Goal: Transaction & Acquisition: Purchase product/service

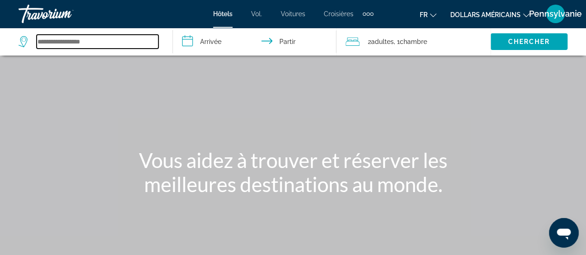
click at [120, 44] on input "Widget de recherche" at bounding box center [98, 42] width 122 height 14
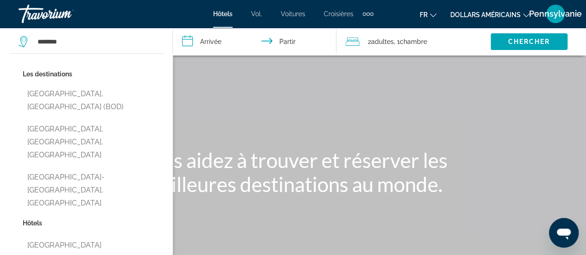
click at [91, 93] on button "[GEOGRAPHIC_DATA], [GEOGRAPHIC_DATA] (BOD)" at bounding box center [93, 100] width 141 height 31
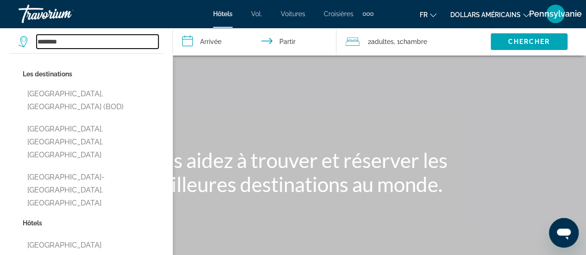
type input "**********"
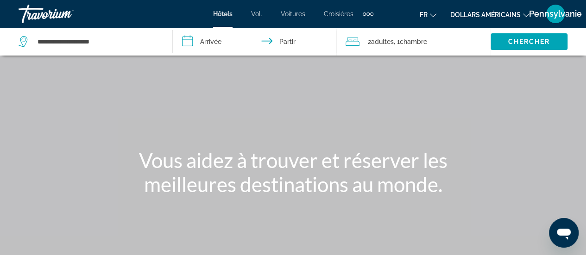
click at [205, 46] on input "**********" at bounding box center [256, 43] width 167 height 31
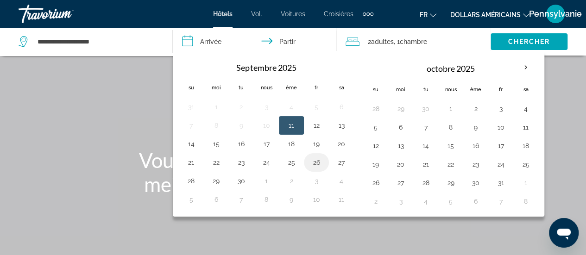
click at [311, 158] on button "26" at bounding box center [316, 162] width 15 height 13
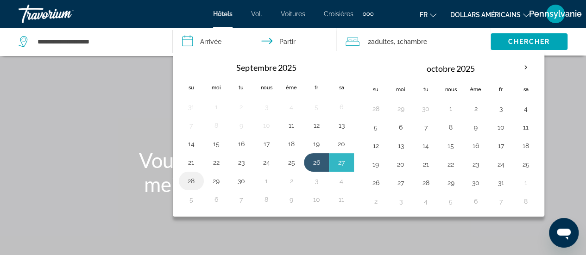
click at [195, 176] on button "28" at bounding box center [191, 181] width 15 height 13
type input "**********"
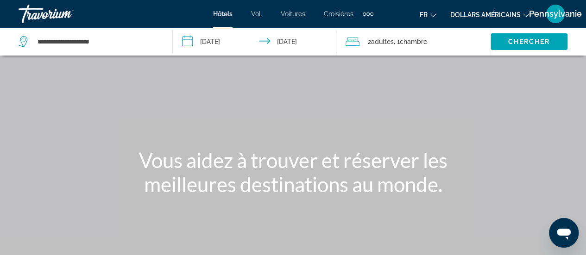
click at [508, 16] on font "dollars américains" at bounding box center [486, 14] width 70 height 7
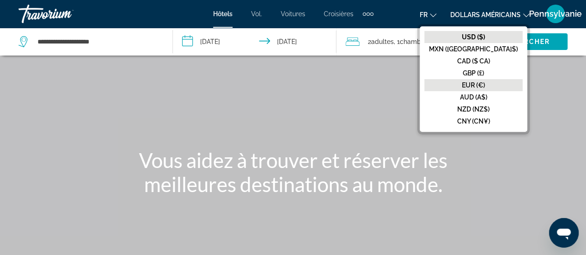
click at [485, 86] on font "EUR (€)" at bounding box center [473, 85] width 23 height 7
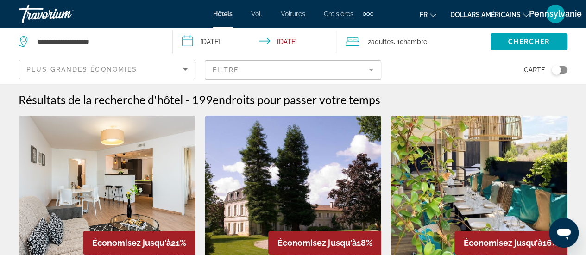
click at [494, 15] on font "dollars américains" at bounding box center [486, 14] width 70 height 7
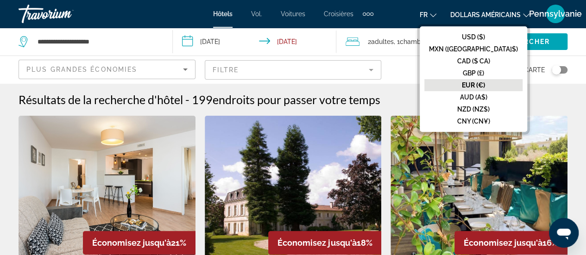
click at [405, 72] on div "Carte" at bounding box center [479, 69] width 177 height 27
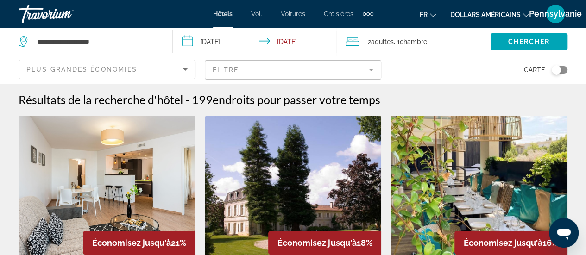
click at [188, 71] on icon "Sort by" at bounding box center [185, 69] width 11 height 11
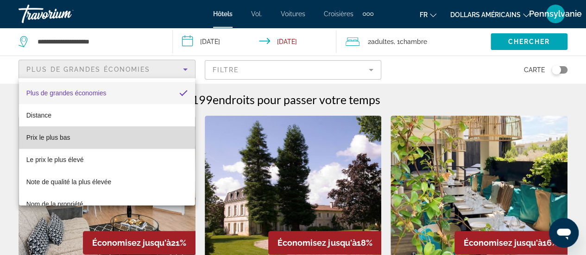
click at [125, 127] on mat-option "Prix ​​le plus bas" at bounding box center [107, 138] width 176 height 22
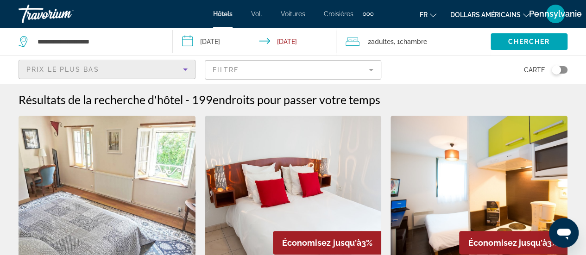
click at [293, 76] on mat-form-field "Filtre" at bounding box center [293, 69] width 177 height 19
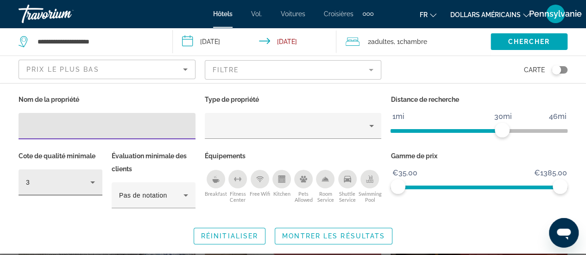
click at [93, 183] on icon "Hotel Filters" at bounding box center [92, 182] width 11 height 11
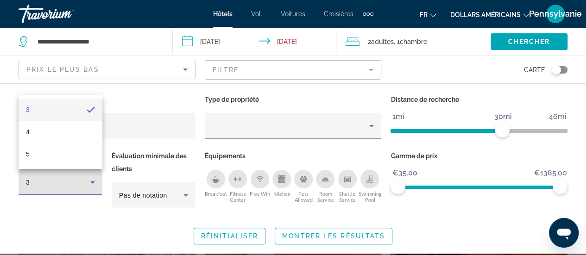
click at [92, 217] on div at bounding box center [293, 127] width 586 height 255
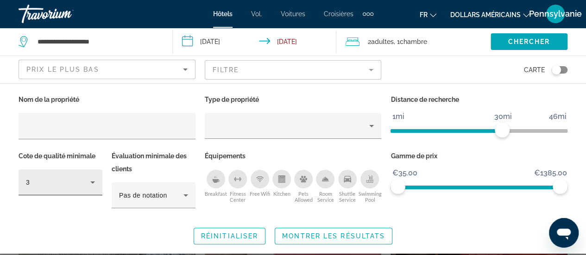
click at [91, 189] on div "3" at bounding box center [60, 183] width 69 height 26
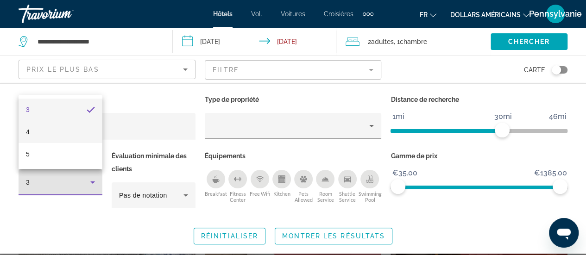
click at [71, 129] on mat-option "4" at bounding box center [61, 132] width 84 height 22
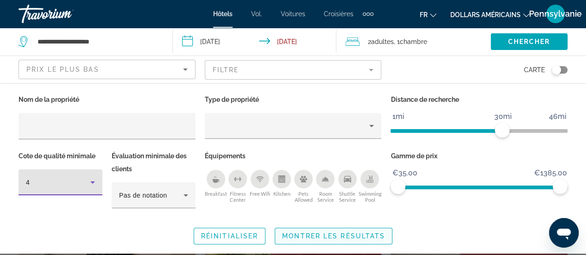
click at [340, 239] on span "Montrer les résultats" at bounding box center [333, 236] width 103 height 7
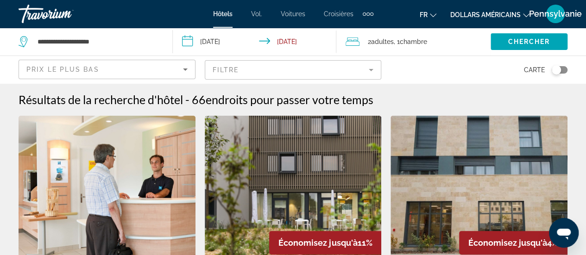
click at [339, 69] on mat-form-field "Filtre" at bounding box center [293, 69] width 177 height 19
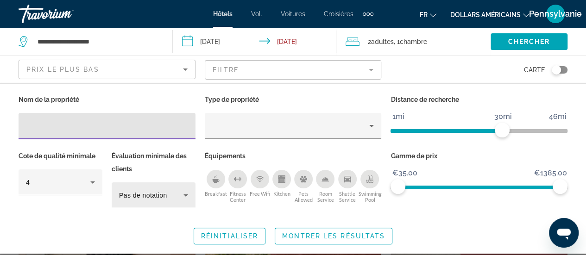
click at [168, 185] on div "Pas de notation" at bounding box center [153, 196] width 69 height 26
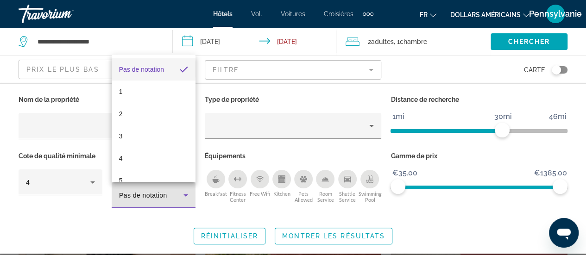
click at [524, 51] on div at bounding box center [293, 127] width 586 height 255
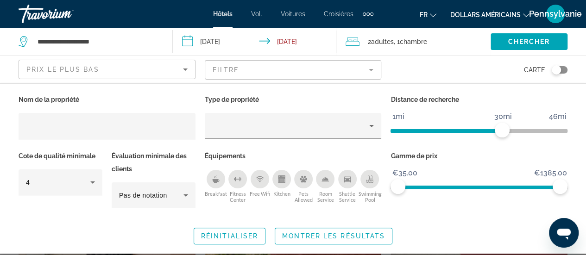
click at [381, 233] on span "Montrer les résultats" at bounding box center [333, 236] width 103 height 7
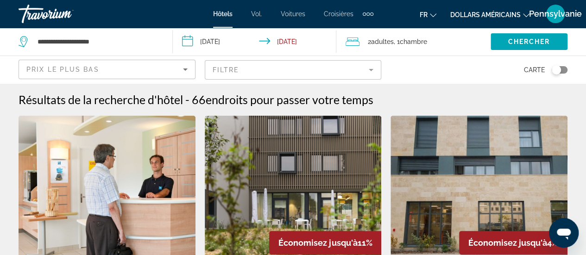
click at [258, 72] on mat-form-field "Filtre" at bounding box center [293, 69] width 177 height 19
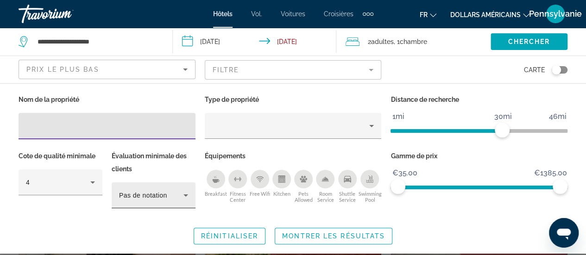
click at [185, 197] on icon "Hotel Filters" at bounding box center [185, 195] width 11 height 11
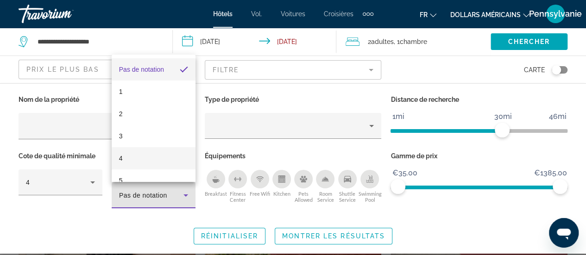
click at [169, 155] on mat-option "4" at bounding box center [154, 158] width 84 height 22
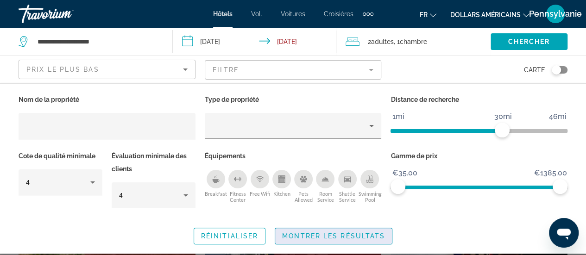
click at [333, 242] on span "Search widget" at bounding box center [333, 236] width 117 height 22
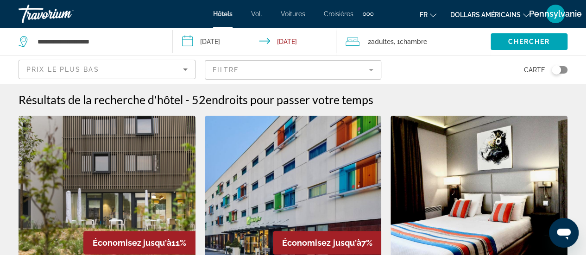
click at [565, 70] on div "Toggle map" at bounding box center [560, 69] width 16 height 7
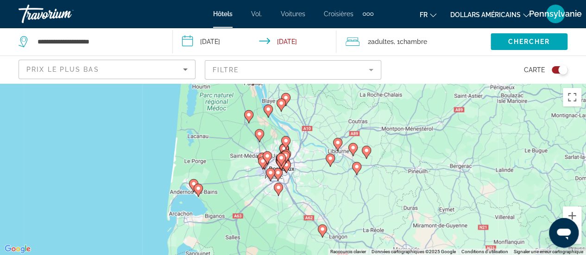
drag, startPoint x: 305, startPoint y: 186, endPoint x: 300, endPoint y: 167, distance: 19.7
click at [303, 167] on div "Pour activer le glissement avec le clavier, appuyez sur Alt+Entrée. Une fois ce…" at bounding box center [293, 169] width 586 height 172
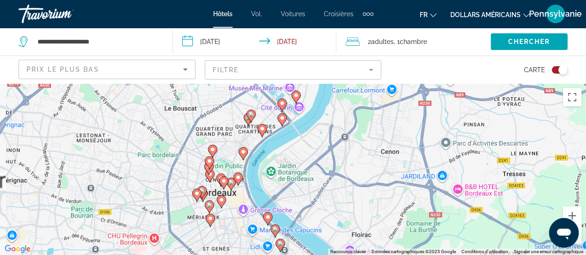
drag, startPoint x: 291, startPoint y: 157, endPoint x: 320, endPoint y: 206, distance: 57.3
click at [320, 209] on div "Pour activer le glissement avec le clavier, appuyez sur Alt+Entrée. Une fois ce…" at bounding box center [293, 169] width 586 height 172
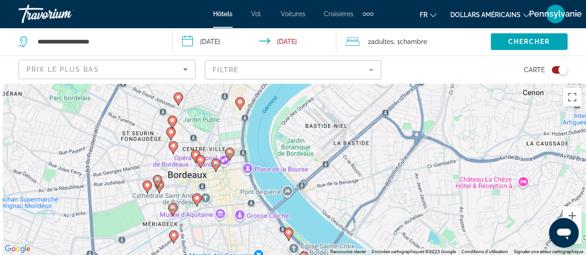
drag, startPoint x: 295, startPoint y: 185, endPoint x: 347, endPoint y: 159, distance: 58.3
click at [347, 159] on div "Pour activer le glissement avec le clavier, appuyez sur Alt+Entrée. Une fois ce…" at bounding box center [293, 169] width 586 height 172
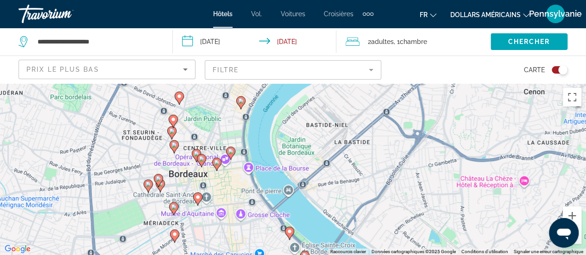
click at [230, 153] on image "Contenu principal" at bounding box center [231, 152] width 6 height 6
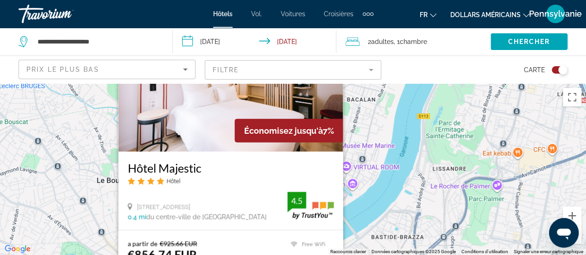
click at [84, 151] on div "Pour activer le glissement avec le clavier, appuyez sur Alt+Entrée. Une fois ce…" at bounding box center [293, 169] width 586 height 172
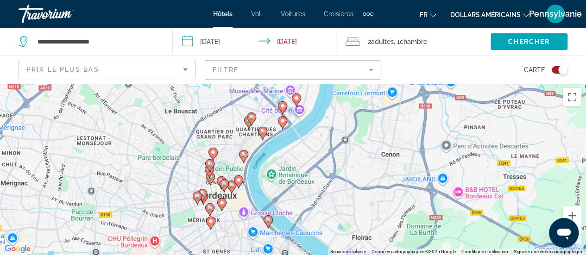
drag, startPoint x: 256, startPoint y: 218, endPoint x: 263, endPoint y: 141, distance: 76.8
click at [263, 141] on div "Pour activer le glissement avec le clavier, appuyez sur Alt+Entrée. Une fois ce…" at bounding box center [293, 169] width 586 height 172
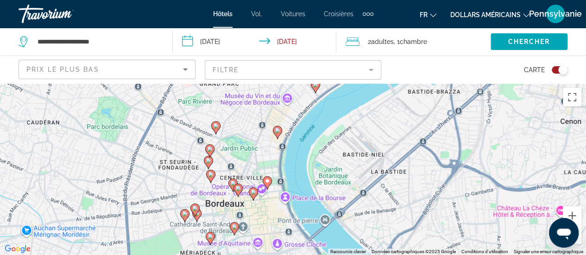
click at [198, 217] on icon "Contenu principal" at bounding box center [196, 215] width 8 height 12
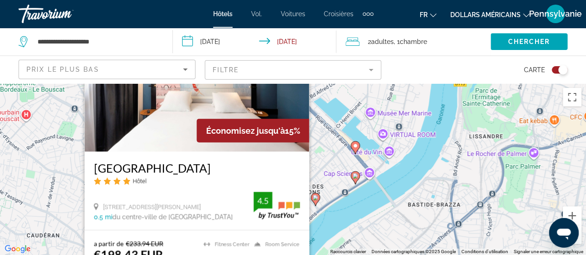
click at [364, 178] on div "Pour activer le glissement avec le clavier, appuyez sur Alt+Entrée. Une fois ce…" at bounding box center [293, 169] width 586 height 172
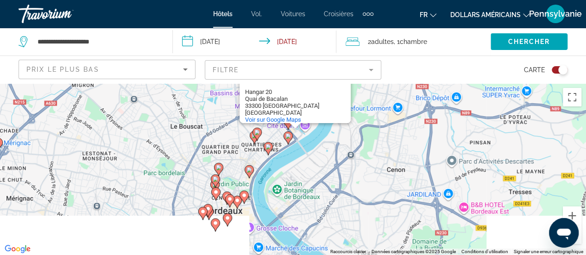
drag, startPoint x: 213, startPoint y: 208, endPoint x: 220, endPoint y: 112, distance: 96.7
click at [220, 112] on div "Pour activer le glissement avec le clavier, appuyez sur Alt+Entrée. Une fois ce…" at bounding box center [293, 169] width 586 height 172
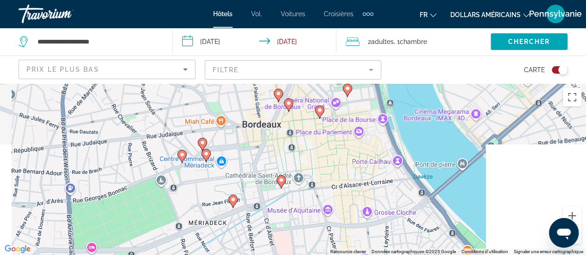
drag, startPoint x: 232, startPoint y: 198, endPoint x: 247, endPoint y: 79, distance: 119.2
click at [247, 83] on div "**********" at bounding box center [293, 210] width 586 height 255
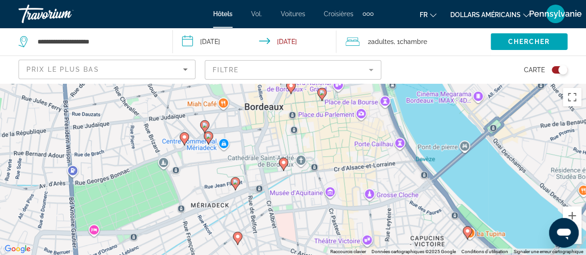
click at [236, 181] on image "Contenu principal" at bounding box center [236, 182] width 6 height 6
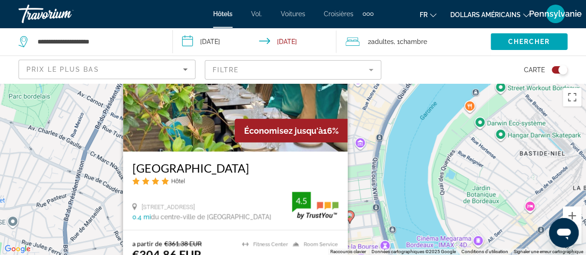
click at [104, 198] on div "Pour activer le glissement avec le clavier, appuyez sur Alt+Entrée. Une fois ce…" at bounding box center [293, 169] width 586 height 172
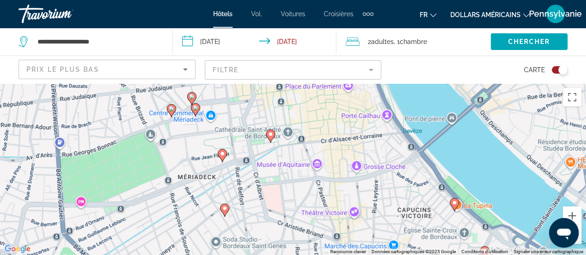
drag, startPoint x: 247, startPoint y: 228, endPoint x: 235, endPoint y: 49, distance: 179.4
click at [235, 83] on div "**********" at bounding box center [293, 210] width 586 height 255
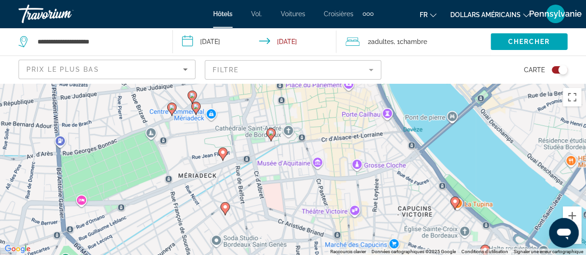
click at [170, 111] on icon "Contenu principal" at bounding box center [171, 109] width 8 height 12
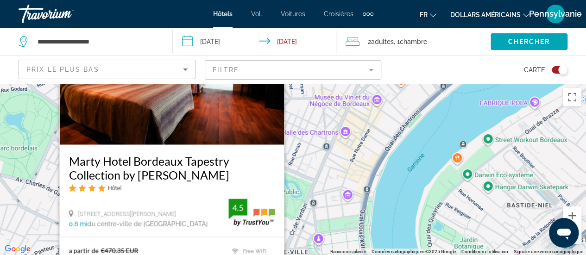
click at [336, 186] on div "Pour activer le glissement avec le clavier, appuyez sur Alt+Entrée. Une fois ce…" at bounding box center [293, 169] width 586 height 172
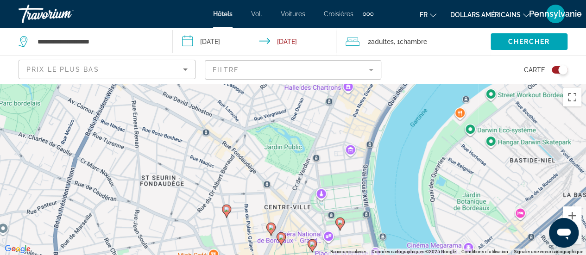
drag, startPoint x: 229, startPoint y: 182, endPoint x: 227, endPoint y: 108, distance: 73.7
click at [227, 108] on div "Pour activer le glissement avec le clavier, appuyez sur Alt+Entrée. Une fois ce…" at bounding box center [293, 169] width 586 height 172
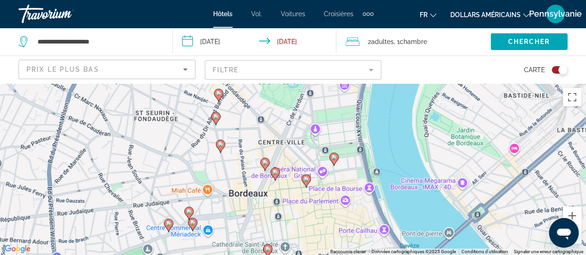
click at [189, 215] on icon "Contenu principal" at bounding box center [189, 213] width 8 height 12
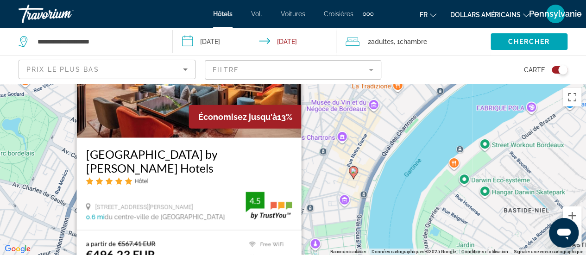
click at [361, 188] on div "Pour activer le glissement avec le clavier, appuyez sur Alt+Entrée. Une fois ce…" at bounding box center [293, 169] width 586 height 172
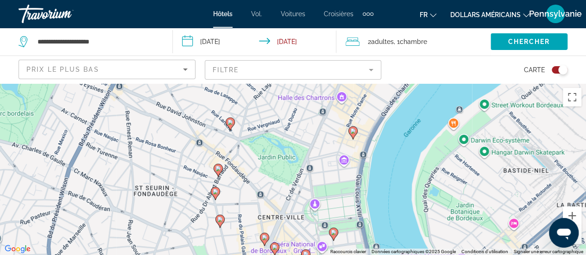
drag, startPoint x: 267, startPoint y: 146, endPoint x: 248, endPoint y: 65, distance: 83.3
click at [248, 83] on div "**********" at bounding box center [293, 210] width 586 height 255
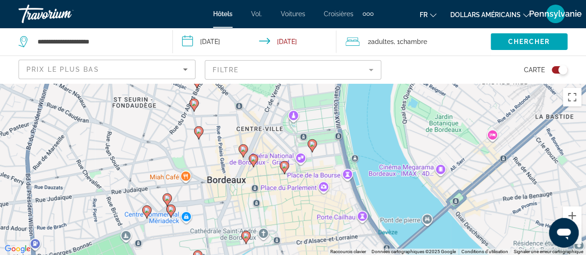
click at [173, 213] on icon "Contenu principal" at bounding box center [170, 211] width 8 height 12
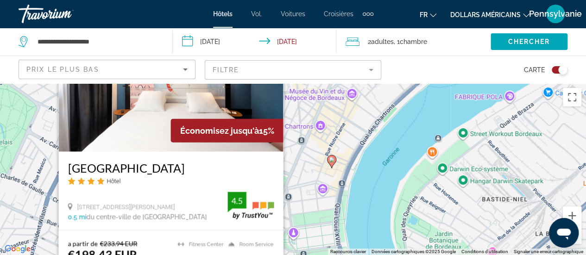
click at [319, 188] on div "Pour activer le glissement avec le clavier, appuyez sur Alt+Entrée. Une fois ce…" at bounding box center [293, 169] width 586 height 172
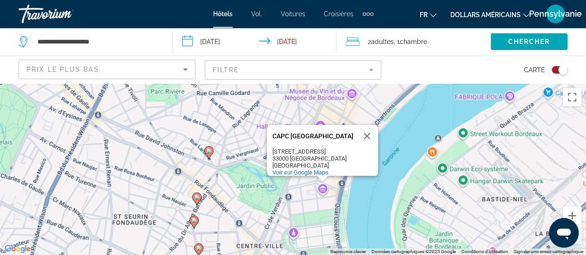
click at [308, 187] on div "Pour activer le glissement avec le clavier, appuyez sur Alt+Entrée. Une fois ce…" at bounding box center [293, 169] width 586 height 172
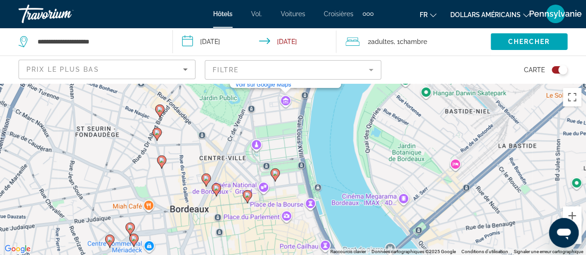
drag, startPoint x: 264, startPoint y: 140, endPoint x: 256, endPoint y: 112, distance: 29.9
click at [256, 112] on div "Pour activer le glissement avec le clavier, appuyez sur Alt+Entrée. Une fois ce…" at bounding box center [293, 169] width 586 height 172
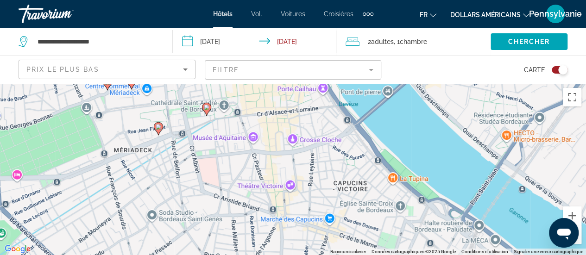
drag, startPoint x: 256, startPoint y: 233, endPoint x: 254, endPoint y: 74, distance: 159.0
click at [254, 83] on div "**********" at bounding box center [293, 210] width 586 height 255
click at [161, 181] on image "Contenu principal" at bounding box center [161, 182] width 6 height 6
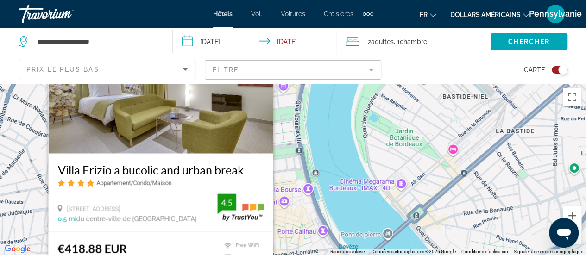
click at [34, 207] on div "Pour activer le glissement avec le clavier, appuyez sur Alt+Entrée. Une fois ce…" at bounding box center [293, 169] width 586 height 172
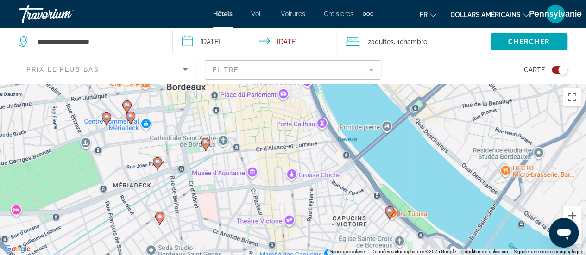
drag, startPoint x: 169, startPoint y: 212, endPoint x: 169, endPoint y: 99, distance: 113.6
click at [169, 99] on div "Pour activer le glissement avec le clavier, appuyez sur Alt+Entrée. Une fois ce…" at bounding box center [293, 169] width 586 height 172
click at [557, 69] on div "Toggle map" at bounding box center [560, 69] width 16 height 7
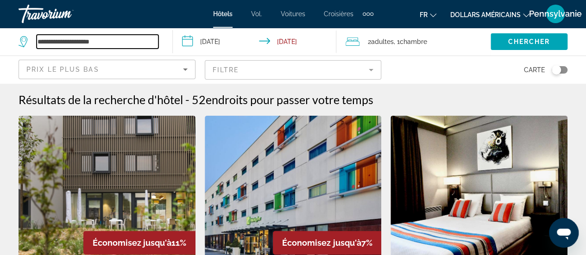
click at [114, 40] on input "**********" at bounding box center [98, 42] width 122 height 14
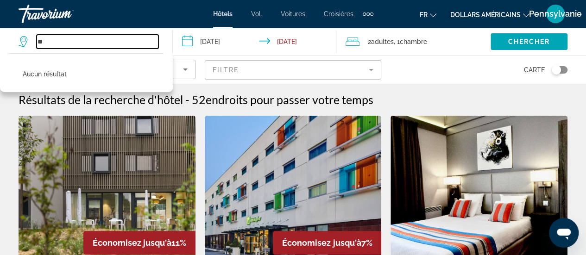
type input "*"
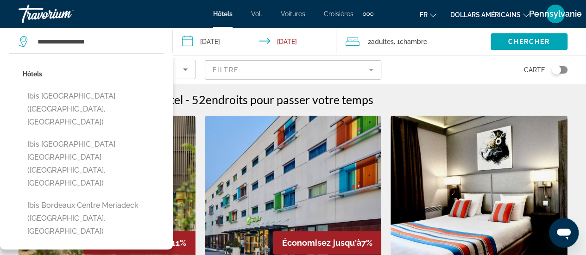
drag, startPoint x: 125, startPoint y: 165, endPoint x: 140, endPoint y: 157, distance: 16.8
click at [125, 197] on button "ibis Bordeaux Centre Meriadeck ([GEOGRAPHIC_DATA], [GEOGRAPHIC_DATA])" at bounding box center [93, 219] width 141 height 44
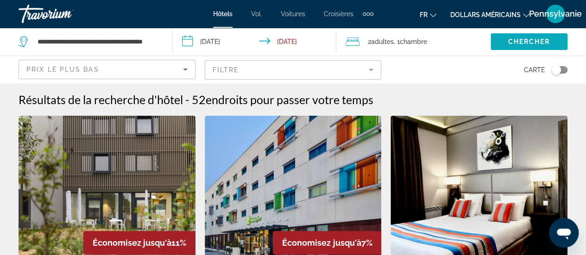
click at [530, 51] on span "Search widget" at bounding box center [529, 42] width 77 height 22
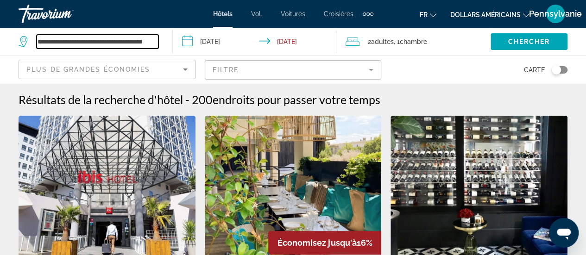
click at [138, 38] on input "**********" at bounding box center [98, 42] width 122 height 14
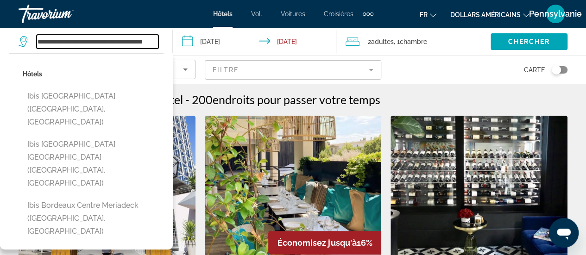
click at [138, 38] on input "**********" at bounding box center [98, 42] width 122 height 14
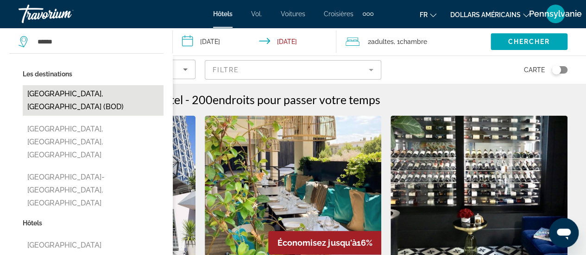
click at [137, 90] on button "[GEOGRAPHIC_DATA], [GEOGRAPHIC_DATA] (BOD)" at bounding box center [93, 100] width 141 height 31
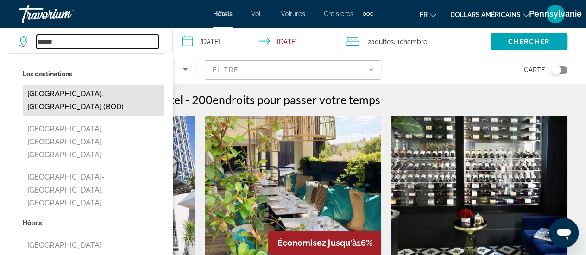
type input "**********"
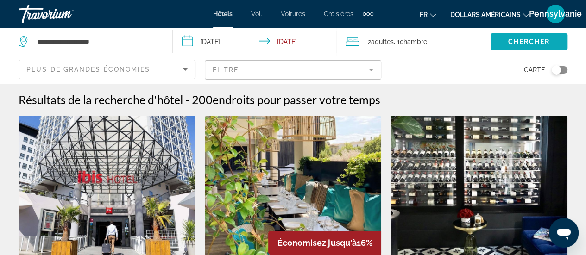
click at [510, 41] on span "Chercher" at bounding box center [529, 41] width 42 height 7
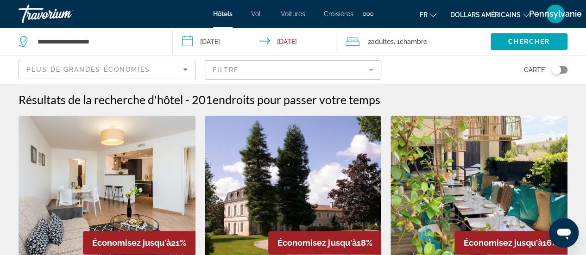
click at [376, 71] on mat-form-field "Filtre" at bounding box center [293, 69] width 177 height 19
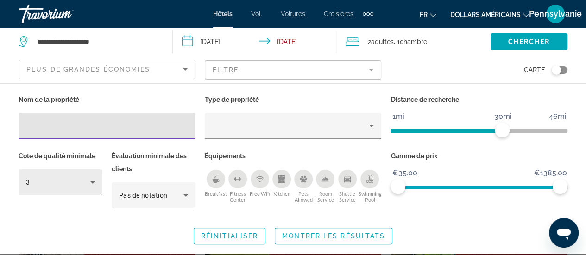
click at [83, 179] on div "3" at bounding box center [58, 182] width 64 height 11
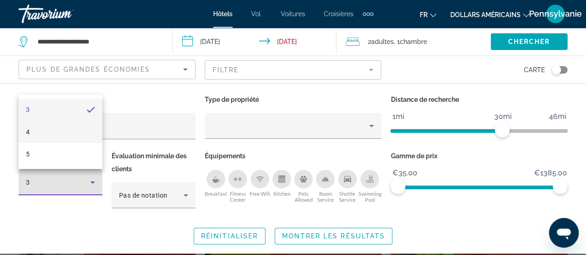
click at [72, 132] on mat-option "4" at bounding box center [61, 132] width 84 height 22
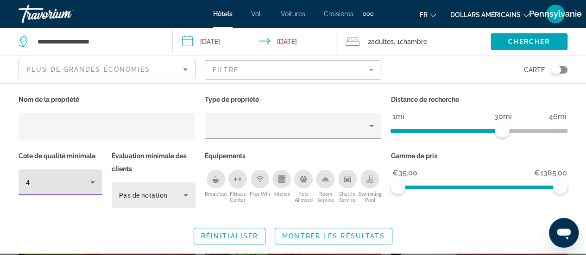
click at [183, 199] on icon "Hotel Filters" at bounding box center [185, 195] width 11 height 11
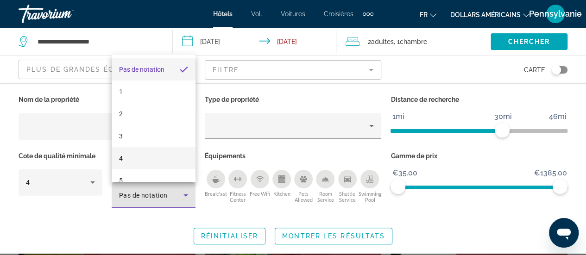
click at [152, 157] on mat-option "4" at bounding box center [154, 158] width 84 height 22
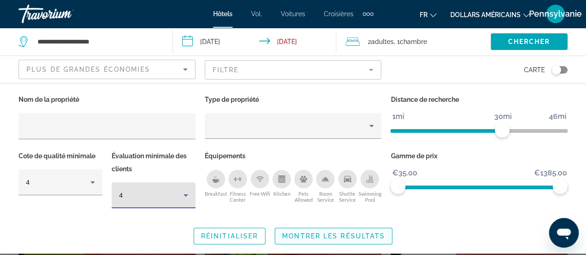
click at [338, 236] on span "Montrer les résultats" at bounding box center [333, 236] width 103 height 7
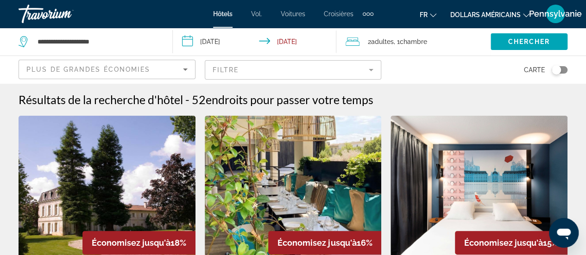
click at [376, 77] on mat-form-field "Filtre" at bounding box center [293, 69] width 177 height 19
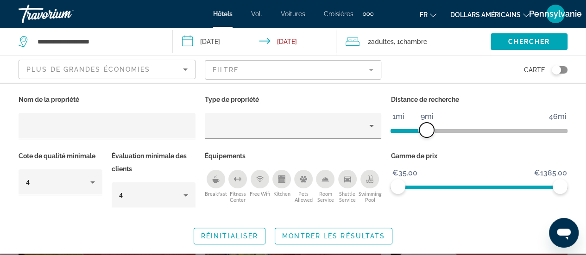
drag, startPoint x: 502, startPoint y: 131, endPoint x: 427, endPoint y: 133, distance: 75.1
click at [427, 133] on span "ngx-slider" at bounding box center [427, 130] width 15 height 15
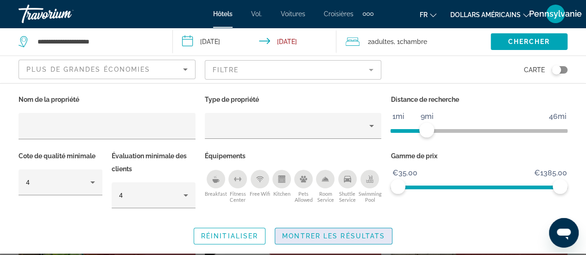
click at [358, 238] on span "Montrer les résultats" at bounding box center [333, 236] width 103 height 7
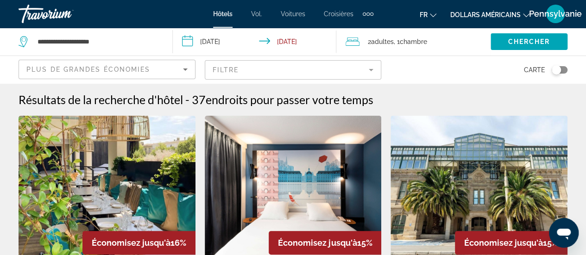
drag, startPoint x: 563, startPoint y: 71, endPoint x: 555, endPoint y: 70, distance: 7.5
click at [563, 71] on div "Toggle map" at bounding box center [560, 69] width 16 height 7
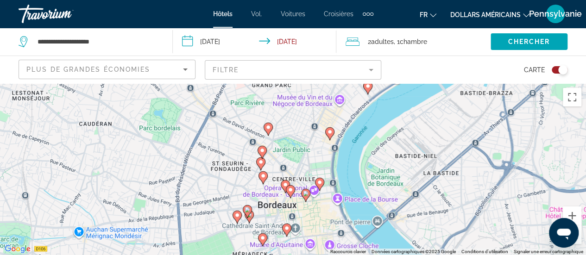
click at [262, 149] on image "Contenu principal" at bounding box center [263, 151] width 6 height 6
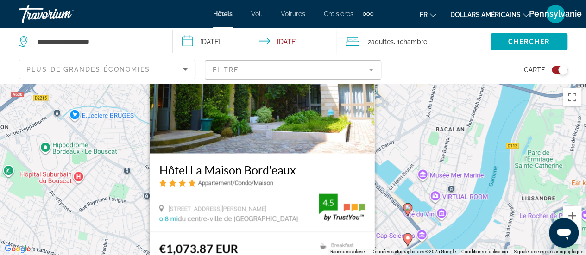
click at [359, 70] on mat-form-field "Filtre" at bounding box center [293, 69] width 177 height 19
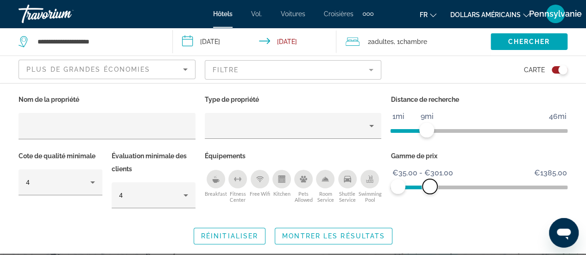
drag, startPoint x: 561, startPoint y: 187, endPoint x: 430, endPoint y: 198, distance: 130.8
click at [430, 198] on div "Gamme de prix €35.00 €1385.00 €35.00 €301.00 €35.00 - €301.00" at bounding box center [479, 184] width 186 height 69
click at [542, 40] on span "Chercher" at bounding box center [529, 41] width 42 height 7
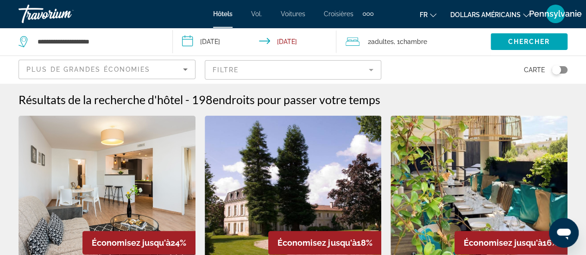
click at [355, 76] on mat-form-field "Filtre" at bounding box center [293, 69] width 177 height 19
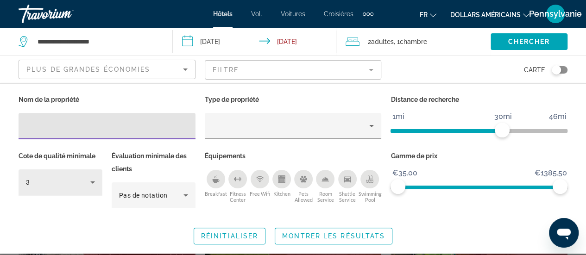
click at [70, 180] on div "3" at bounding box center [58, 182] width 64 height 11
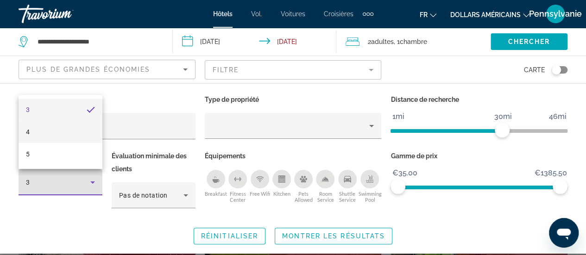
click at [72, 133] on mat-option "4" at bounding box center [61, 132] width 84 height 22
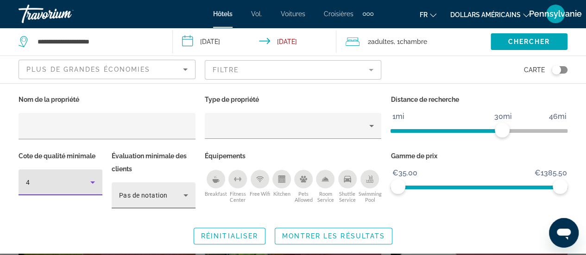
click at [141, 199] on div "Pas de notation" at bounding box center [151, 195] width 64 height 11
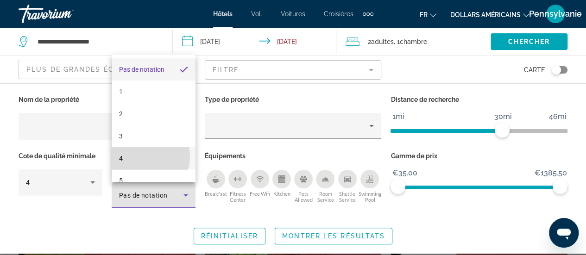
click at [142, 157] on mat-option "4" at bounding box center [154, 158] width 84 height 22
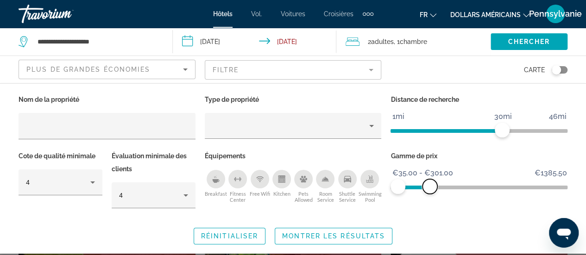
drag, startPoint x: 565, startPoint y: 185, endPoint x: 430, endPoint y: 186, distance: 134.5
click at [430, 186] on span "ngx-slider-max" at bounding box center [430, 186] width 15 height 15
drag, startPoint x: 504, startPoint y: 127, endPoint x: 432, endPoint y: 128, distance: 72.3
click at [432, 128] on span "ngx-slider" at bounding box center [430, 130] width 15 height 15
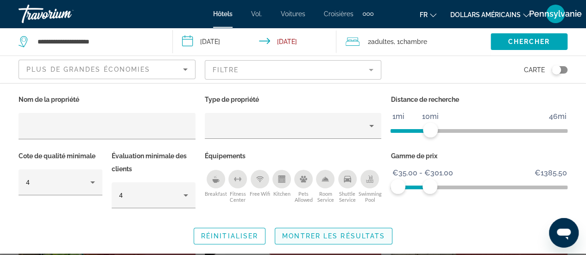
click at [369, 230] on span "Search widget" at bounding box center [333, 236] width 117 height 22
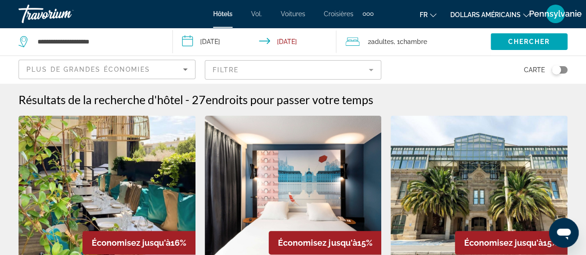
click at [370, 71] on mat-form-field "Filtre" at bounding box center [293, 69] width 177 height 19
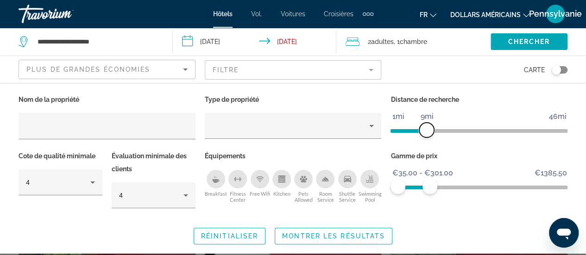
drag, startPoint x: 433, startPoint y: 130, endPoint x: 427, endPoint y: 129, distance: 5.7
click at [427, 129] on span "ngx-slider" at bounding box center [427, 130] width 15 height 15
click at [370, 235] on span "Montrer les résultats" at bounding box center [333, 236] width 103 height 7
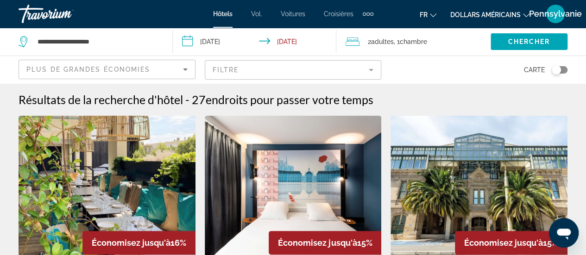
click at [376, 70] on mat-form-field "Filtre" at bounding box center [293, 69] width 177 height 19
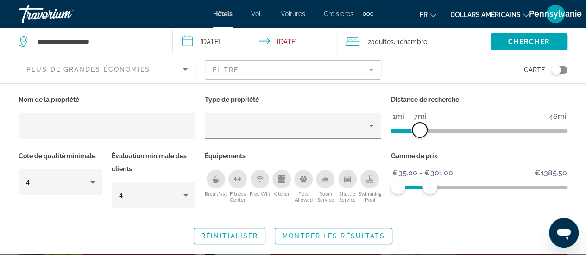
drag, startPoint x: 422, startPoint y: 134, endPoint x: 417, endPoint y: 131, distance: 5.7
click at [417, 131] on span "ngx-slider" at bounding box center [420, 130] width 15 height 15
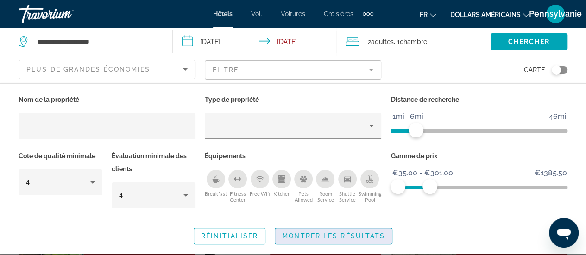
click at [366, 229] on span "Search widget" at bounding box center [333, 236] width 117 height 22
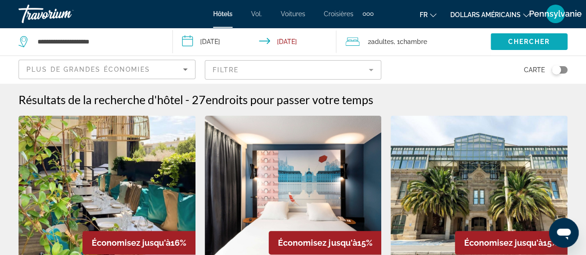
click at [533, 44] on span "Chercher" at bounding box center [529, 41] width 42 height 7
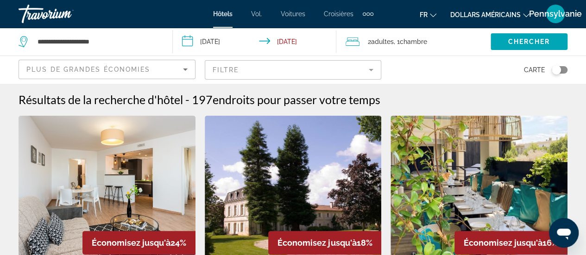
click at [343, 69] on mat-form-field "Filtre" at bounding box center [293, 69] width 177 height 19
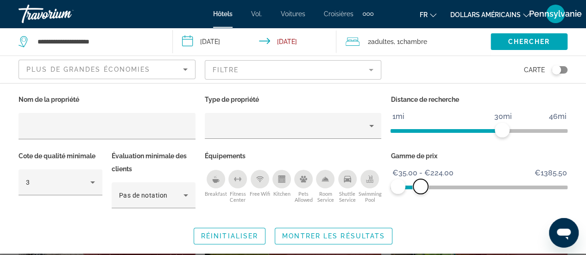
drag, startPoint x: 557, startPoint y: 188, endPoint x: 421, endPoint y: 178, distance: 136.7
click at [421, 186] on ngx-slider "€35.00 €1385.50 €35.00 €224.00 €35.00 - €224.00" at bounding box center [479, 187] width 177 height 2
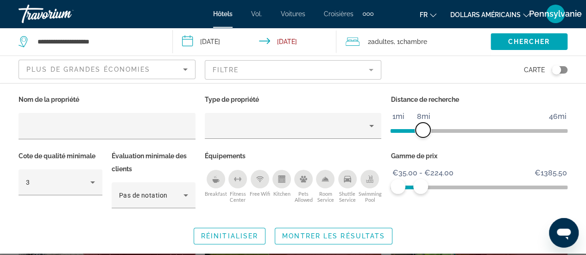
drag, startPoint x: 501, startPoint y: 129, endPoint x: 423, endPoint y: 125, distance: 78.4
click at [423, 125] on span "ngx-slider" at bounding box center [423, 130] width 15 height 15
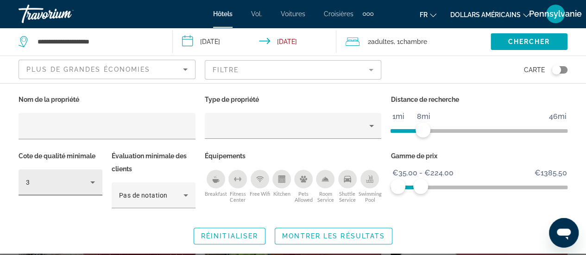
click at [85, 175] on div "3" at bounding box center [60, 183] width 69 height 26
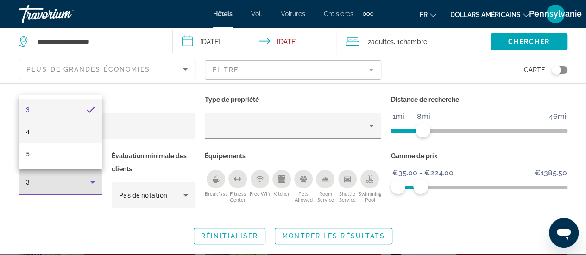
click at [90, 138] on mat-option "4" at bounding box center [61, 132] width 84 height 22
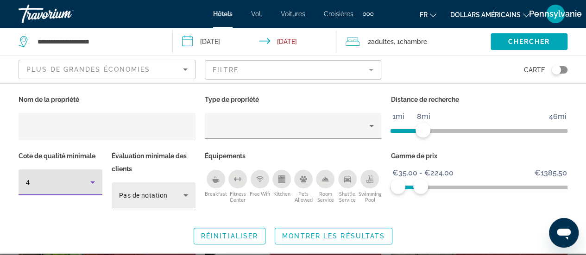
click at [160, 188] on div "Pas de notation" at bounding box center [153, 196] width 69 height 26
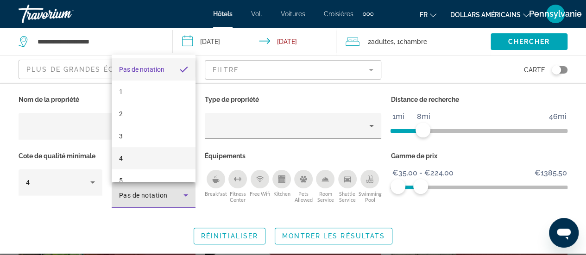
click at [163, 158] on mat-option "4" at bounding box center [154, 158] width 84 height 22
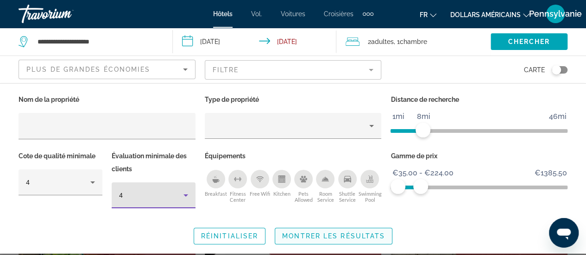
click at [319, 240] on span "Search widget" at bounding box center [333, 236] width 117 height 22
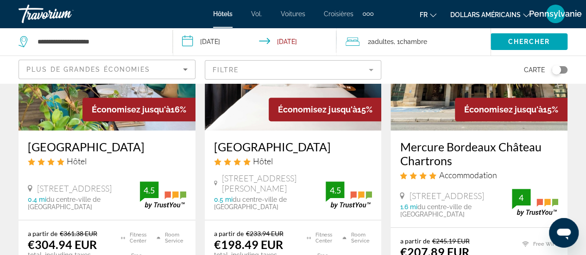
scroll to position [93, 0]
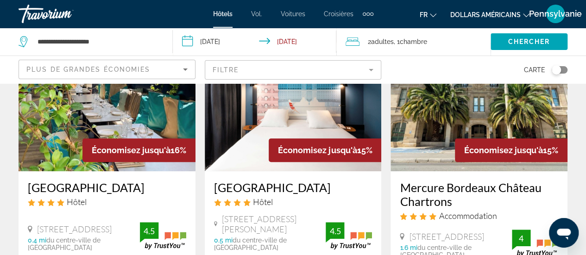
click at [363, 69] on mat-form-field "Filtre" at bounding box center [293, 69] width 177 height 19
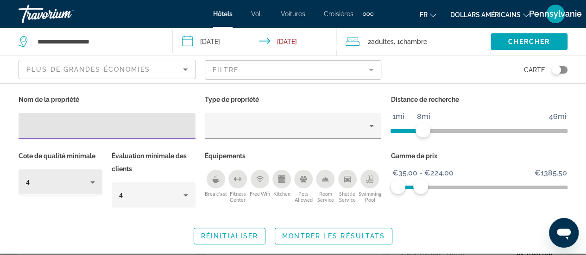
click at [82, 183] on div "4" at bounding box center [58, 182] width 64 height 11
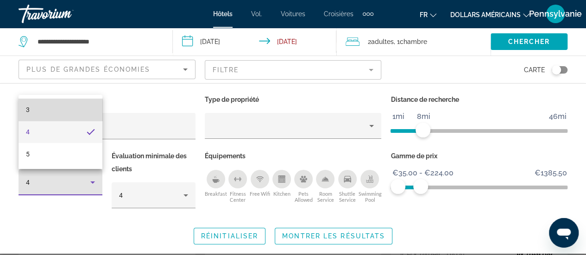
click at [74, 113] on mat-option "3" at bounding box center [61, 110] width 84 height 22
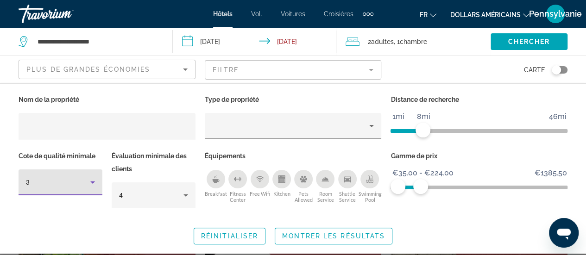
click at [319, 238] on span "Montrer les résultats" at bounding box center [333, 236] width 103 height 7
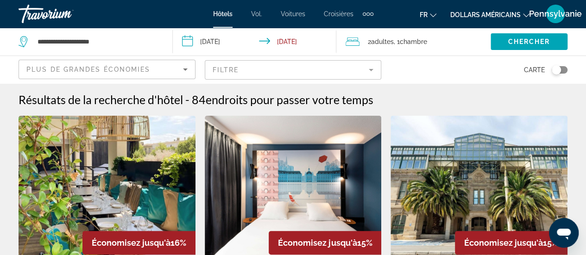
click at [375, 66] on mat-form-field "Filtre" at bounding box center [293, 69] width 177 height 19
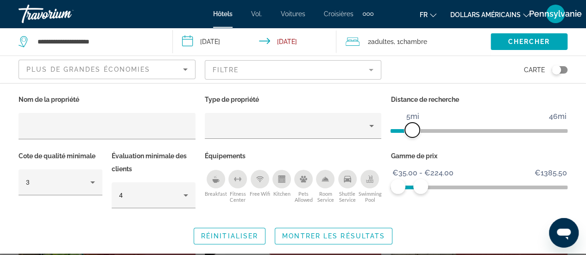
drag, startPoint x: 418, startPoint y: 126, endPoint x: 410, endPoint y: 122, distance: 8.5
click at [411, 123] on span "ngx-slider" at bounding box center [412, 130] width 15 height 15
click at [328, 233] on span "Montrer les résultats" at bounding box center [333, 236] width 103 height 7
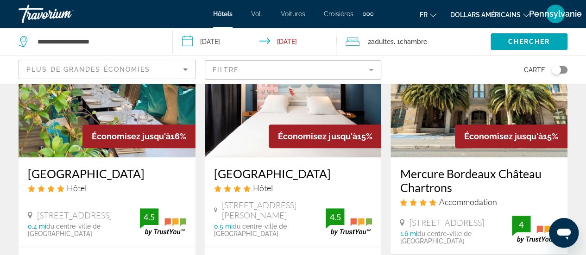
scroll to position [46, 0]
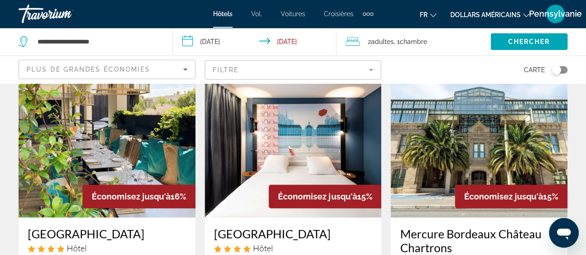
click at [369, 68] on mat-form-field "Filtre" at bounding box center [293, 69] width 177 height 19
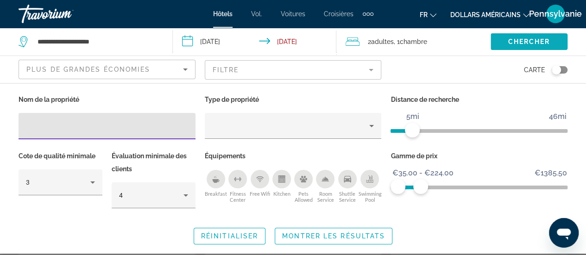
click at [500, 42] on span "Search widget" at bounding box center [529, 42] width 77 height 22
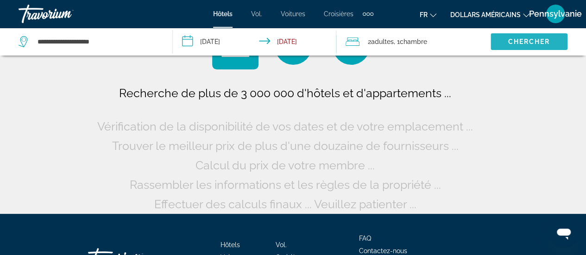
scroll to position [0, 0]
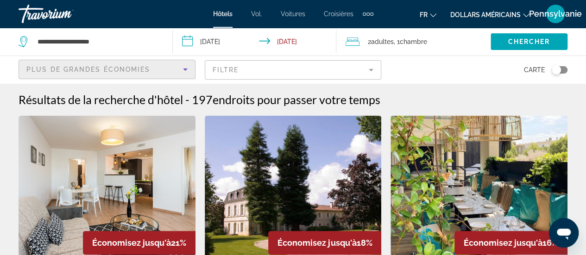
click at [172, 65] on div "Plus de grandes économies" at bounding box center [104, 69] width 157 height 11
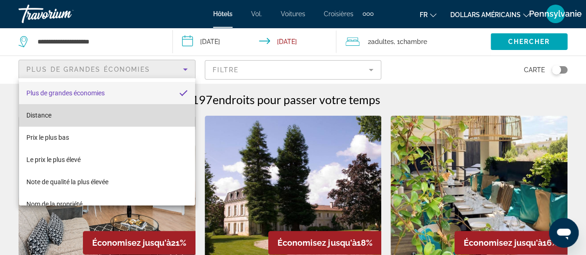
click at [121, 121] on mat-option "Distance" at bounding box center [107, 115] width 176 height 22
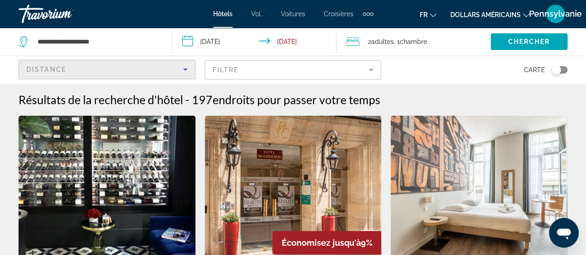
click at [299, 64] on mat-form-field "Filtre" at bounding box center [293, 69] width 177 height 19
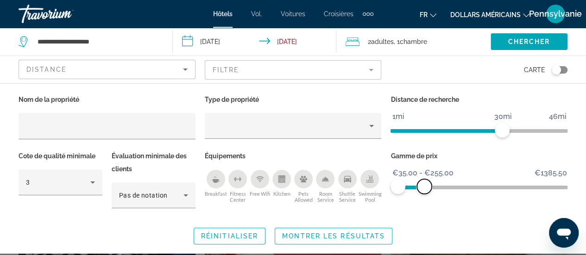
drag, startPoint x: 561, startPoint y: 183, endPoint x: 425, endPoint y: 190, distance: 136.0
click at [425, 190] on span "ngx-slider-max" at bounding box center [424, 186] width 15 height 15
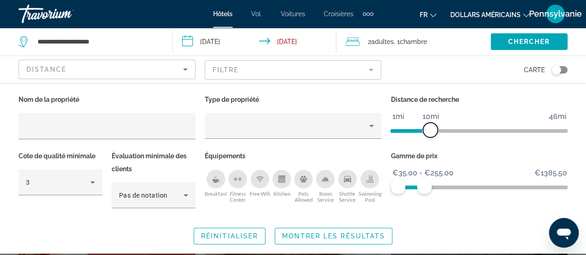
drag, startPoint x: 500, startPoint y: 135, endPoint x: 430, endPoint y: 140, distance: 69.7
click at [430, 140] on div "Distance de recherche 1mi 46mi 10mi" at bounding box center [479, 121] width 186 height 57
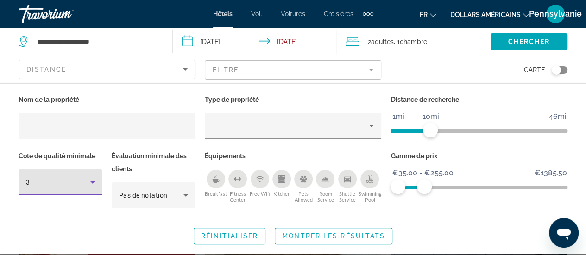
click at [88, 182] on icon "Hotel Filters" at bounding box center [92, 182] width 11 height 11
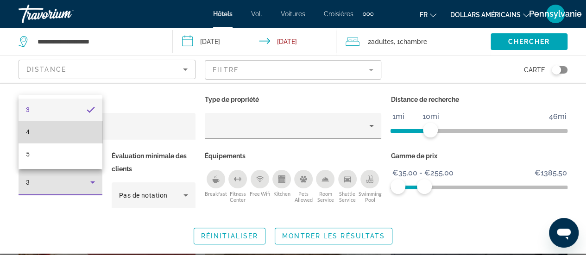
click at [88, 139] on mat-option "4" at bounding box center [61, 132] width 84 height 22
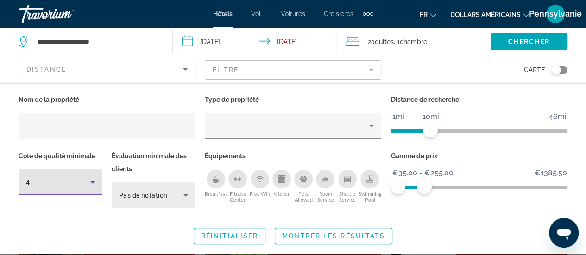
click at [134, 184] on div "Pas de notation" at bounding box center [153, 196] width 69 height 26
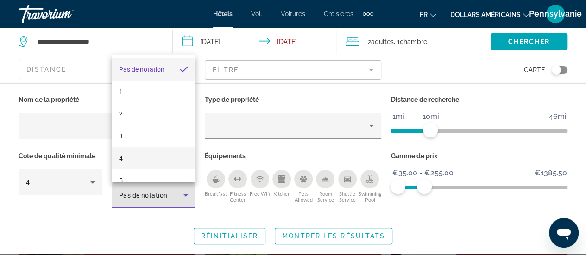
click at [156, 159] on mat-option "4" at bounding box center [154, 158] width 84 height 22
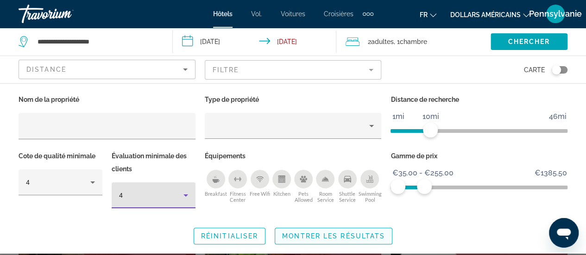
click at [317, 240] on span "Search widget" at bounding box center [333, 236] width 117 height 22
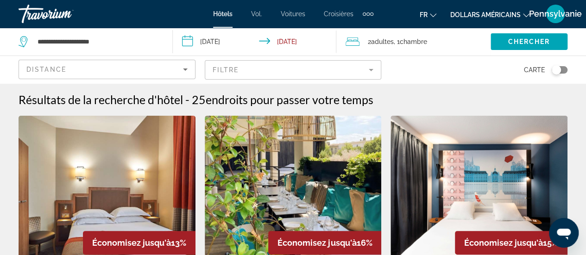
click at [360, 71] on mat-form-field "Filtre" at bounding box center [293, 69] width 177 height 19
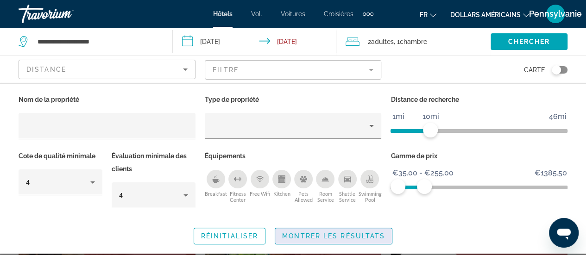
click at [333, 230] on span "Search widget" at bounding box center [333, 236] width 117 height 22
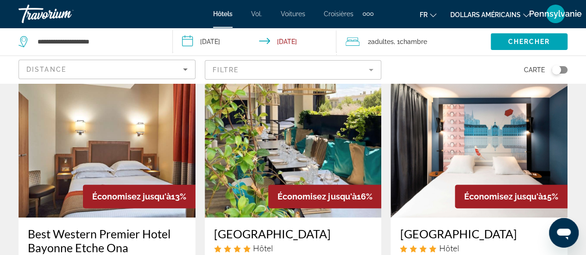
scroll to position [139, 0]
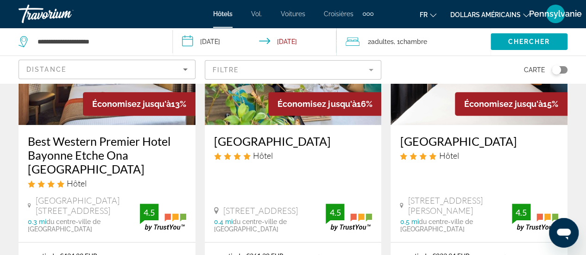
click at [354, 63] on mat-form-field "Filtre" at bounding box center [293, 69] width 177 height 19
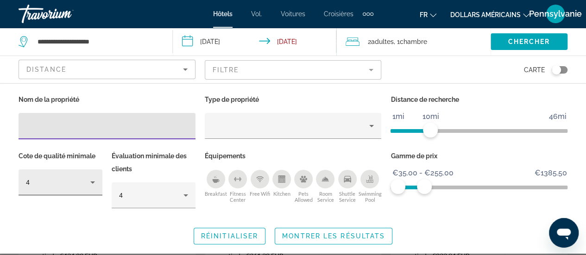
click at [72, 177] on div "4" at bounding box center [58, 182] width 64 height 11
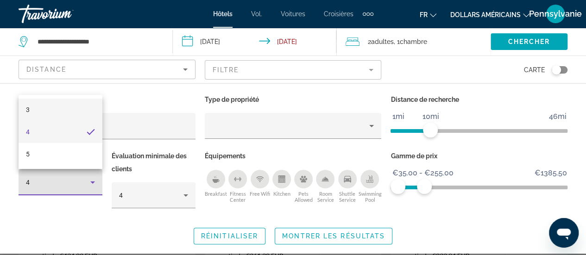
click at [84, 116] on mat-option "3" at bounding box center [61, 110] width 84 height 22
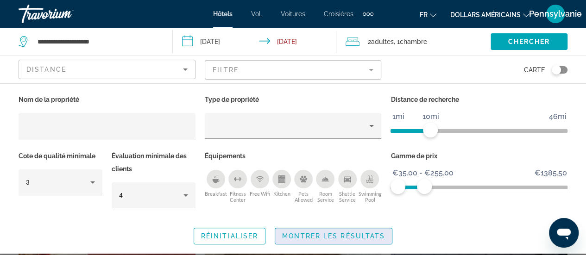
click at [308, 234] on span "Montrer les résultats" at bounding box center [333, 236] width 103 height 7
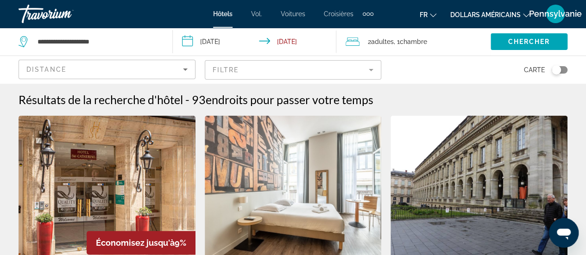
click at [364, 70] on mat-form-field "Filtre" at bounding box center [293, 69] width 177 height 19
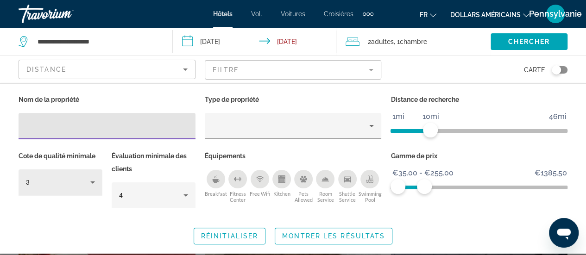
click at [74, 185] on div "3" at bounding box center [58, 182] width 64 height 11
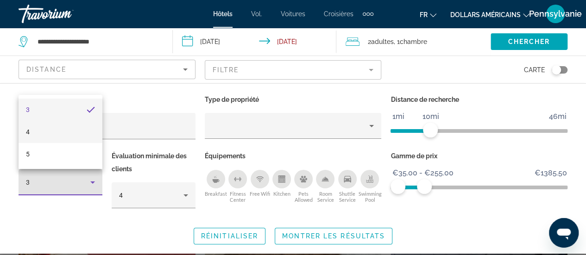
click at [94, 128] on mat-option "4" at bounding box center [61, 132] width 84 height 22
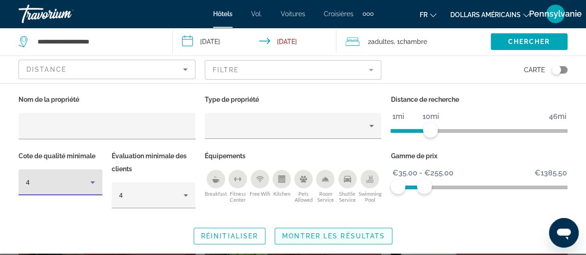
click at [371, 233] on span "Montrer les résultats" at bounding box center [333, 236] width 103 height 7
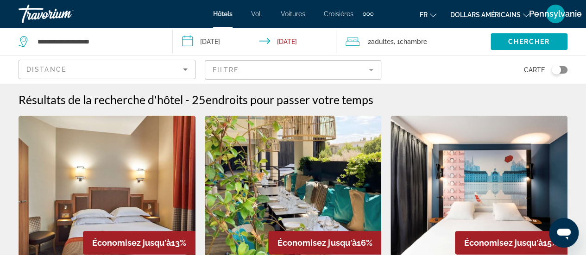
click at [350, 76] on mat-form-field "Filtre" at bounding box center [293, 69] width 177 height 19
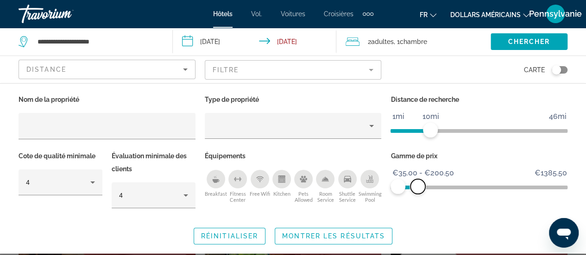
drag, startPoint x: 426, startPoint y: 188, endPoint x: 418, endPoint y: 187, distance: 7.9
click at [418, 187] on span "ngx-slider-max" at bounding box center [418, 186] width 15 height 15
click at [370, 233] on span "Montrer les résultats" at bounding box center [333, 236] width 103 height 7
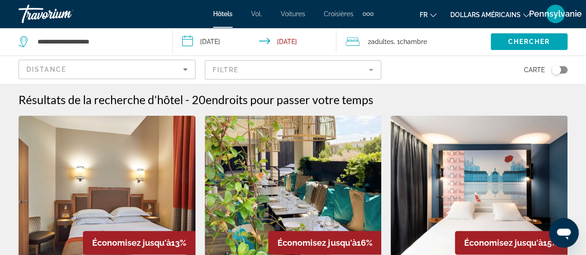
click at [375, 65] on mat-form-field "Filtre" at bounding box center [293, 69] width 177 height 19
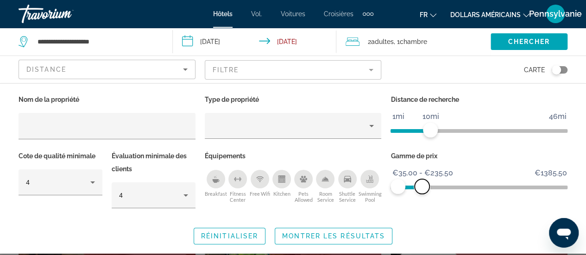
click at [422, 187] on span "ngx-slider-max" at bounding box center [422, 186] width 15 height 15
click at [381, 233] on span "Montrer les résultats" at bounding box center [333, 236] width 103 height 7
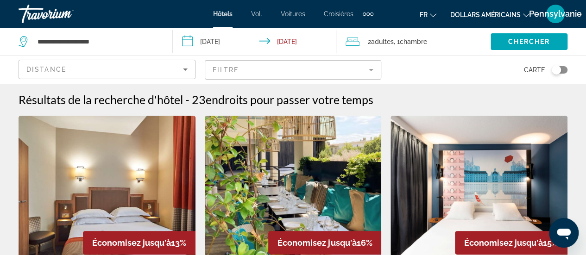
click at [161, 73] on div "Distance" at bounding box center [104, 69] width 157 height 11
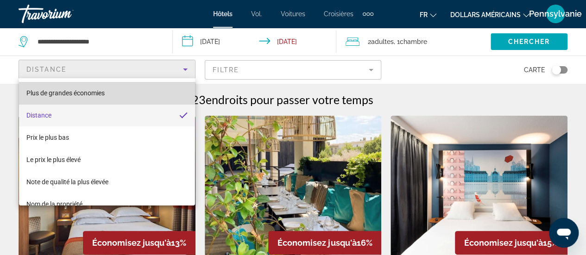
click at [133, 99] on mat-option "Plus de grandes économies" at bounding box center [107, 93] width 176 height 22
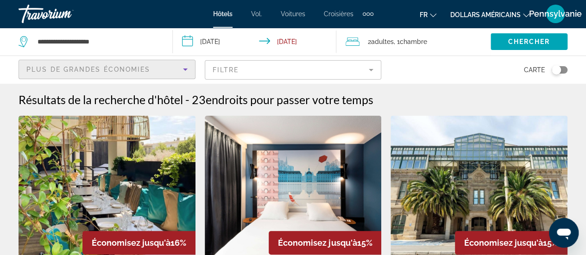
click at [241, 69] on mat-form-field "Filtre" at bounding box center [293, 69] width 177 height 19
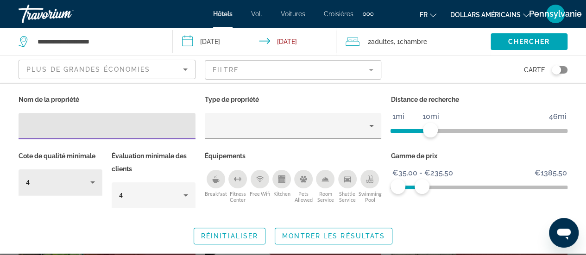
click at [67, 187] on div "4" at bounding box center [58, 182] width 64 height 11
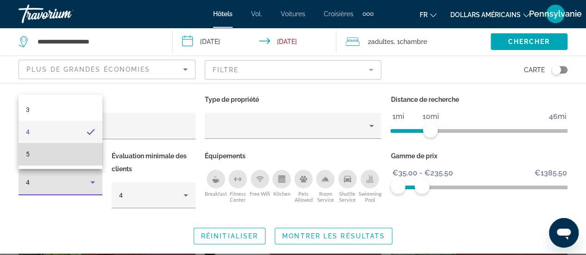
click at [68, 162] on mat-option "5" at bounding box center [61, 154] width 84 height 22
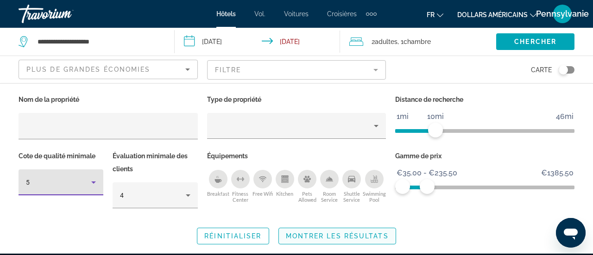
click at [330, 239] on span "Montrer les résultats" at bounding box center [337, 236] width 103 height 7
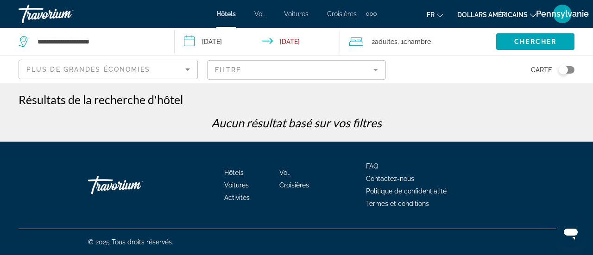
click at [359, 68] on mat-form-field "Filtre" at bounding box center [296, 69] width 179 height 19
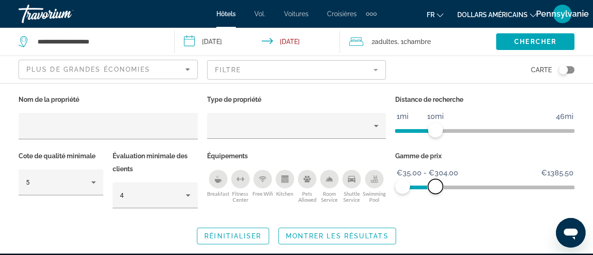
drag, startPoint x: 427, startPoint y: 187, endPoint x: 417, endPoint y: 202, distance: 17.9
click at [443, 189] on span "ngx-slider-max" at bounding box center [435, 186] width 15 height 15
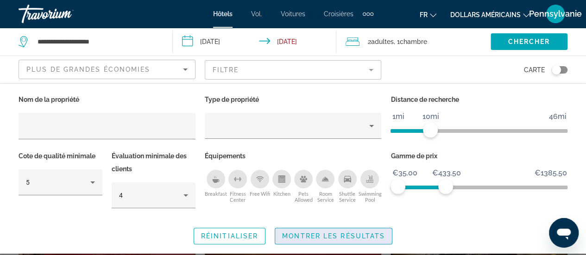
click at [363, 228] on span "Search widget" at bounding box center [333, 236] width 117 height 22
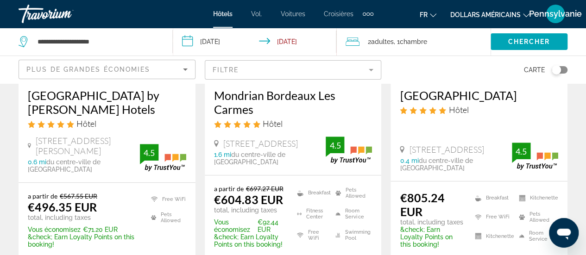
scroll to position [185, 0]
click at [169, 66] on div "Plus de grandes économies" at bounding box center [104, 69] width 157 height 11
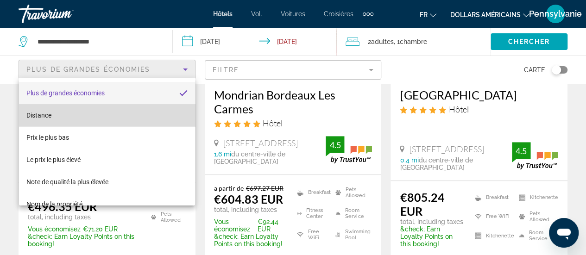
click at [135, 116] on mat-option "Distance" at bounding box center [107, 115] width 176 height 22
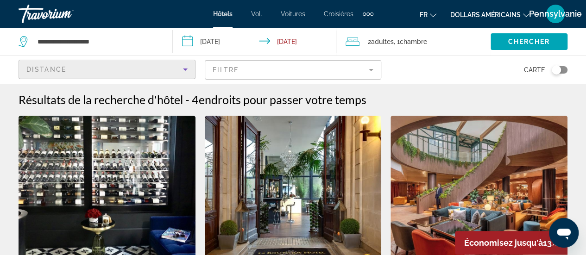
click at [152, 67] on div "Distance" at bounding box center [104, 69] width 157 height 11
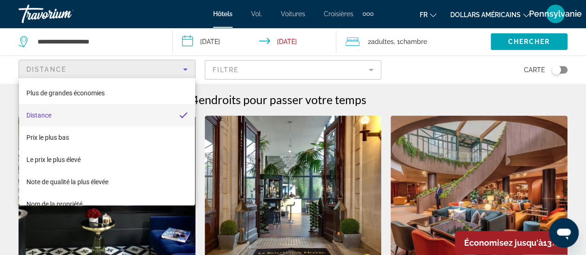
click at [331, 91] on div at bounding box center [293, 127] width 586 height 255
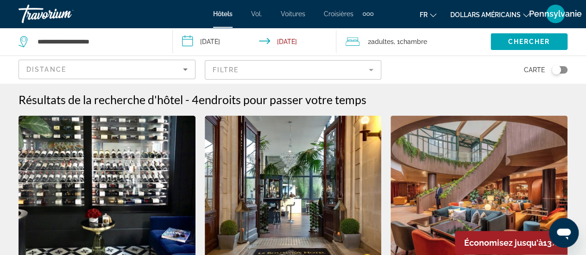
click at [171, 70] on div "Distance" at bounding box center [104, 69] width 157 height 11
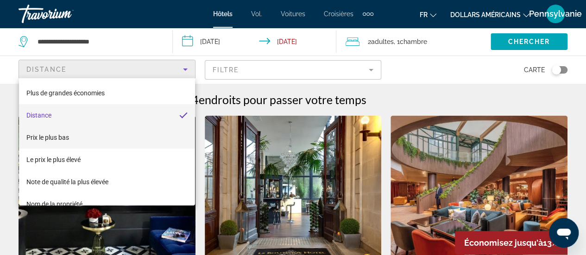
click at [140, 137] on mat-option "Prix ​​le plus bas" at bounding box center [107, 138] width 176 height 22
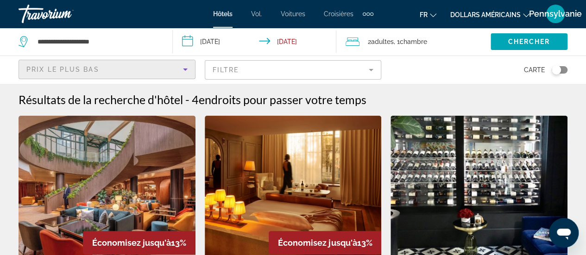
click at [246, 68] on mat-form-field "Filtre" at bounding box center [293, 69] width 177 height 19
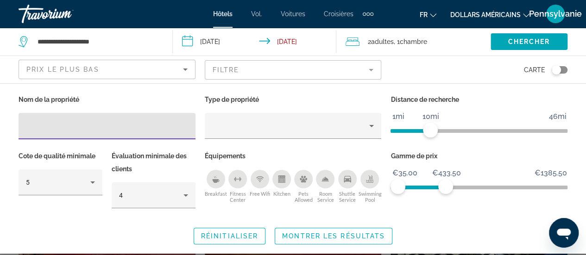
click at [109, 178] on div "Évaluation minimale des clients 4" at bounding box center [153, 184] width 93 height 69
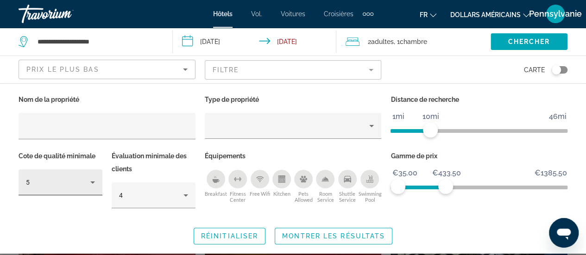
click at [79, 186] on div "5" at bounding box center [58, 182] width 64 height 11
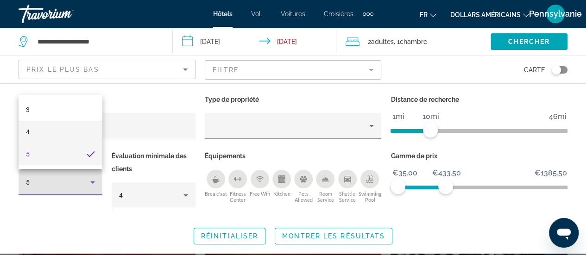
click at [59, 127] on mat-option "4" at bounding box center [61, 132] width 84 height 22
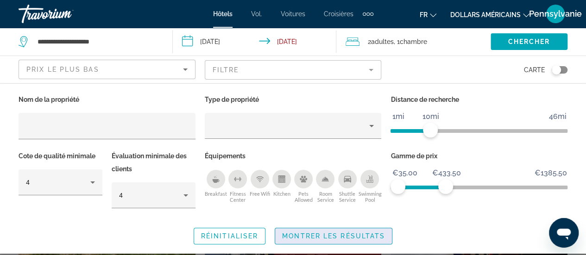
click at [321, 233] on span "Montrer les résultats" at bounding box center [333, 236] width 103 height 7
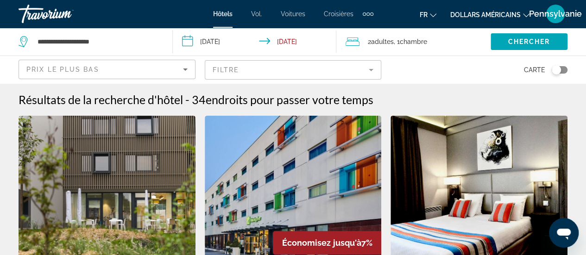
click at [178, 64] on div "Prix ​​le plus bas" at bounding box center [104, 69] width 157 height 11
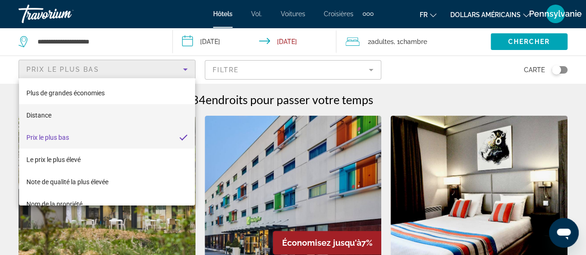
click at [142, 111] on mat-option "Distance" at bounding box center [107, 115] width 176 height 22
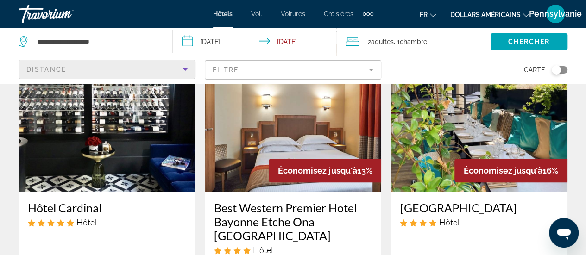
scroll to position [46, 0]
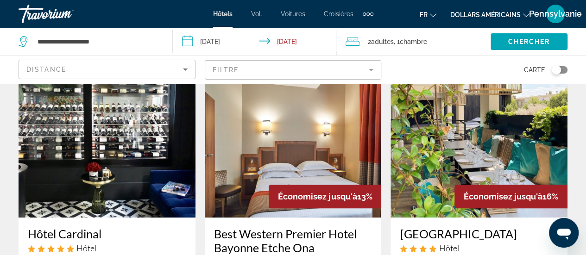
click at [367, 66] on mat-form-field "Filtre" at bounding box center [293, 69] width 177 height 19
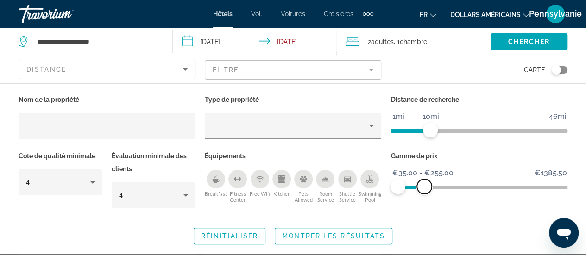
drag, startPoint x: 443, startPoint y: 180, endPoint x: 425, endPoint y: 179, distance: 18.6
click at [425, 179] on span "ngx-slider-max" at bounding box center [424, 186] width 15 height 15
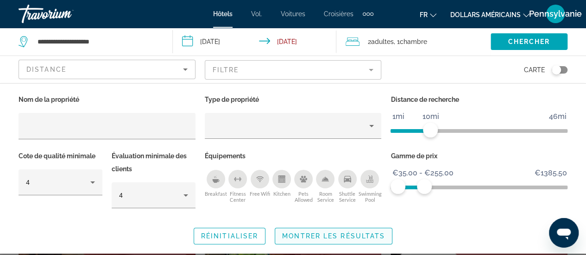
click at [374, 233] on span "Montrer les résultats" at bounding box center [333, 236] width 103 height 7
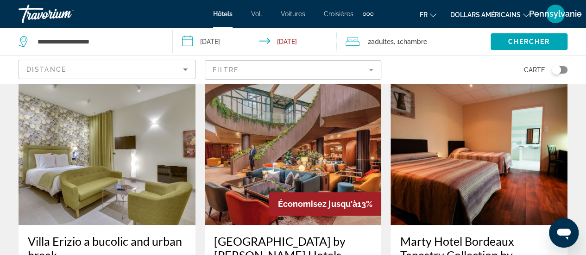
scroll to position [417, 0]
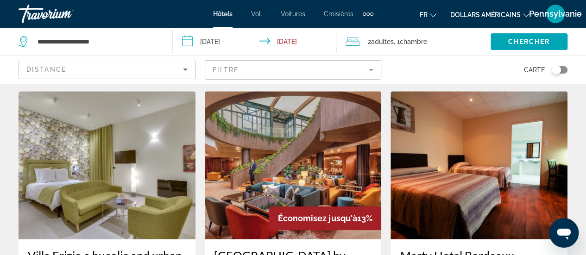
click at [220, 71] on mat-form-field "Filtre" at bounding box center [293, 69] width 177 height 19
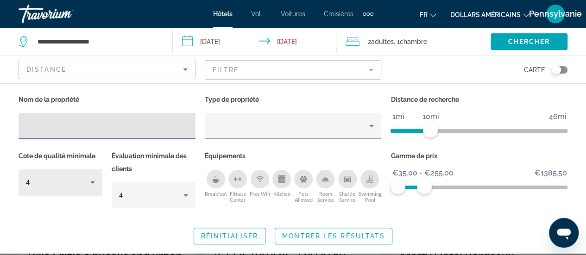
click at [79, 183] on div "4" at bounding box center [58, 182] width 64 height 11
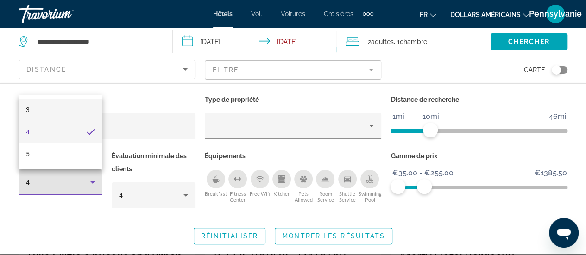
click at [70, 117] on mat-option "3" at bounding box center [61, 110] width 84 height 22
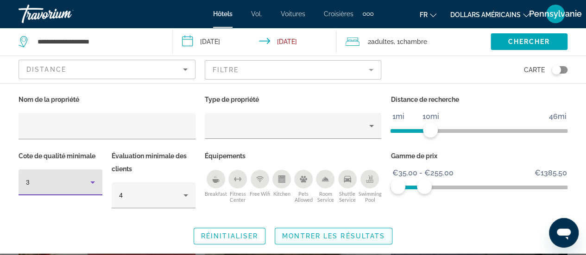
click at [358, 236] on span "Montrer les résultats" at bounding box center [333, 236] width 103 height 7
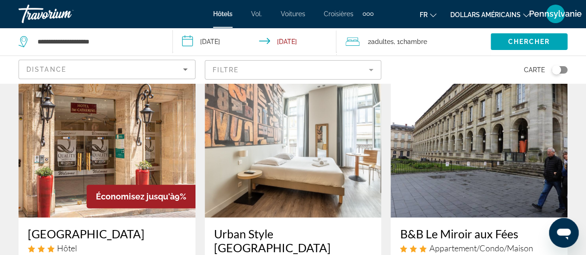
scroll to position [93, 0]
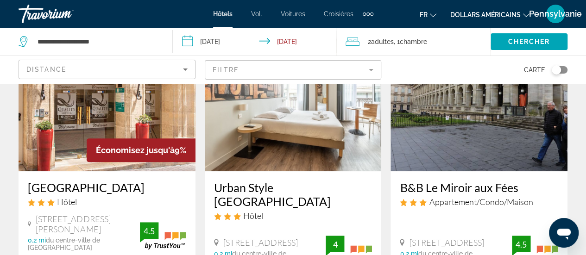
click at [244, 66] on mat-form-field "Filtre" at bounding box center [293, 69] width 177 height 19
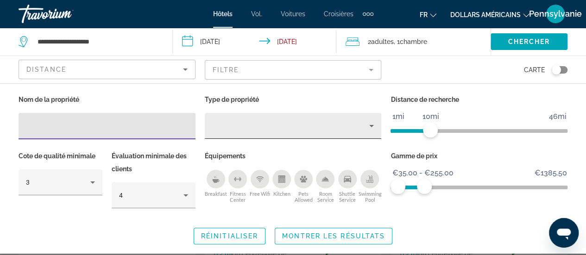
click at [287, 127] on div "Property type" at bounding box center [291, 126] width 158 height 11
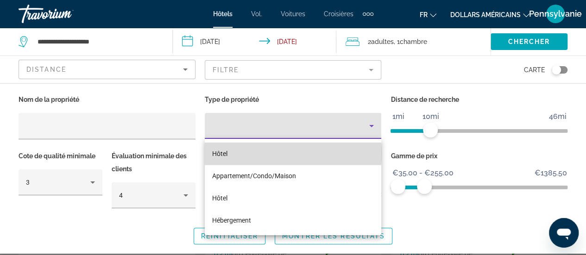
click at [279, 153] on mat-option "Hôtel" at bounding box center [293, 154] width 177 height 22
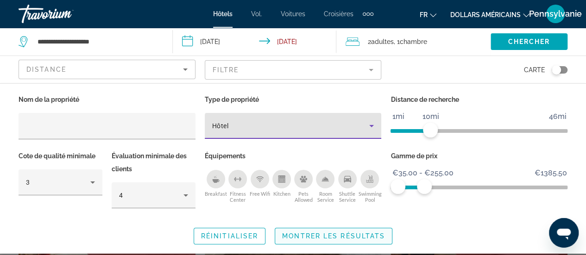
click at [351, 238] on span "Montrer les résultats" at bounding box center [333, 236] width 103 height 7
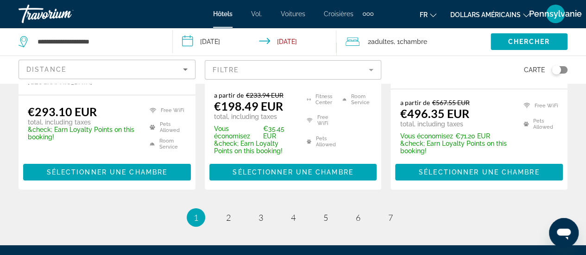
scroll to position [1437, 0]
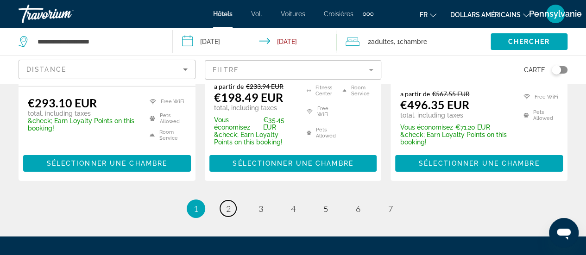
click at [228, 204] on span "2" at bounding box center [228, 209] width 5 height 10
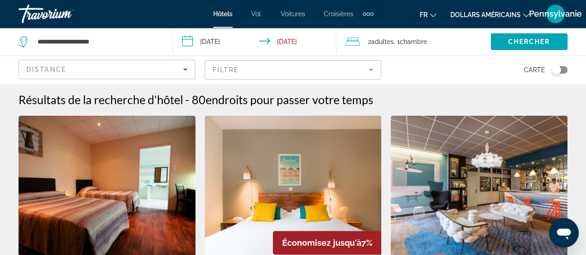
click at [177, 70] on div "Distance" at bounding box center [104, 69] width 157 height 11
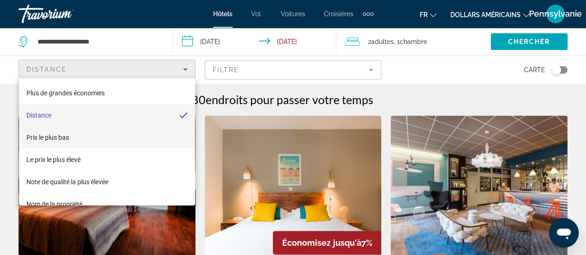
click at [127, 134] on mat-option "Prix ​​le plus bas" at bounding box center [107, 138] width 176 height 22
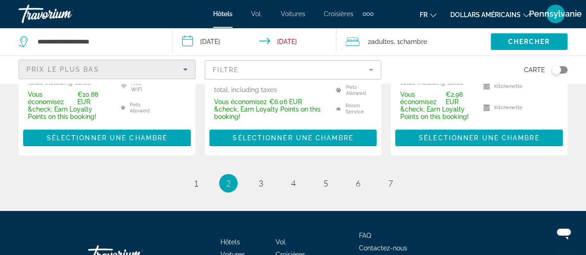
scroll to position [1455, 0]
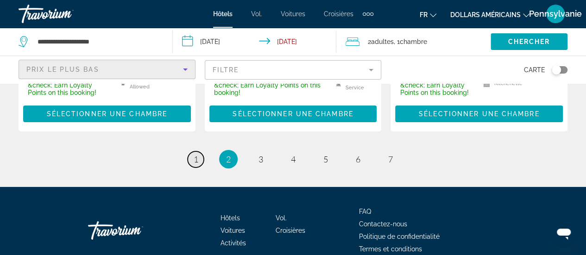
click at [197, 154] on span "1" at bounding box center [196, 159] width 5 height 10
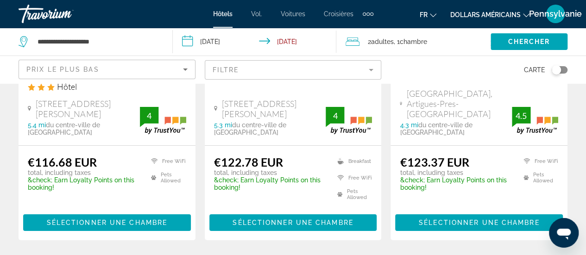
scroll to position [1391, 0]
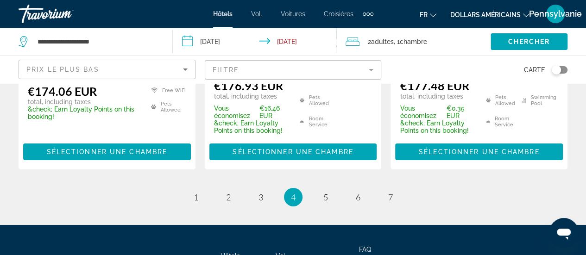
scroll to position [1482, 0]
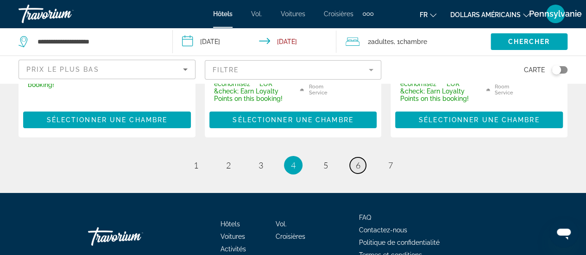
click at [363, 158] on link "page 6" at bounding box center [358, 166] width 16 height 16
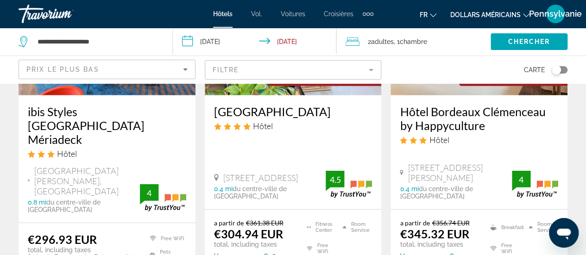
scroll to position [1510, 0]
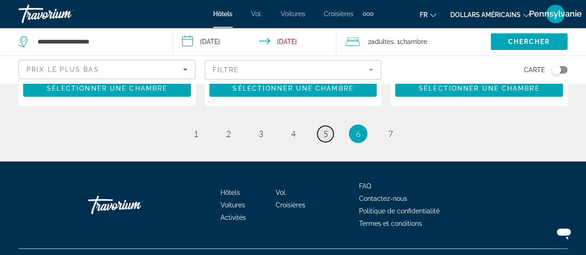
click at [324, 126] on link "page 5" at bounding box center [326, 134] width 16 height 16
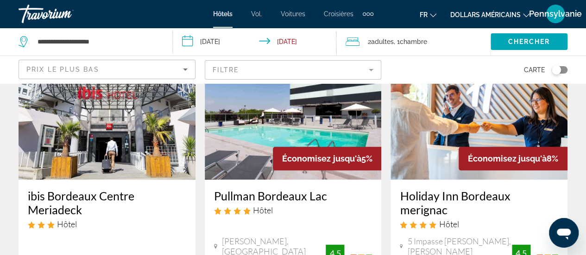
scroll to position [510, 0]
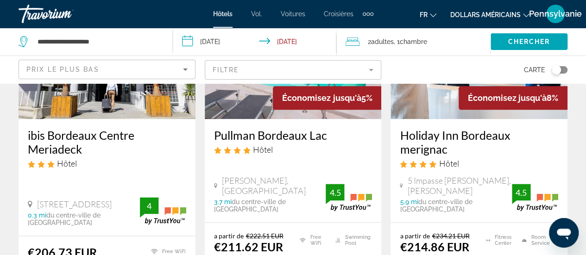
click at [374, 64] on mat-form-field "Filtre" at bounding box center [293, 69] width 177 height 19
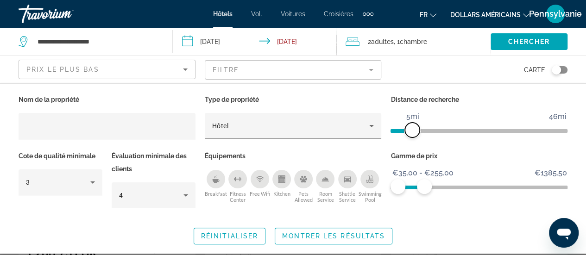
drag, startPoint x: 427, startPoint y: 126, endPoint x: 414, endPoint y: 124, distance: 13.6
click at [414, 124] on span "ngx-slider" at bounding box center [412, 130] width 15 height 15
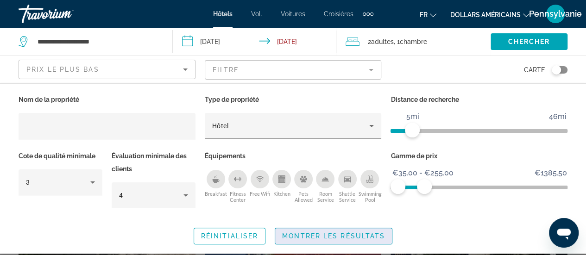
click at [365, 229] on span "Search widget" at bounding box center [333, 236] width 117 height 22
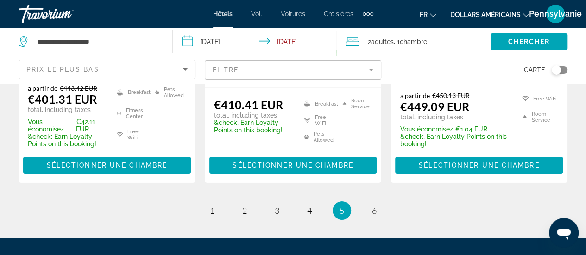
scroll to position [1454, 0]
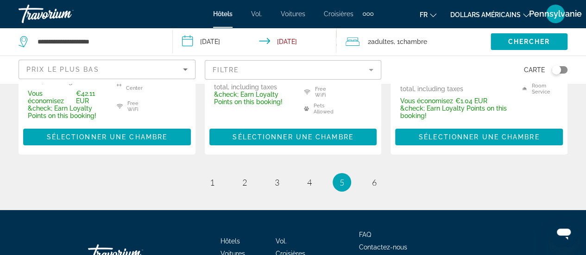
click at [221, 173] on li "page 1" at bounding box center [212, 182] width 19 height 19
click at [219, 175] on link "page 1" at bounding box center [212, 183] width 16 height 16
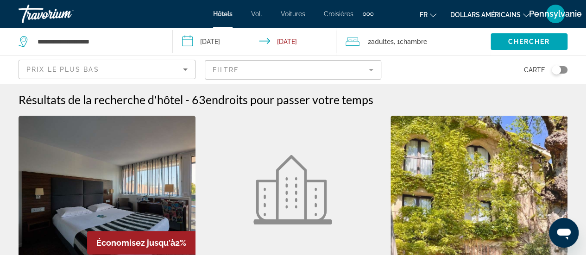
click at [380, 72] on mat-form-field "Filtre" at bounding box center [293, 69] width 177 height 19
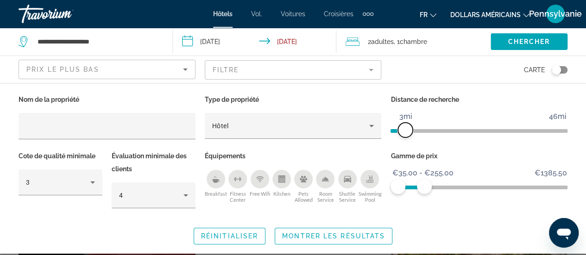
drag, startPoint x: 413, startPoint y: 132, endPoint x: 406, endPoint y: 131, distance: 7.0
click at [406, 131] on span "ngx-slider" at bounding box center [405, 130] width 15 height 15
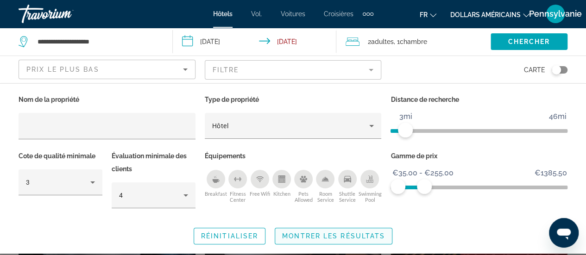
click at [350, 231] on span "Search widget" at bounding box center [333, 236] width 117 height 22
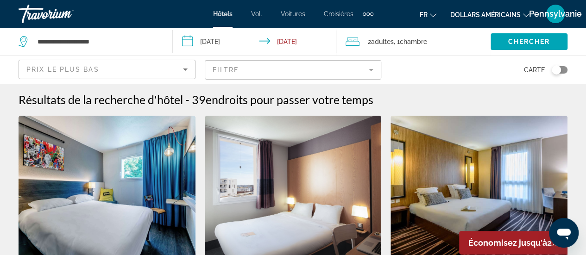
click at [348, 71] on mat-form-field "Filtre" at bounding box center [293, 69] width 177 height 19
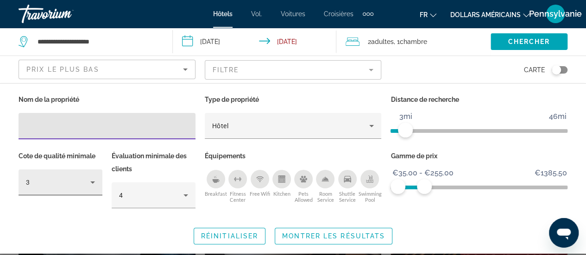
click at [66, 170] on div "3" at bounding box center [60, 183] width 69 height 26
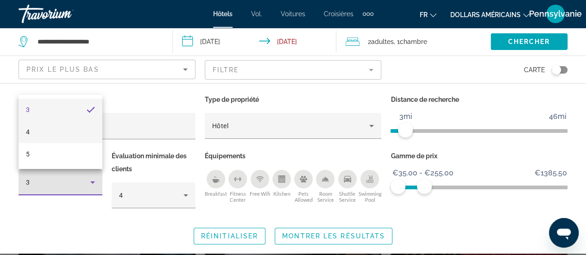
click at [66, 138] on mat-option "4" at bounding box center [61, 132] width 84 height 22
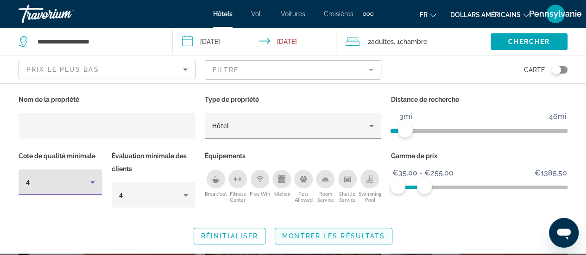
click at [310, 237] on span "Montrer les résultats" at bounding box center [333, 236] width 103 height 7
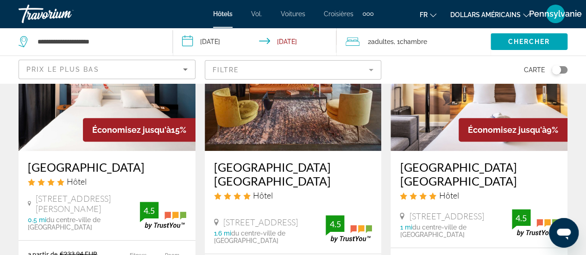
scroll to position [139, 0]
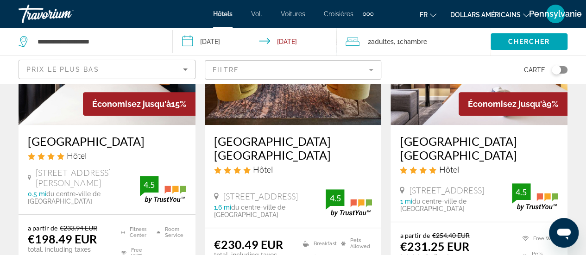
click at [156, 138] on h3 "[GEOGRAPHIC_DATA]" at bounding box center [107, 141] width 159 height 14
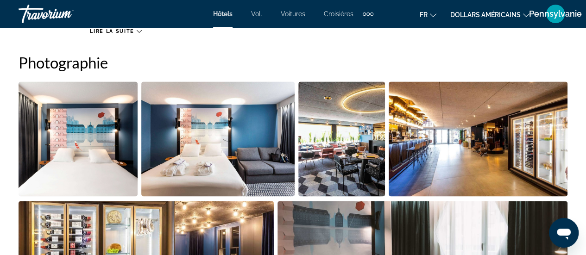
scroll to position [603, 0]
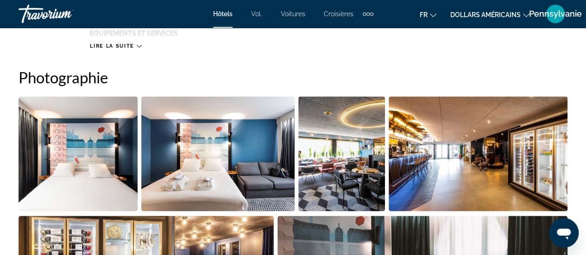
click at [85, 133] on img "Open full-screen image slider" at bounding box center [78, 153] width 119 height 115
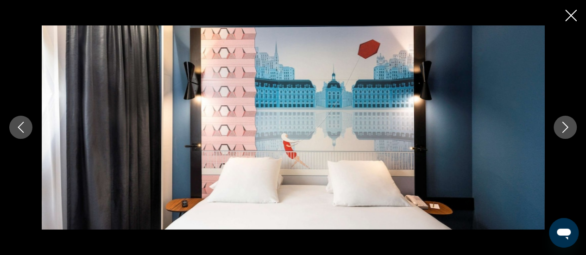
click at [567, 126] on icon "Next image" at bounding box center [565, 127] width 11 height 11
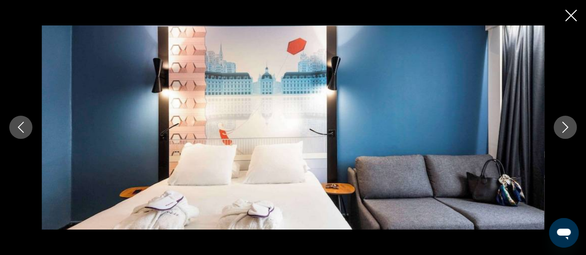
click at [572, 20] on icon "Close slideshow" at bounding box center [572, 16] width 12 height 12
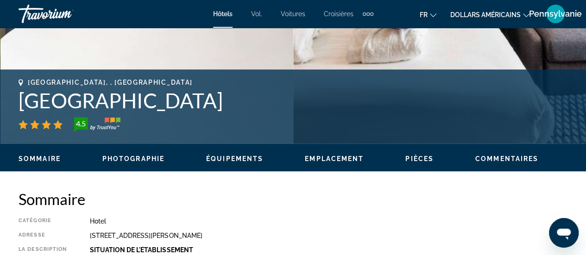
scroll to position [46, 0]
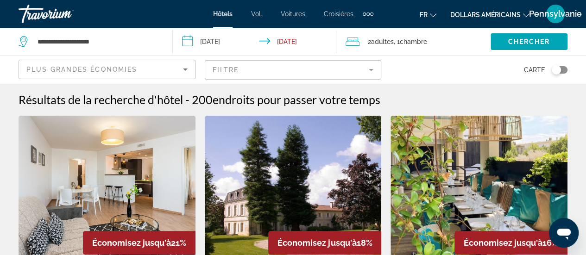
click at [357, 65] on mat-form-field "Filtre" at bounding box center [293, 69] width 177 height 19
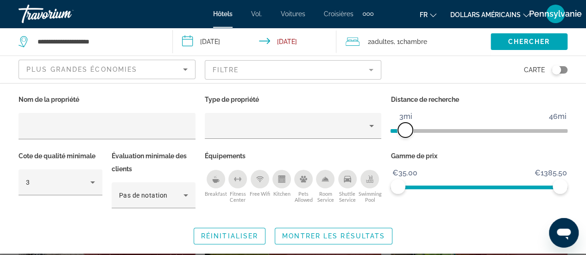
drag, startPoint x: 502, startPoint y: 129, endPoint x: 406, endPoint y: 130, distance: 96.0
click at [406, 130] on span "ngx-slider" at bounding box center [405, 130] width 15 height 15
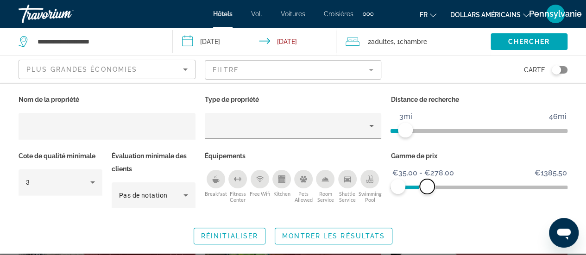
drag, startPoint x: 549, startPoint y: 186, endPoint x: 427, endPoint y: 186, distance: 121.9
click at [427, 186] on span "ngx-slider-max" at bounding box center [427, 186] width 15 height 15
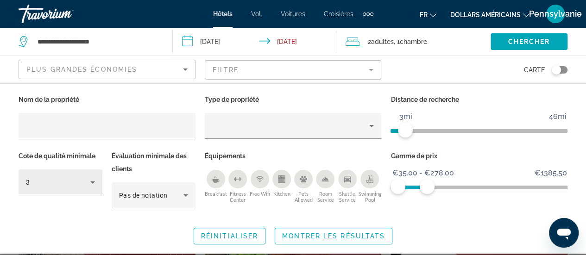
click at [86, 189] on div "3" at bounding box center [60, 183] width 69 height 26
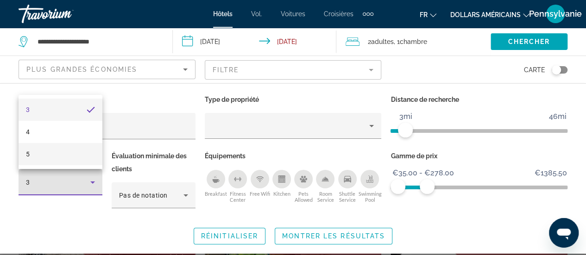
click at [81, 139] on mat-option "4" at bounding box center [61, 132] width 84 height 22
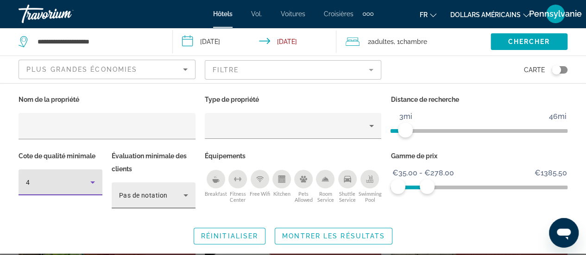
click at [160, 196] on span "Pas de notation" at bounding box center [143, 195] width 49 height 7
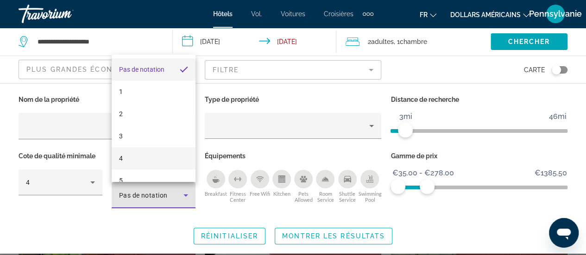
click at [158, 155] on mat-option "4" at bounding box center [154, 158] width 84 height 22
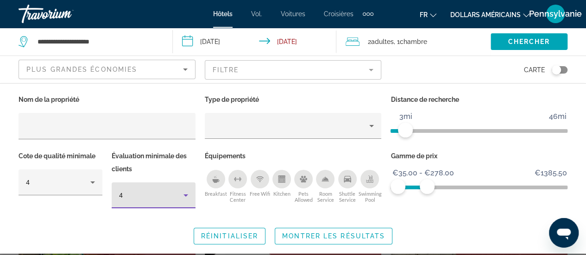
click at [185, 74] on icon "Sort by" at bounding box center [185, 69] width 11 height 11
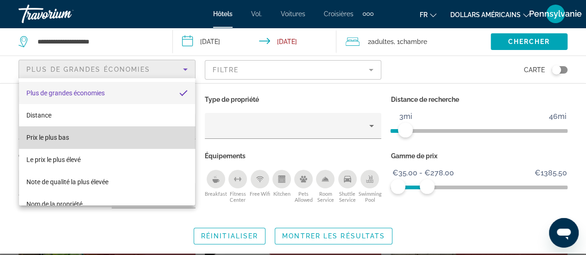
click at [155, 127] on mat-option "Prix ​​le plus bas" at bounding box center [107, 138] width 176 height 22
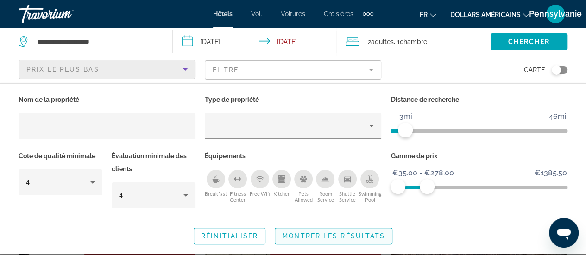
click at [331, 228] on span "Search widget" at bounding box center [333, 236] width 117 height 22
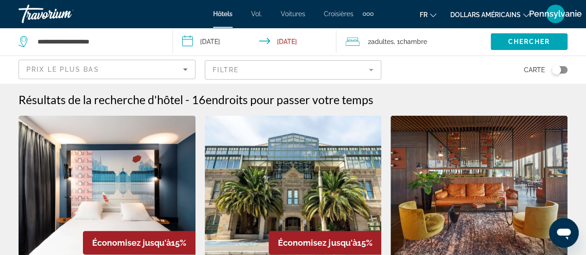
click at [322, 69] on mat-form-field "Filtre" at bounding box center [293, 69] width 177 height 19
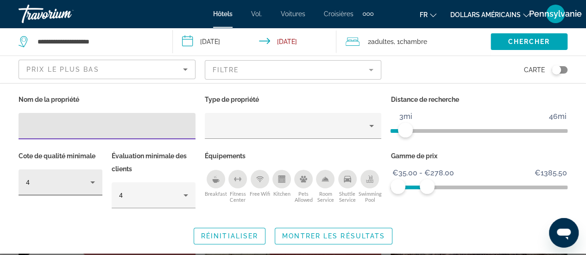
click at [83, 178] on div "4" at bounding box center [58, 182] width 64 height 11
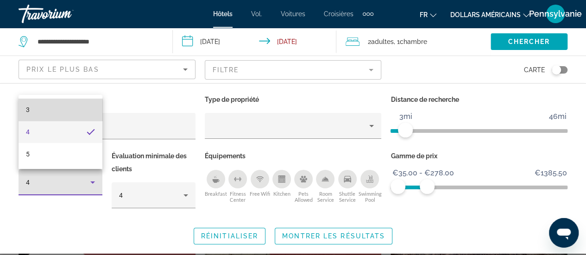
click at [75, 117] on mat-option "3" at bounding box center [61, 110] width 84 height 22
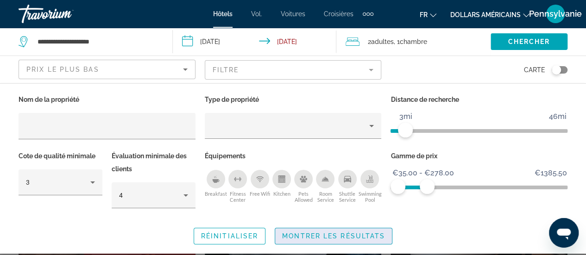
click at [314, 240] on span "Search widget" at bounding box center [333, 236] width 117 height 22
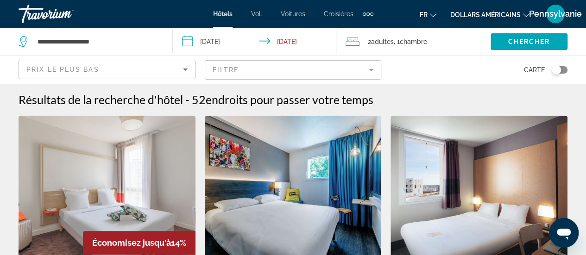
click at [344, 76] on mat-form-field "Filtre" at bounding box center [293, 69] width 177 height 19
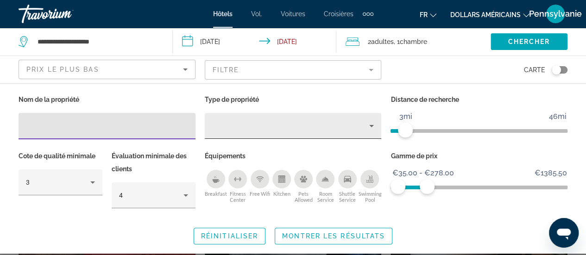
click at [296, 127] on div "Property type" at bounding box center [291, 126] width 158 height 11
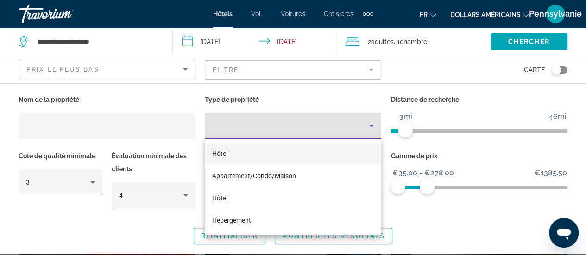
click at [394, 238] on div at bounding box center [293, 127] width 586 height 255
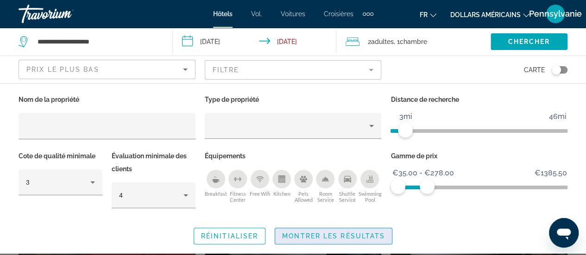
click at [392, 238] on button "Montrer les résultats" at bounding box center [334, 236] width 118 height 17
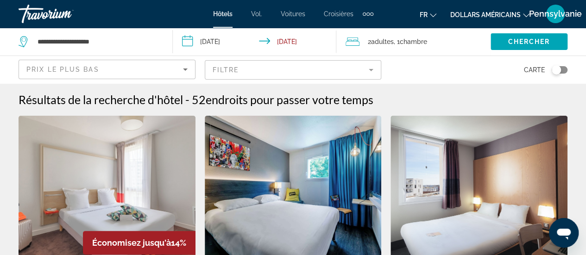
scroll to position [139, 0]
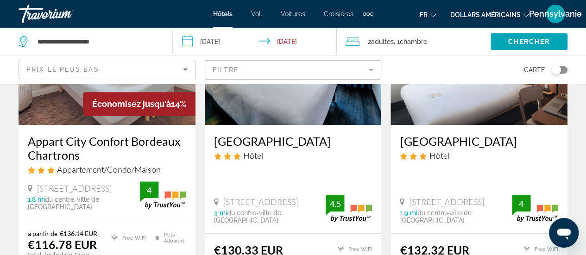
click at [139, 154] on h3 "Appart City Confort Bordeaux Chartrons" at bounding box center [107, 148] width 159 height 28
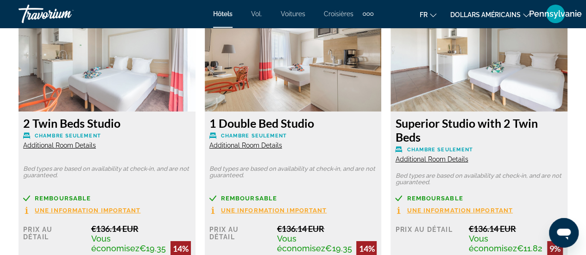
scroll to position [1365, 0]
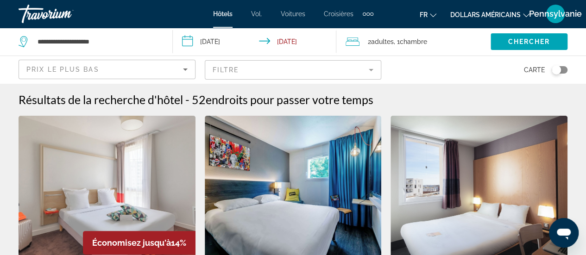
click at [365, 75] on mat-form-field "Filtre" at bounding box center [293, 69] width 177 height 19
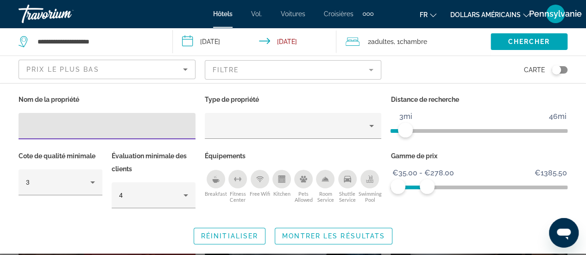
click at [303, 70] on mat-form-field "Filtre" at bounding box center [293, 69] width 177 height 19
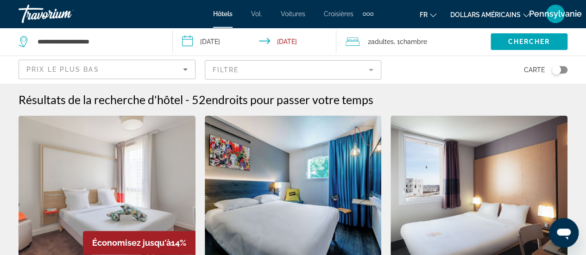
click at [303, 70] on mat-form-field "Filtre" at bounding box center [293, 69] width 177 height 19
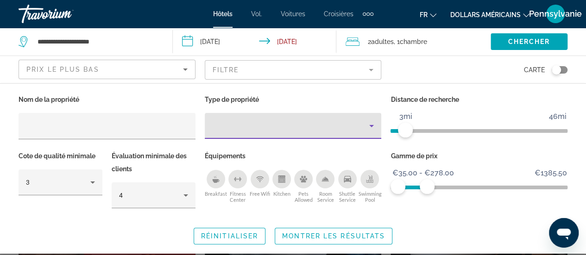
click at [304, 130] on div "Property type" at bounding box center [291, 126] width 158 height 11
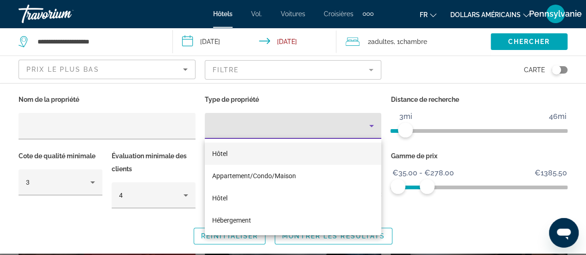
click at [292, 150] on mat-option "Hôtel" at bounding box center [293, 154] width 177 height 22
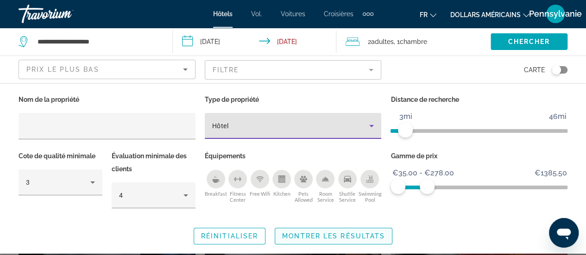
click at [377, 234] on span "Montrer les résultats" at bounding box center [333, 236] width 103 height 7
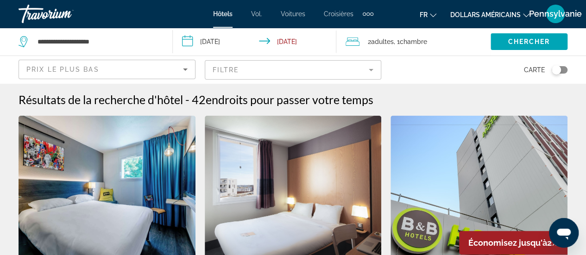
click at [377, 74] on mat-form-field "Filtre" at bounding box center [293, 69] width 177 height 19
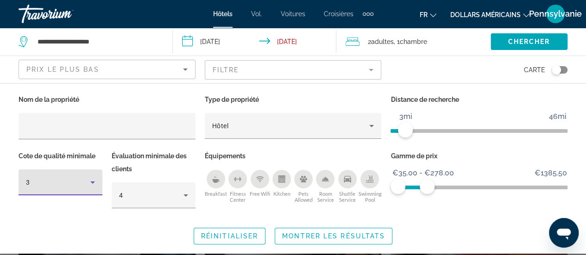
click at [96, 179] on icon "Hotel Filters" at bounding box center [92, 182] width 11 height 11
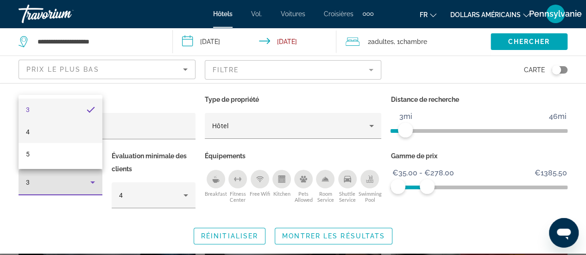
click at [84, 131] on mat-option "4" at bounding box center [61, 132] width 84 height 22
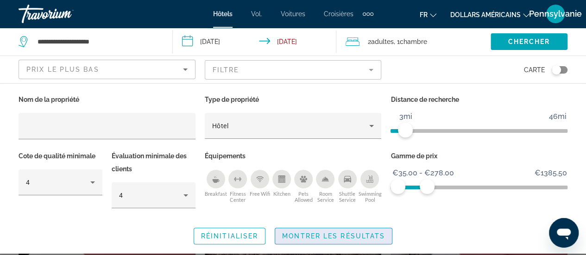
click at [351, 236] on span "Montrer les résultats" at bounding box center [333, 236] width 103 height 7
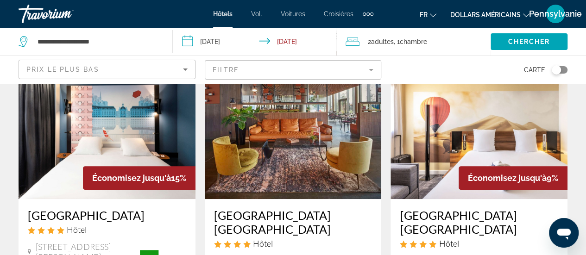
scroll to position [46, 0]
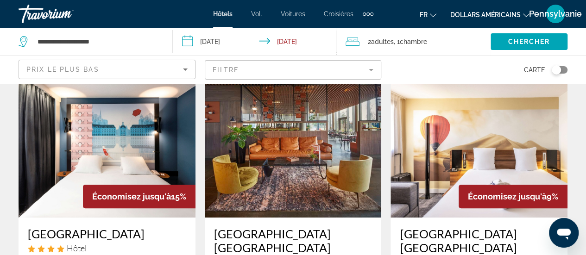
click at [123, 156] on img "Contenu principal" at bounding box center [107, 144] width 177 height 148
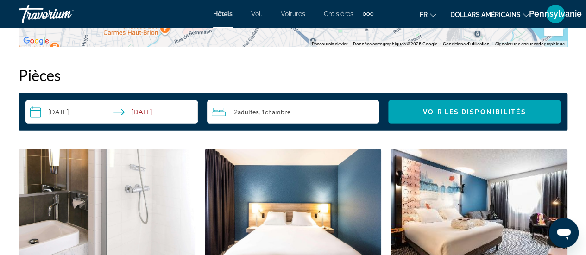
scroll to position [1437, 0]
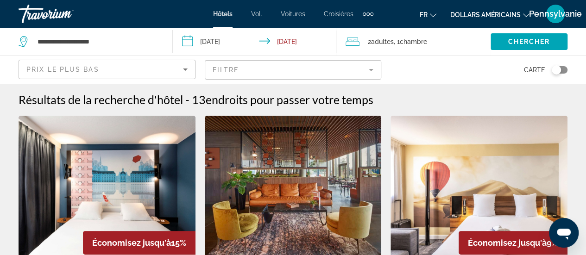
scroll to position [46, 0]
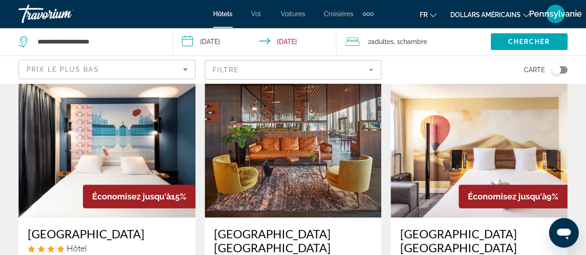
click at [348, 127] on img "Contenu principal" at bounding box center [293, 144] width 177 height 148
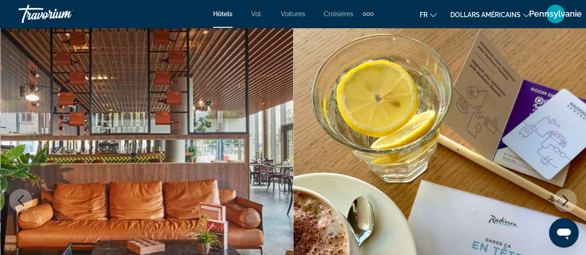
scroll to position [46, 0]
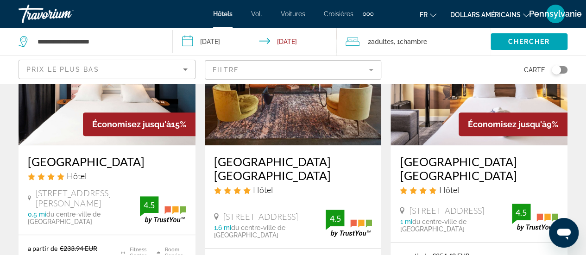
scroll to position [139, 0]
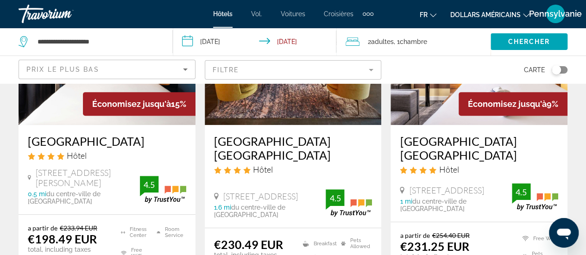
click at [230, 65] on mat-form-field "Filtre" at bounding box center [293, 69] width 177 height 19
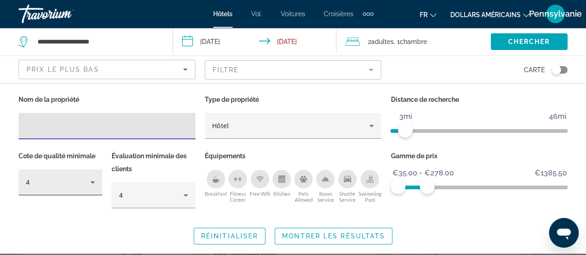
click at [92, 180] on icon "Hotel Filters" at bounding box center [92, 182] width 11 height 11
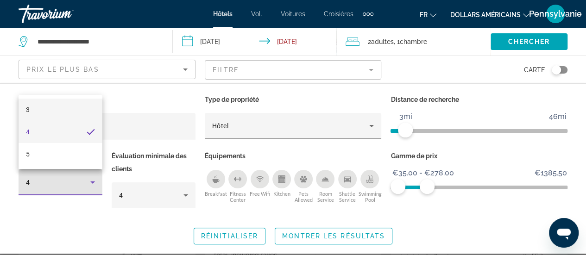
click at [74, 107] on mat-option "3" at bounding box center [61, 110] width 84 height 22
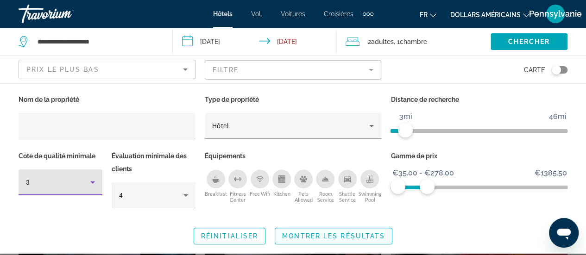
click at [341, 236] on span "Montrer les résultats" at bounding box center [333, 236] width 103 height 7
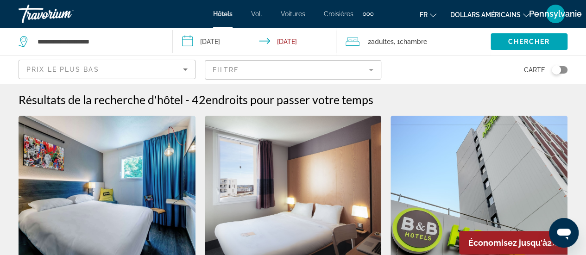
click at [359, 68] on mat-form-field "Filtre" at bounding box center [293, 69] width 177 height 19
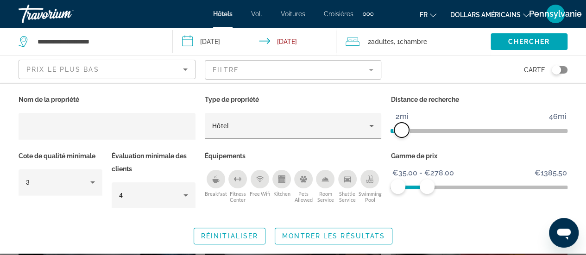
drag, startPoint x: 406, startPoint y: 127, endPoint x: 402, endPoint y: 127, distance: 4.7
click at [402, 127] on span "ngx-slider" at bounding box center [402, 130] width 15 height 15
drag, startPoint x: 354, startPoint y: 234, endPoint x: 355, endPoint y: 227, distance: 7.0
click at [354, 234] on span "Montrer les résultats" at bounding box center [333, 236] width 103 height 7
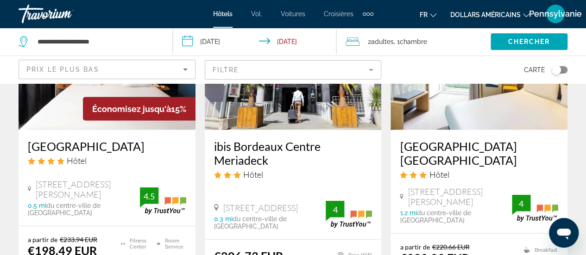
scroll to position [603, 0]
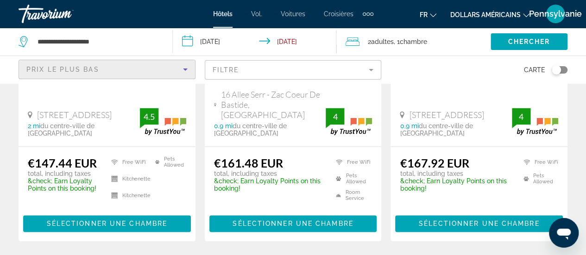
click at [165, 69] on div "Prix le plus bas" at bounding box center [104, 69] width 157 height 11
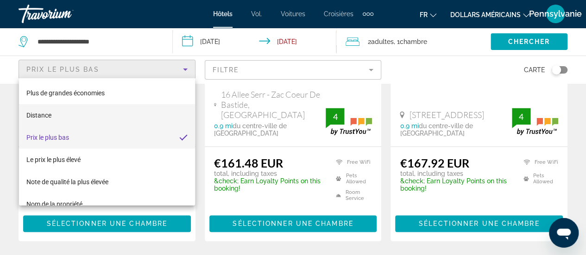
click at [105, 119] on mat-option "Distance" at bounding box center [107, 115] width 176 height 22
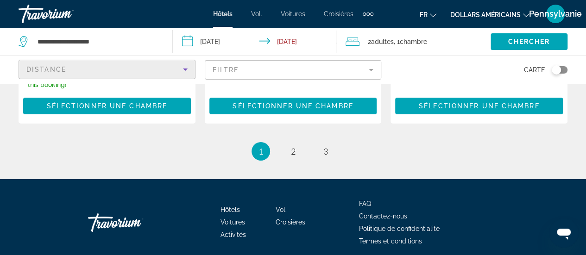
scroll to position [1511, 0]
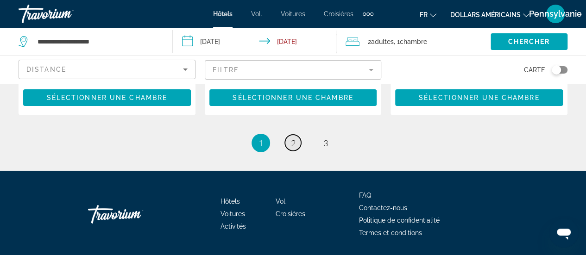
click at [294, 138] on span "2" at bounding box center [293, 143] width 5 height 10
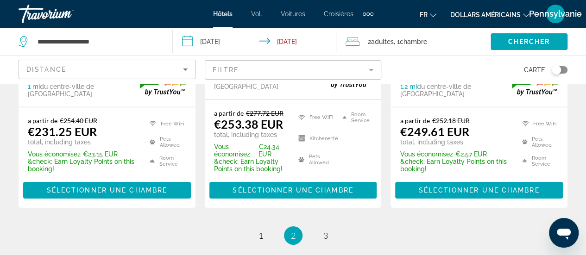
scroll to position [1437, 0]
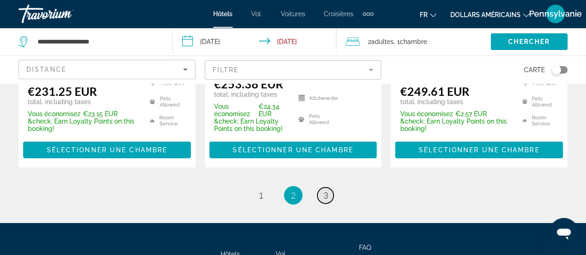
click at [327, 191] on span "3" at bounding box center [326, 196] width 5 height 10
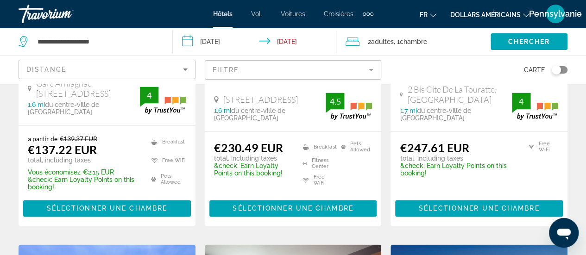
scroll to position [603, 0]
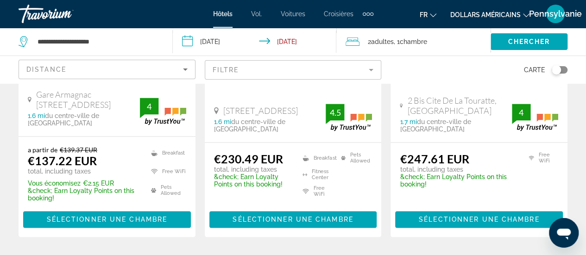
click at [180, 66] on icon "Sort by" at bounding box center [185, 69] width 11 height 11
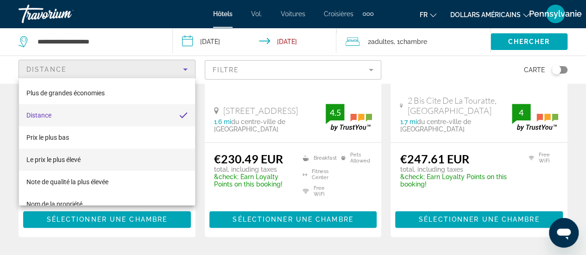
click at [117, 158] on mat-option "Le prix le plus élevé" at bounding box center [107, 160] width 176 height 22
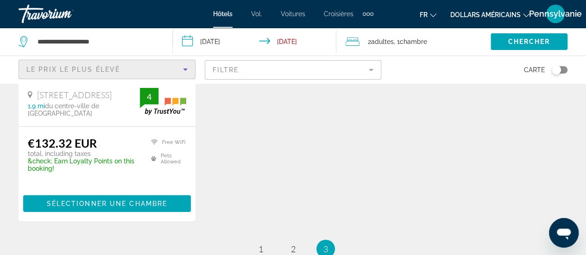
scroll to position [1391, 0]
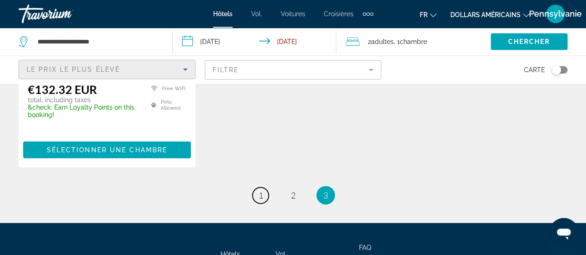
click at [266, 196] on link "page 1" at bounding box center [261, 196] width 16 height 16
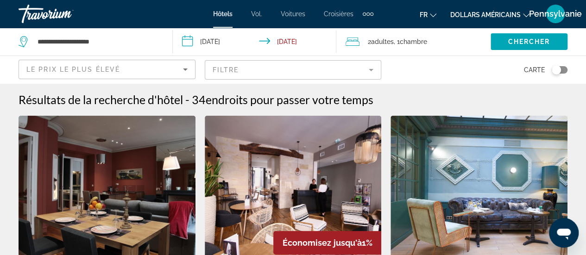
click at [370, 71] on mat-form-field "Filtre" at bounding box center [293, 69] width 177 height 19
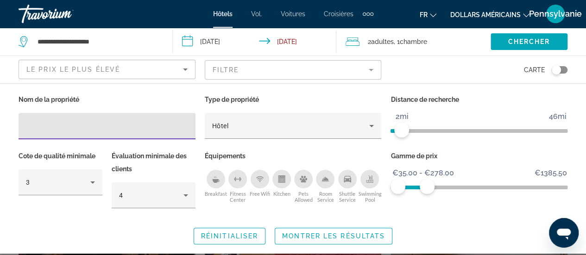
drag, startPoint x: 375, startPoint y: 230, endPoint x: 379, endPoint y: 223, distance: 8.5
click at [374, 230] on span "Search widget" at bounding box center [333, 236] width 117 height 22
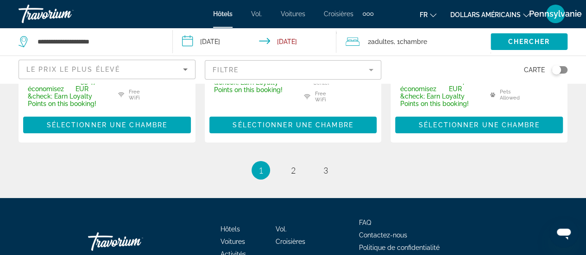
scroll to position [1470, 0]
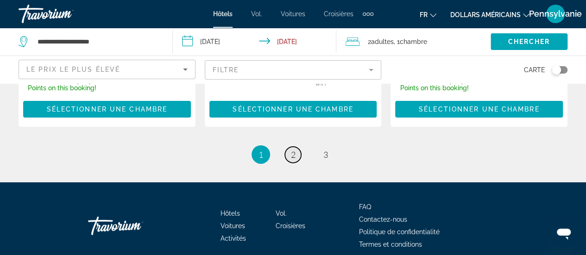
click at [296, 147] on link "page 2" at bounding box center [293, 155] width 16 height 16
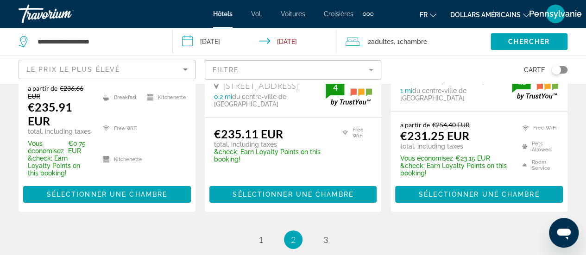
scroll to position [1437, 0]
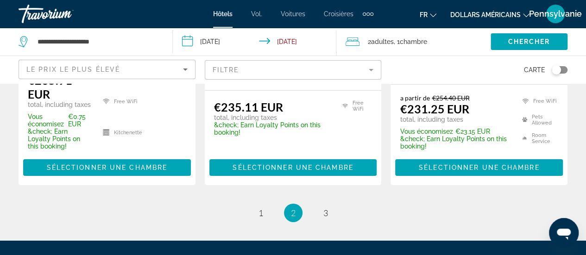
click at [336, 204] on ul "2 / 3 page 1 You're on page 2 page 3" at bounding box center [293, 213] width 549 height 19
click at [334, 204] on li "page 3" at bounding box center [326, 213] width 19 height 19
click at [331, 205] on link "page 3" at bounding box center [326, 213] width 16 height 16
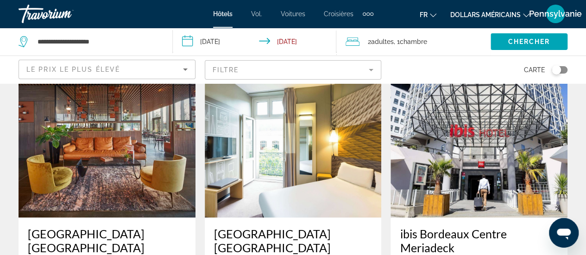
scroll to position [93, 0]
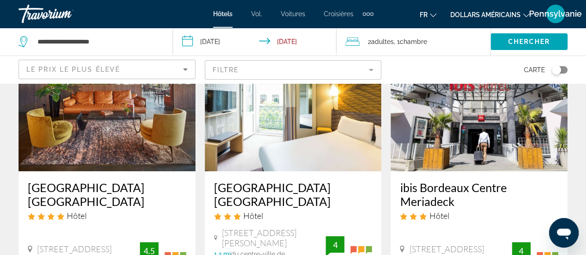
click at [484, 144] on img "Contenu principal" at bounding box center [479, 97] width 177 height 148
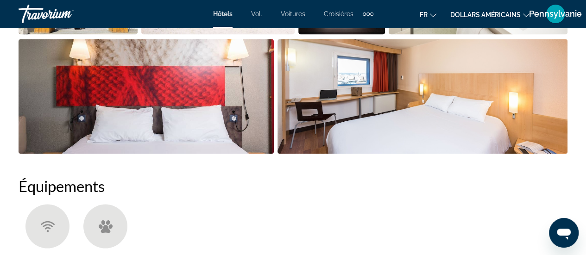
scroll to position [697, 0]
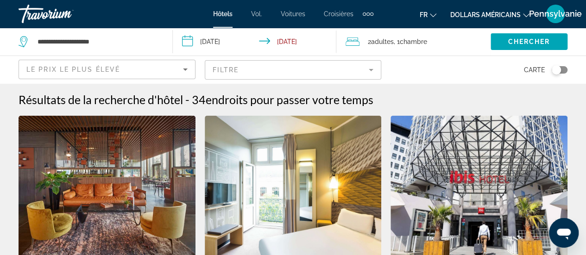
click at [219, 72] on mat-form-field "Filtre" at bounding box center [293, 69] width 177 height 19
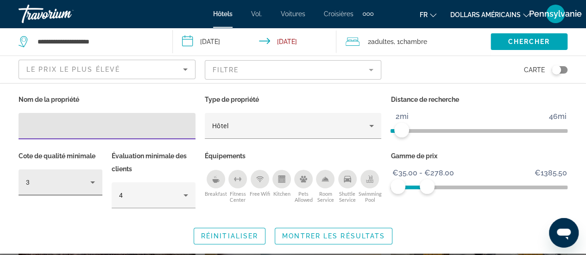
click at [88, 179] on icon "Hotel Filters" at bounding box center [92, 182] width 11 height 11
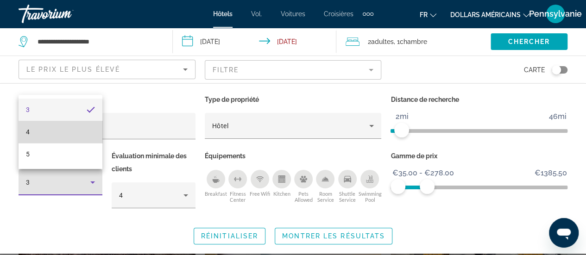
click at [75, 136] on mat-option "4" at bounding box center [61, 132] width 84 height 22
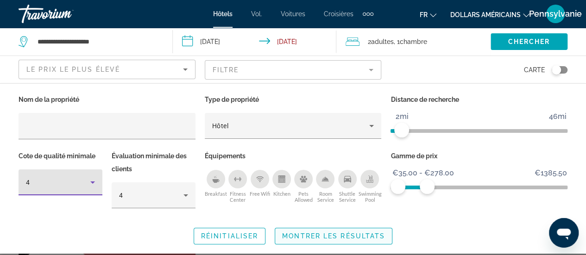
click at [296, 233] on span "Montrer les résultats" at bounding box center [333, 236] width 103 height 7
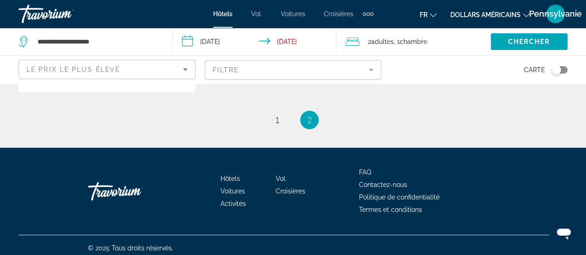
scroll to position [382, 0]
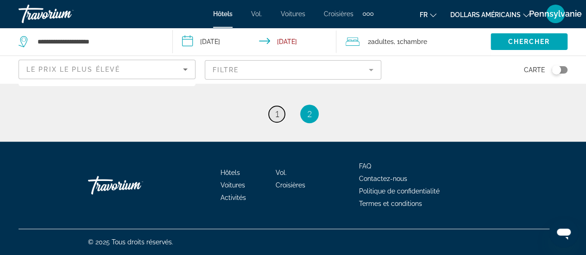
click at [279, 116] on link "page 1" at bounding box center [277, 114] width 16 height 16
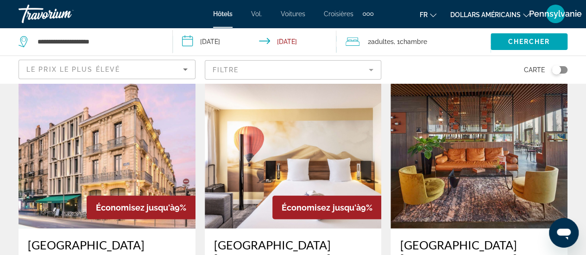
scroll to position [1205, 0]
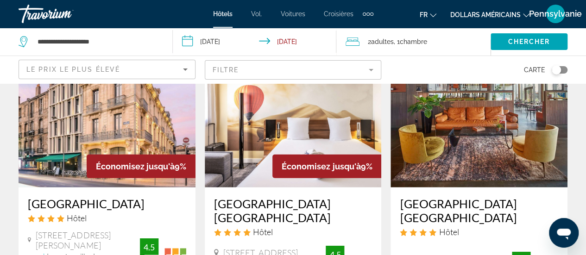
click at [467, 188] on div "Radisson Hotel Bordeaux Saint Jean Hôtel 13 Rue Des Gamins, Bordeaux 1.6 mi du …" at bounding box center [479, 239] width 177 height 103
click at [446, 197] on h3 "Radisson Hotel Bordeaux Saint Jean" at bounding box center [479, 211] width 159 height 28
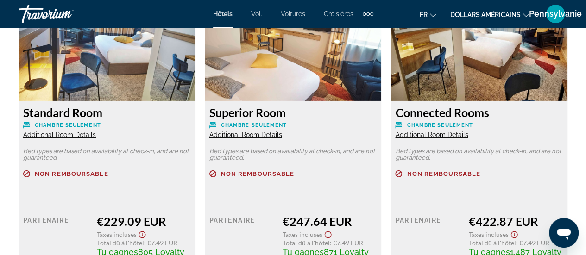
scroll to position [1530, 0]
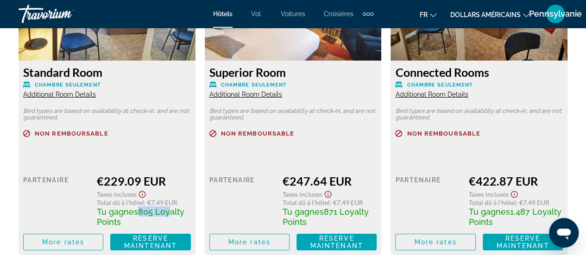
drag, startPoint x: 138, startPoint y: 213, endPoint x: 164, endPoint y: 215, distance: 26.0
click at [164, 215] on span "805 Loyalty Points" at bounding box center [141, 217] width 88 height 20
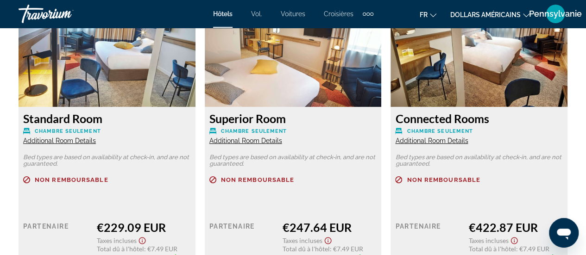
click at [157, 188] on div "Non remboursable" at bounding box center [107, 186] width 168 height 18
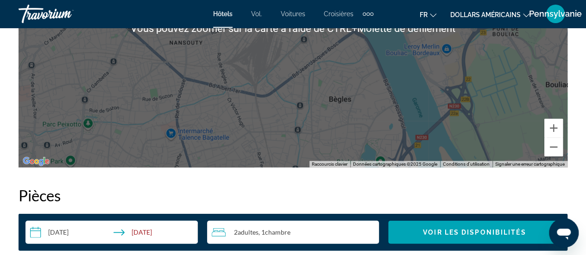
scroll to position [1020, 0]
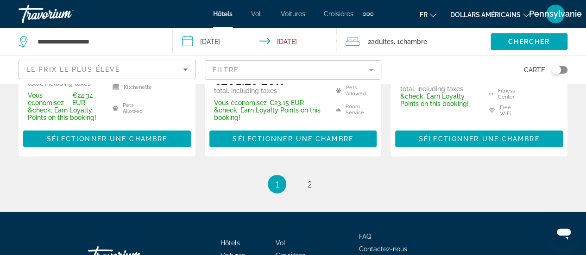
scroll to position [1484, 0]
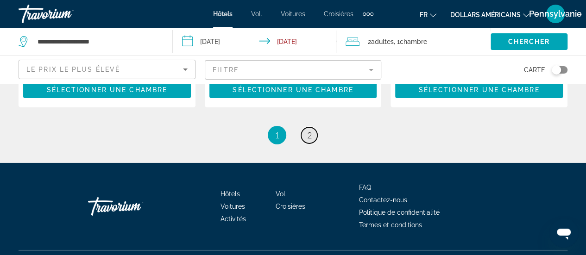
click at [312, 127] on link "page 2" at bounding box center [309, 135] width 16 height 16
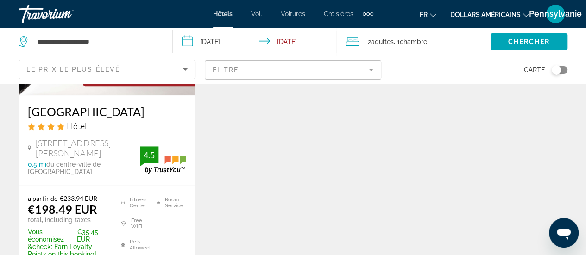
scroll to position [93, 0]
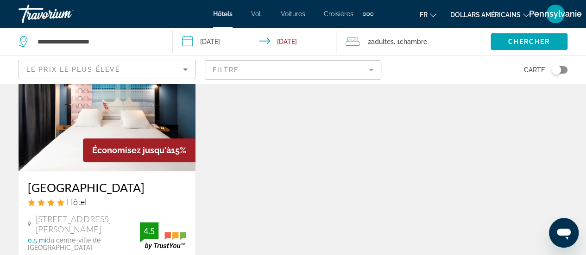
click at [109, 129] on img "Contenu principal" at bounding box center [107, 97] width 177 height 148
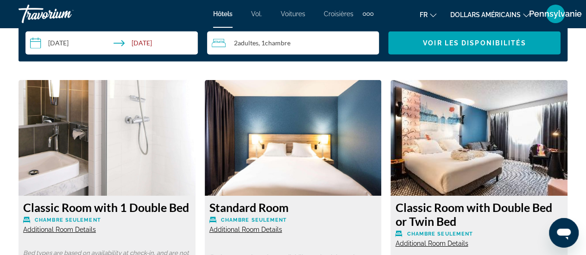
scroll to position [1345, 0]
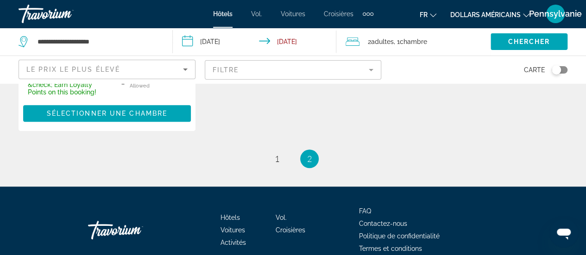
scroll to position [371, 0]
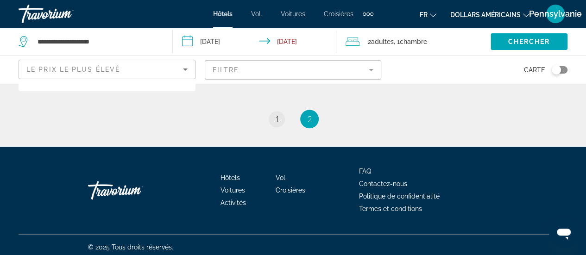
click at [284, 128] on li "page 1" at bounding box center [277, 119] width 19 height 19
click at [277, 124] on span "1" at bounding box center [277, 119] width 5 height 10
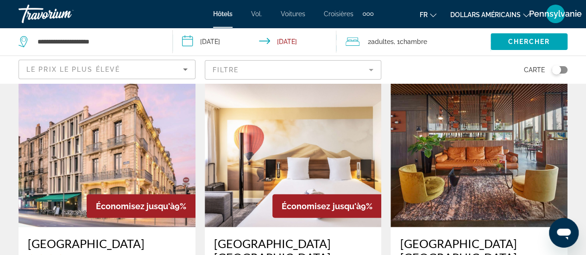
scroll to position [1021, 0]
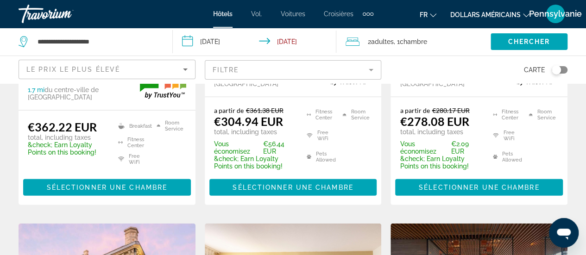
click at [274, 64] on mat-form-field "Filtre" at bounding box center [293, 69] width 177 height 19
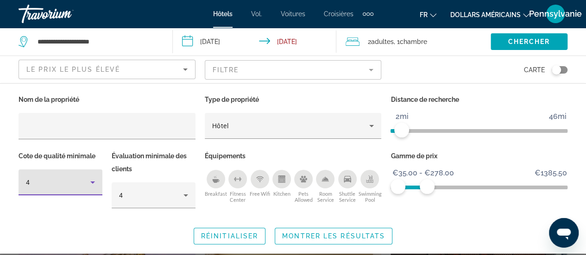
click at [93, 185] on icon "Hotel Filters" at bounding box center [92, 182] width 11 height 11
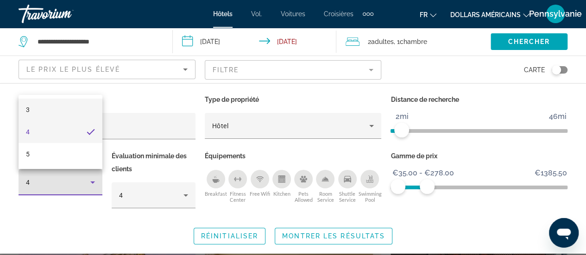
click at [83, 114] on mat-option "3" at bounding box center [61, 110] width 84 height 22
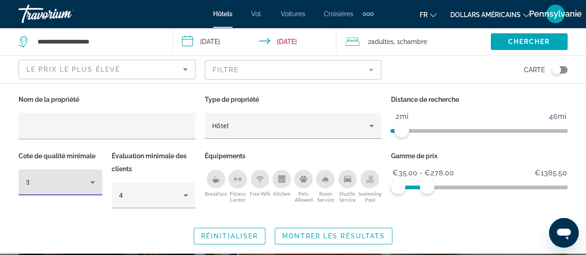
click at [336, 230] on span "Search widget" at bounding box center [333, 236] width 117 height 22
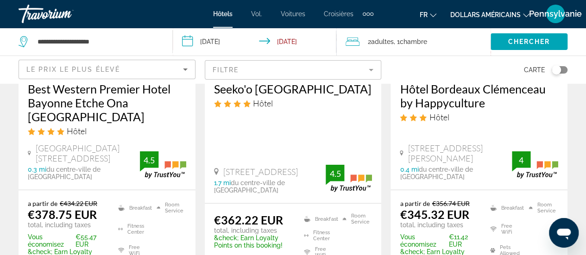
scroll to position [1470, 0]
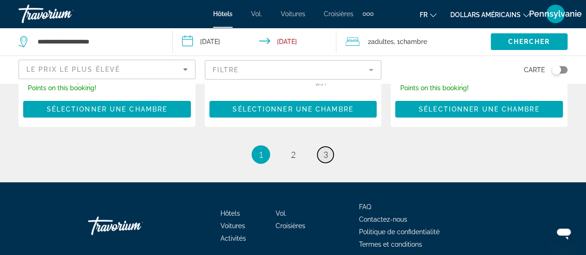
click at [318, 147] on link "page 3" at bounding box center [326, 155] width 16 height 16
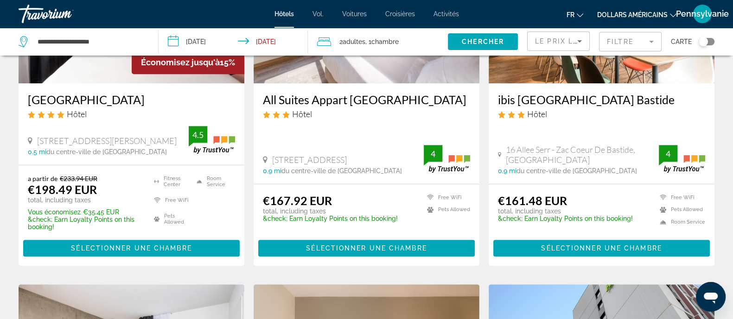
scroll to position [394, 0]
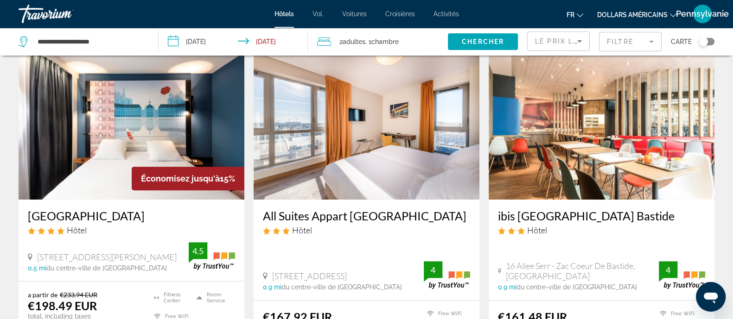
click at [593, 172] on img "Contenu principal" at bounding box center [602, 125] width 226 height 148
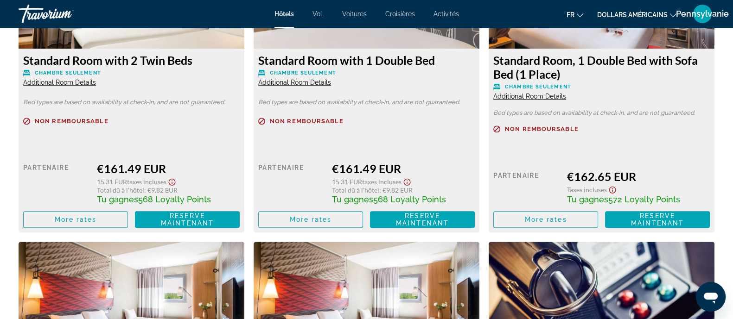
scroll to position [1275, 0]
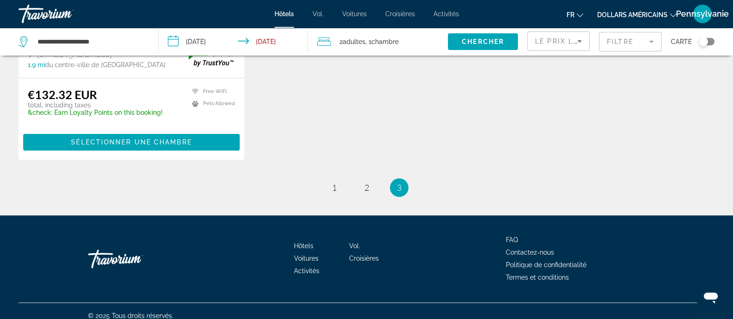
scroll to position [1312, 0]
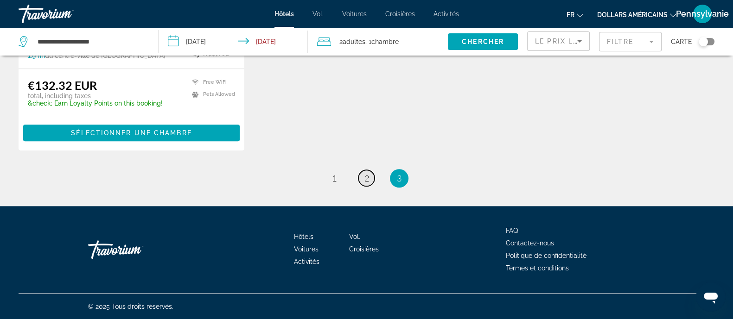
click at [371, 179] on link "page 2" at bounding box center [366, 178] width 16 height 16
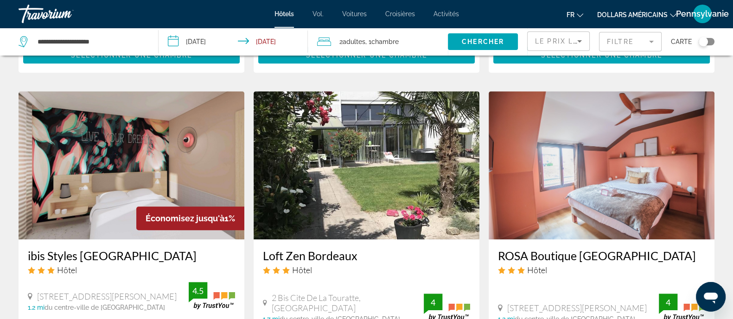
scroll to position [753, 0]
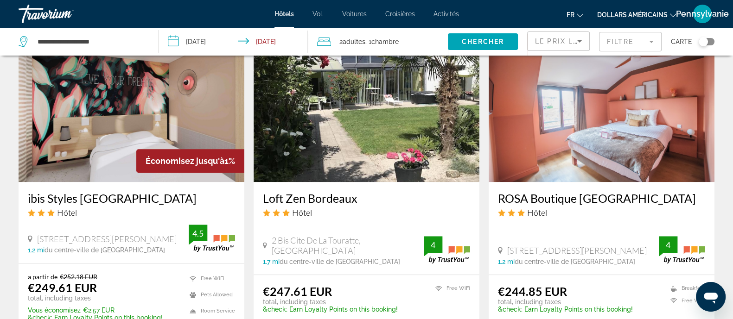
click at [593, 38] on mat-form-field "Filtre" at bounding box center [630, 41] width 63 height 19
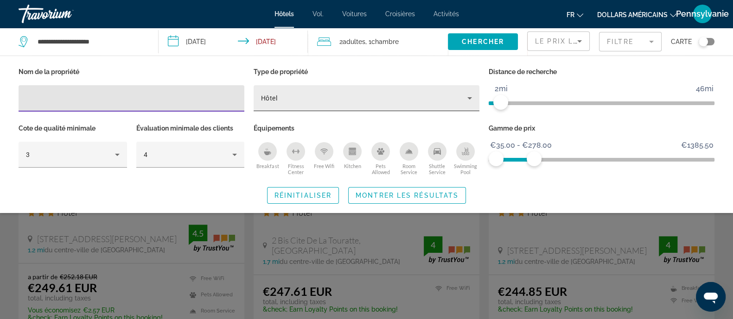
click at [409, 99] on div "Hôtel" at bounding box center [364, 98] width 206 height 11
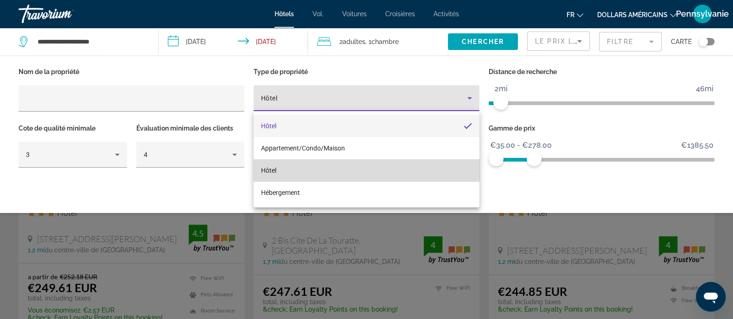
click at [366, 168] on mat-option "Hôtel" at bounding box center [367, 170] width 226 height 22
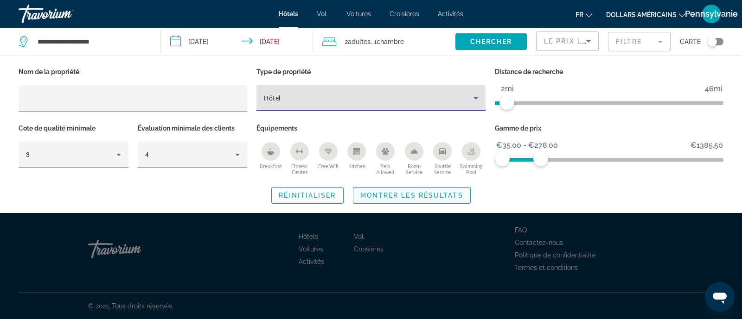
click at [445, 196] on span "Montrer les résultats" at bounding box center [411, 195] width 103 height 7
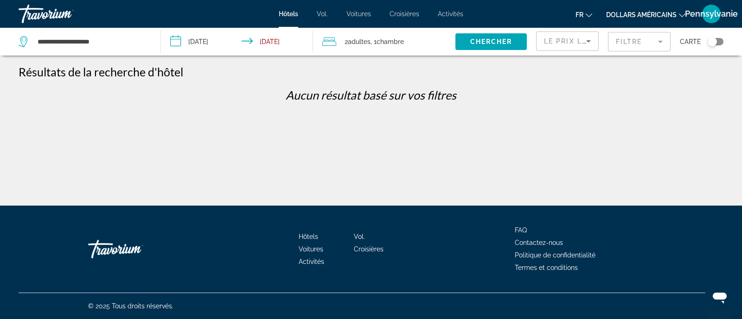
click at [593, 39] on mat-form-field "Filtre" at bounding box center [639, 41] width 63 height 19
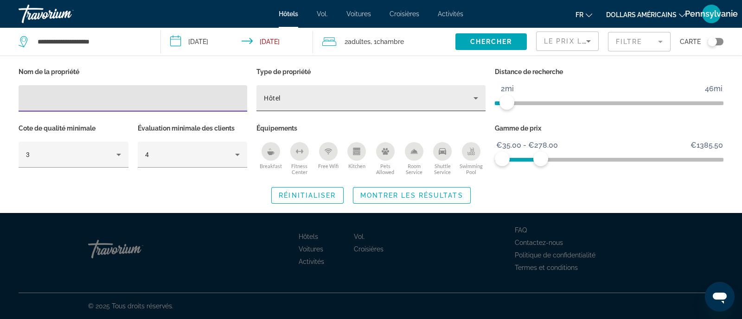
click at [341, 89] on div "Hôtel" at bounding box center [371, 98] width 214 height 26
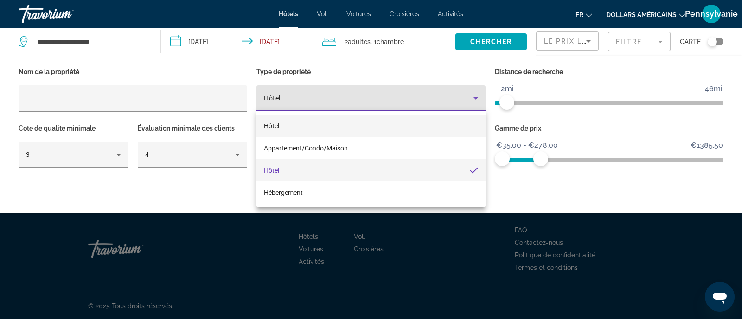
click at [319, 129] on mat-option "Hôtel" at bounding box center [370, 126] width 229 height 22
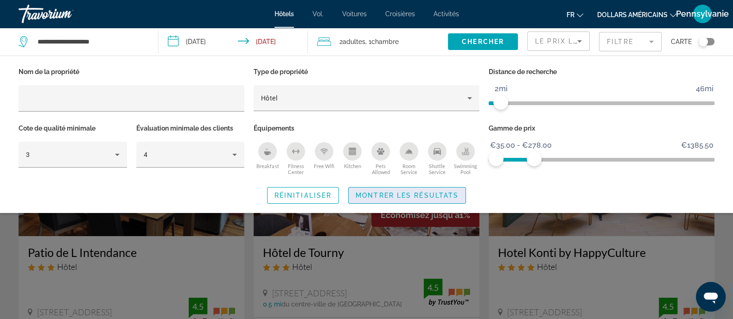
click at [414, 192] on span "Montrer les résultats" at bounding box center [407, 195] width 103 height 7
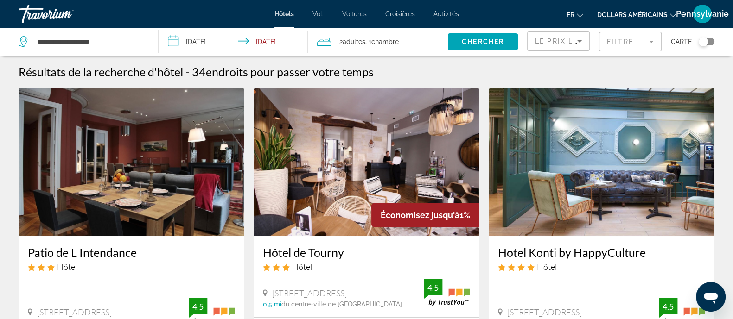
click at [593, 38] on mat-form-field "Filtre" at bounding box center [630, 41] width 63 height 19
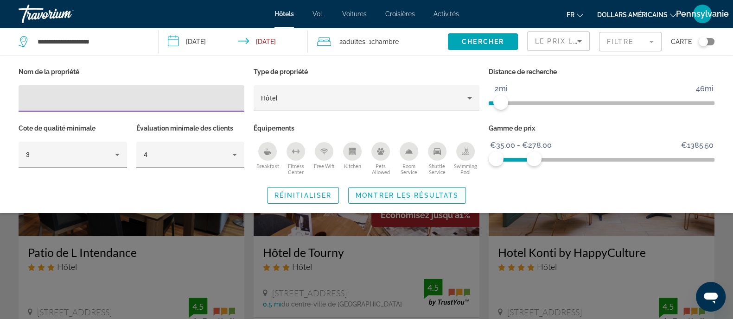
click at [435, 195] on span "Montrer les résultats" at bounding box center [407, 195] width 103 height 7
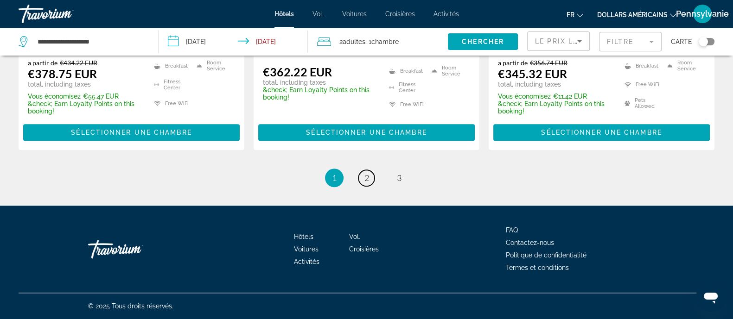
click at [373, 179] on link "page 2" at bounding box center [366, 178] width 16 height 16
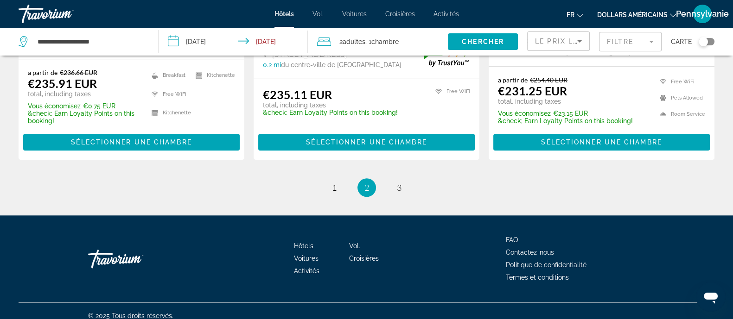
scroll to position [1324, 0]
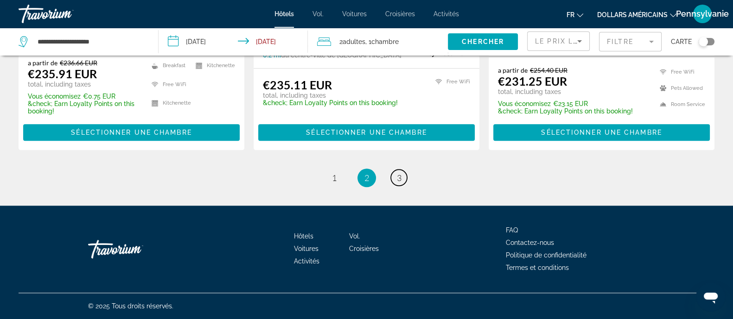
click at [402, 181] on link "page 3" at bounding box center [399, 178] width 16 height 16
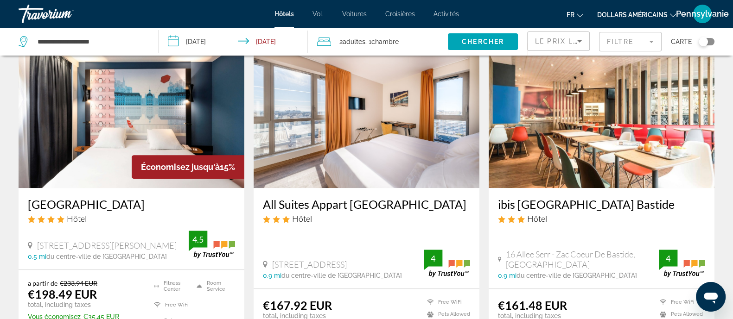
scroll to position [405, 0]
click at [191, 207] on h3 "[GEOGRAPHIC_DATA]" at bounding box center [131, 205] width 207 height 14
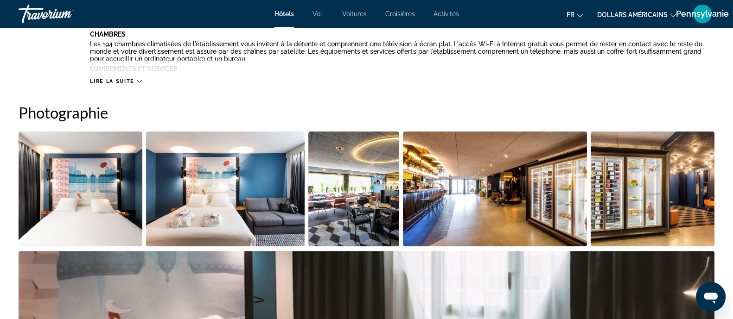
scroll to position [522, 0]
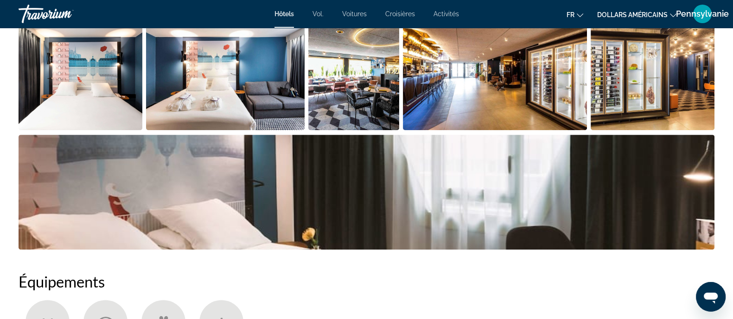
click at [259, 80] on img "Open full-screen image slider" at bounding box center [225, 72] width 159 height 115
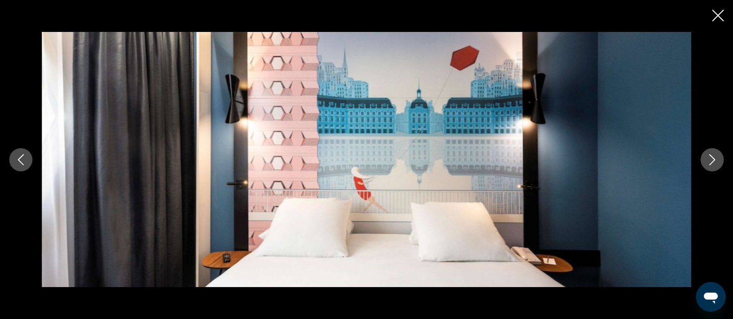
click at [593, 164] on button "Next image" at bounding box center [712, 159] width 23 height 23
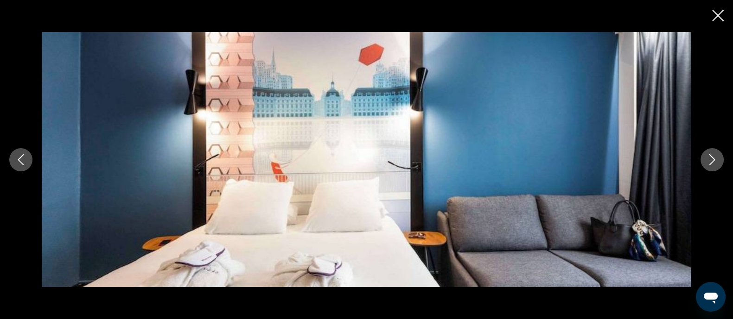
click at [593, 164] on button "Next image" at bounding box center [712, 159] width 23 height 23
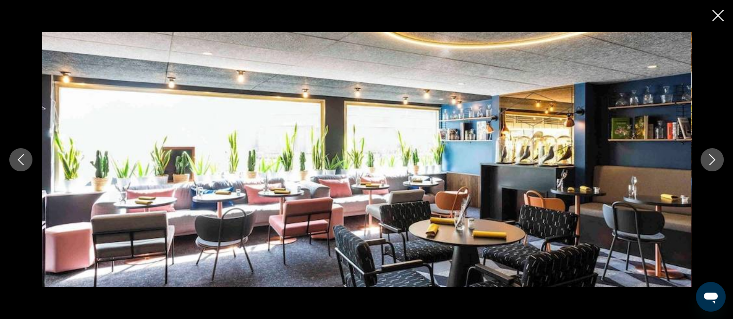
click at [593, 164] on button "Next image" at bounding box center [712, 159] width 23 height 23
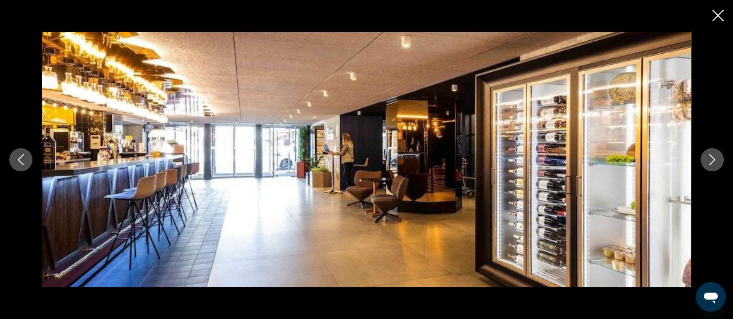
click at [593, 164] on button "Next image" at bounding box center [712, 159] width 23 height 23
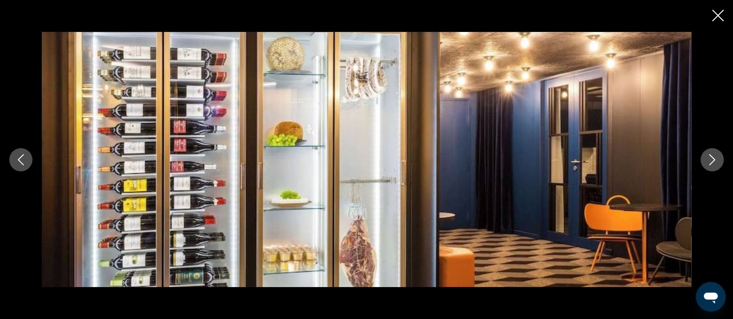
click at [593, 164] on button "Next image" at bounding box center [712, 159] width 23 height 23
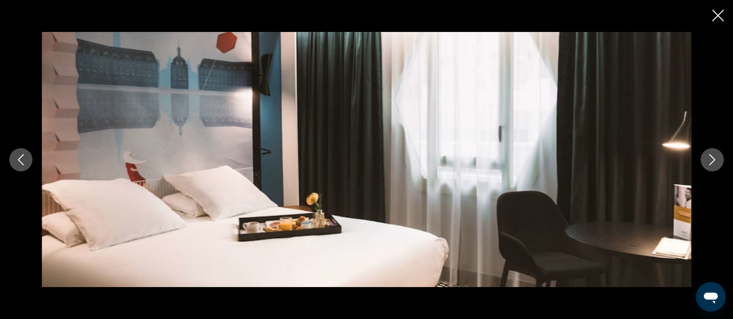
click at [593, 164] on button "Next image" at bounding box center [712, 159] width 23 height 23
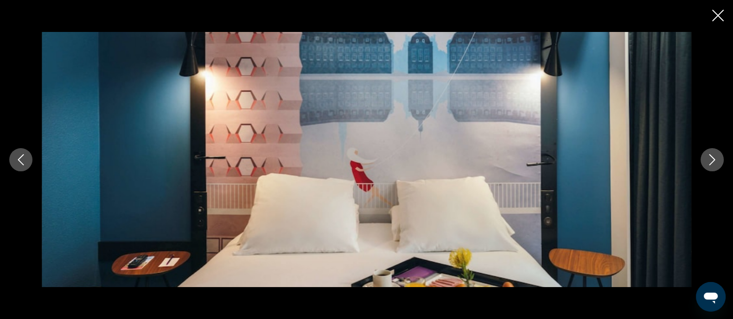
click at [593, 164] on button "Next image" at bounding box center [712, 159] width 23 height 23
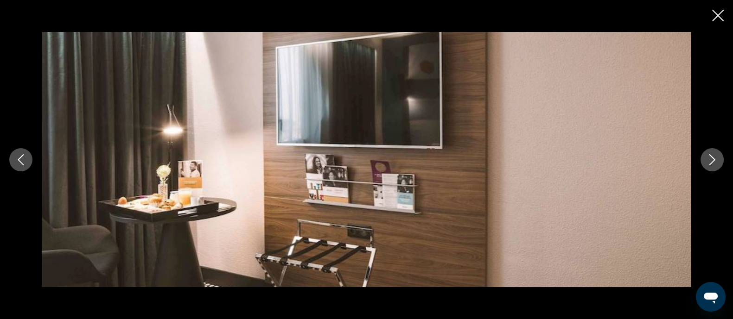
click at [593, 164] on button "Next image" at bounding box center [712, 159] width 23 height 23
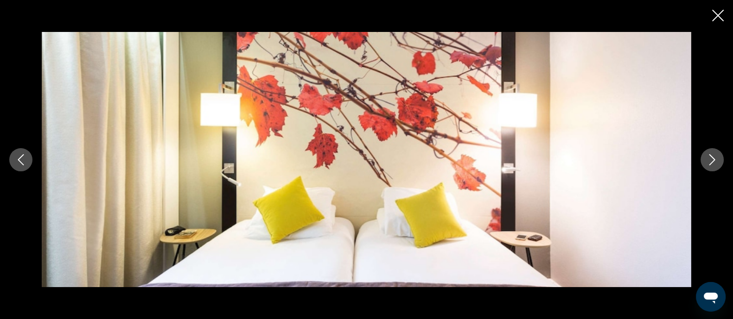
click at [593, 164] on button "Next image" at bounding box center [712, 159] width 23 height 23
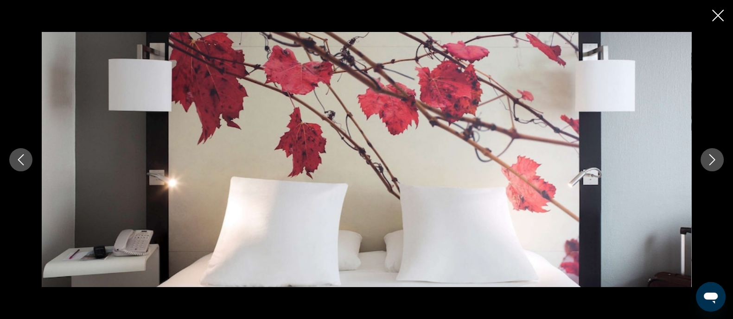
click at [593, 164] on button "Next image" at bounding box center [712, 159] width 23 height 23
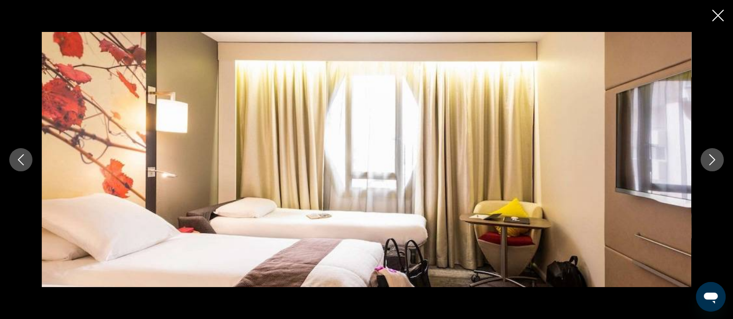
click at [593, 164] on button "Next image" at bounding box center [712, 159] width 23 height 23
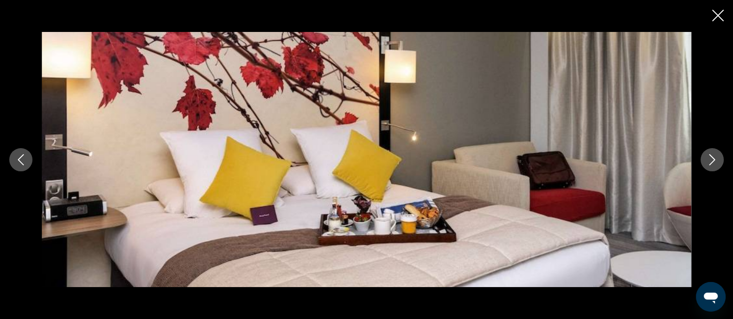
click at [593, 164] on button "Next image" at bounding box center [712, 159] width 23 height 23
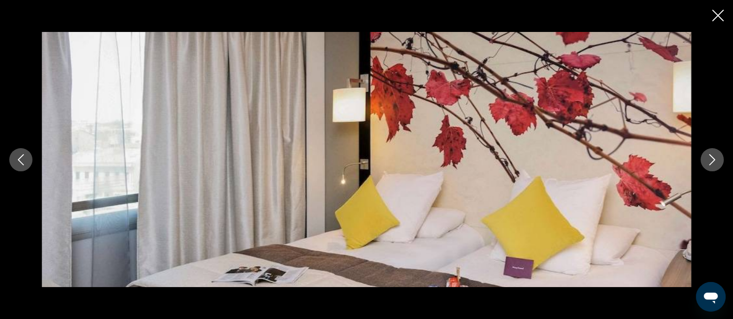
click at [593, 164] on button "Next image" at bounding box center [712, 159] width 23 height 23
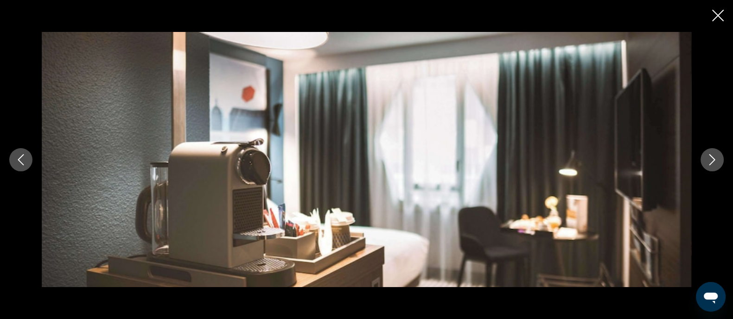
click at [593, 12] on icon "Close slideshow" at bounding box center [718, 16] width 12 height 12
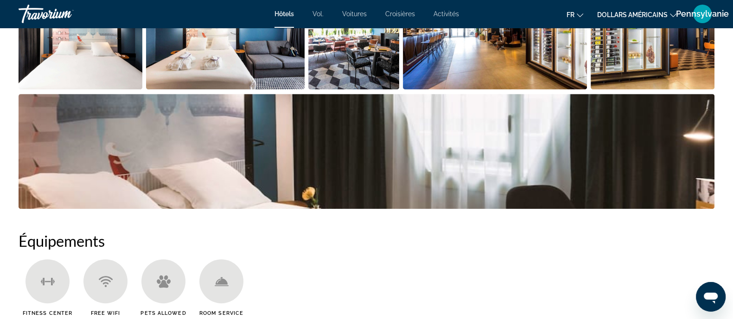
scroll to position [580, 0]
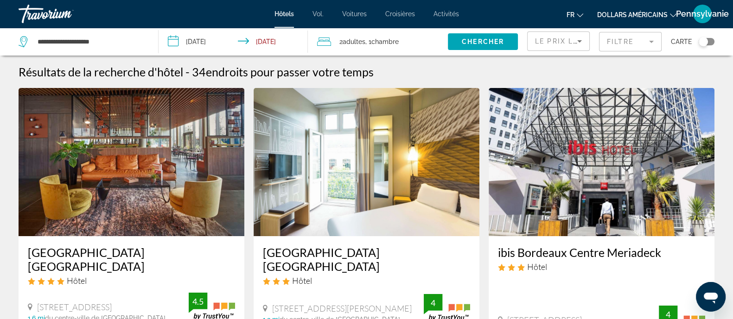
scroll to position [115, 0]
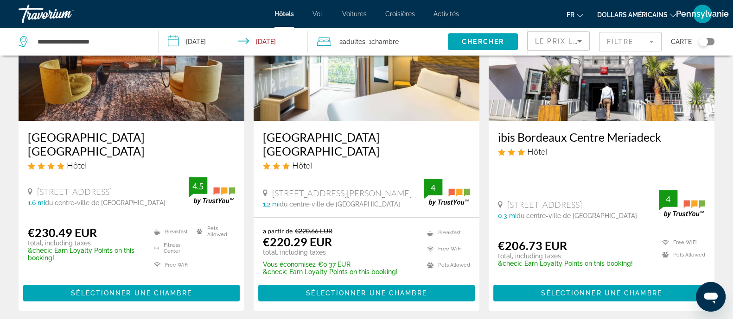
click at [121, 101] on img "Contenu principal" at bounding box center [132, 47] width 226 height 148
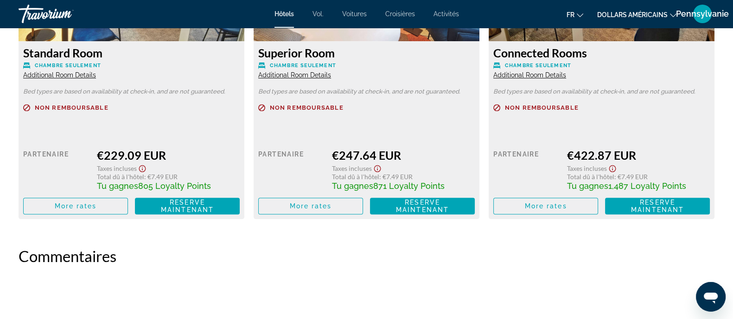
scroll to position [1391, 0]
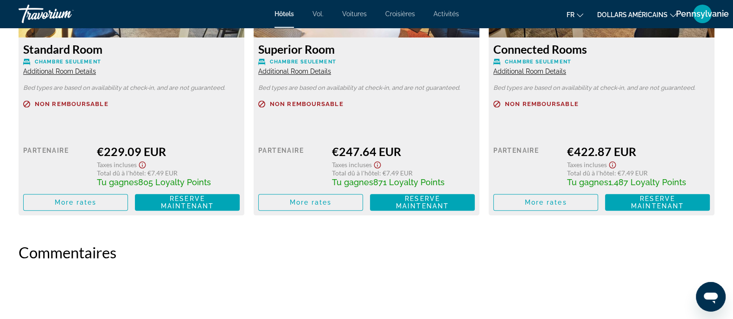
click at [80, 64] on span "Chambre seulement" at bounding box center [68, 62] width 66 height 6
click at [80, 70] on span "Additional Room Details" at bounding box center [59, 71] width 73 height 7
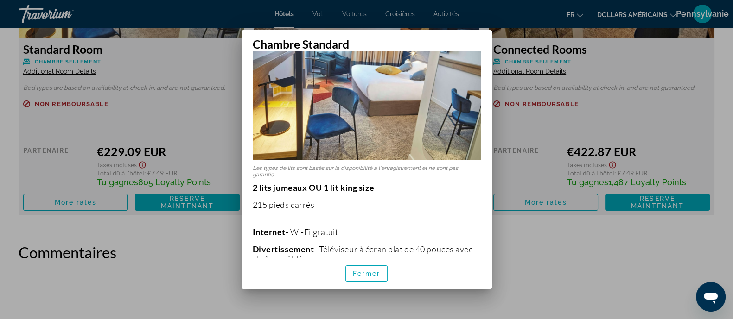
scroll to position [74, 0]
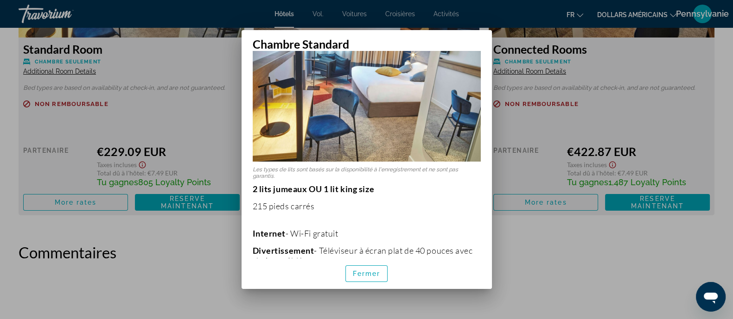
click at [494, 255] on div "Chambre Standard Les types de lits sont basés sur la disponibilité à l'enregist…" at bounding box center [367, 160] width 260 height 260
click at [382, 255] on span "button" at bounding box center [367, 274] width 42 height 22
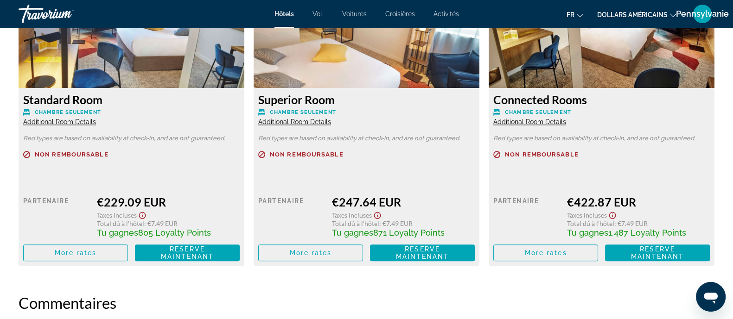
scroll to position [1275, 0]
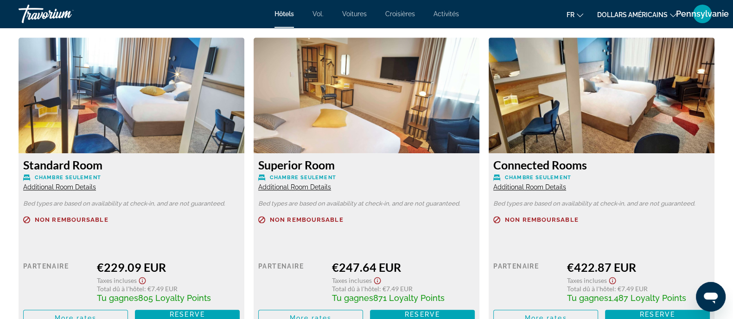
click at [301, 184] on span "Additional Room Details" at bounding box center [294, 187] width 73 height 7
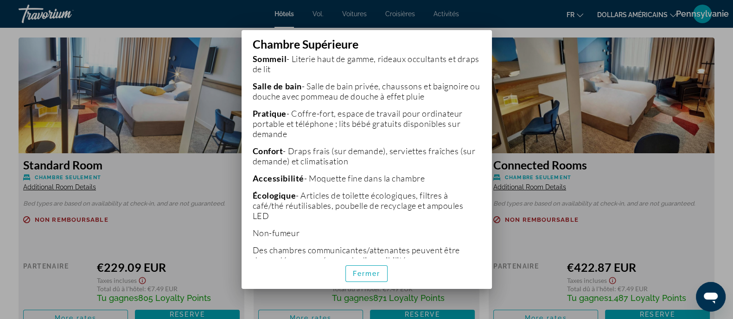
scroll to position [337, 0]
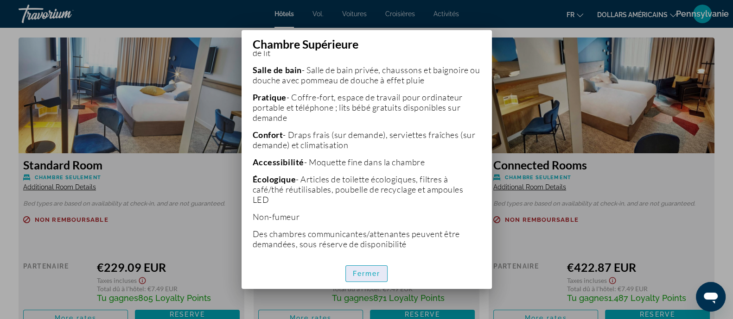
click at [363, 255] on span "button" at bounding box center [367, 274] width 42 height 22
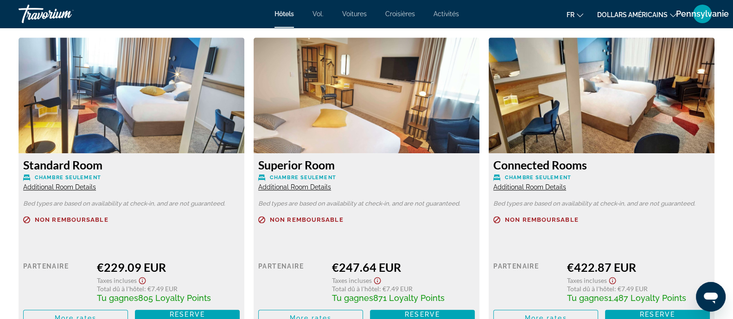
click at [87, 182] on div "Standard Room Chambre seulement Additional Room Details" at bounding box center [131, 174] width 217 height 33
click at [87, 184] on span "Additional Room Details" at bounding box center [59, 187] width 73 height 7
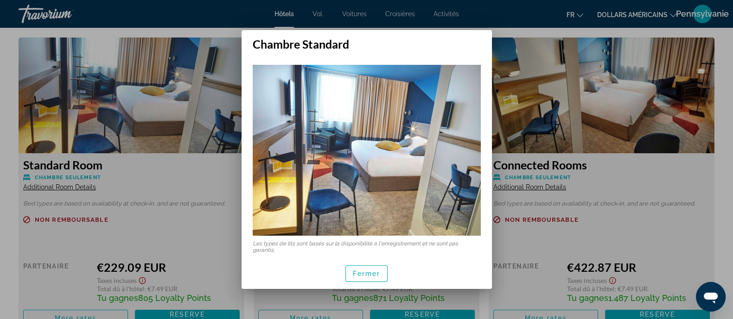
scroll to position [174, 0]
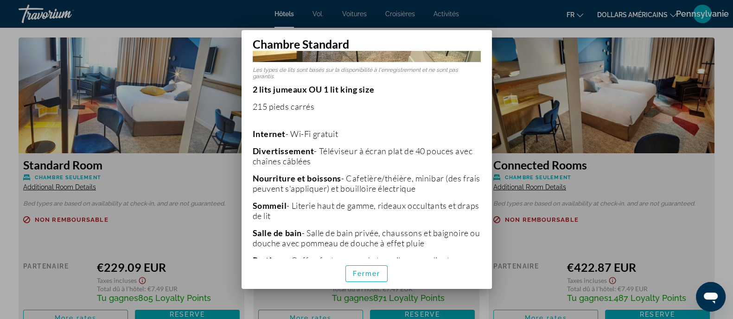
click at [209, 248] on div at bounding box center [366, 159] width 733 height 319
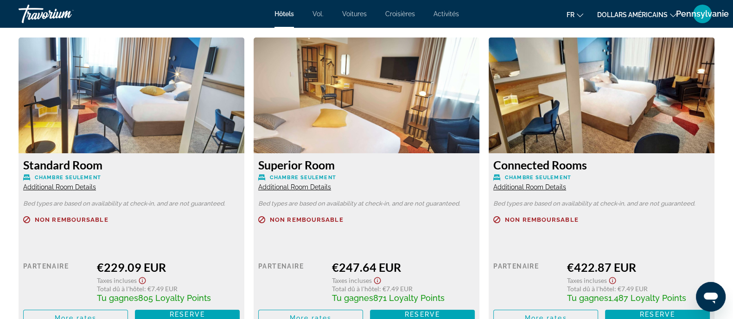
scroll to position [1275, 0]
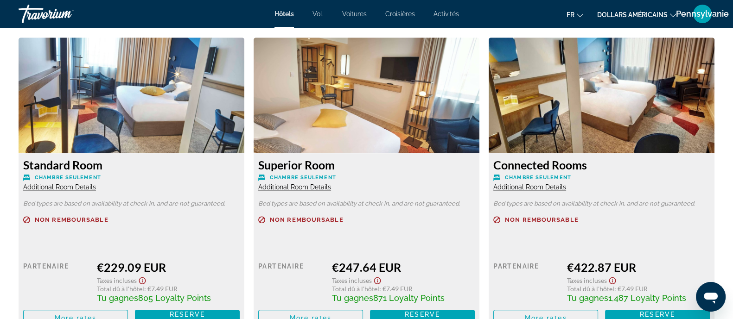
click at [91, 189] on span "Additional Room Details" at bounding box center [59, 187] width 73 height 7
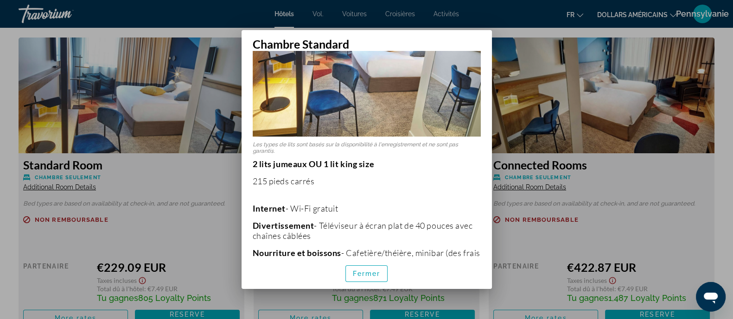
scroll to position [174, 0]
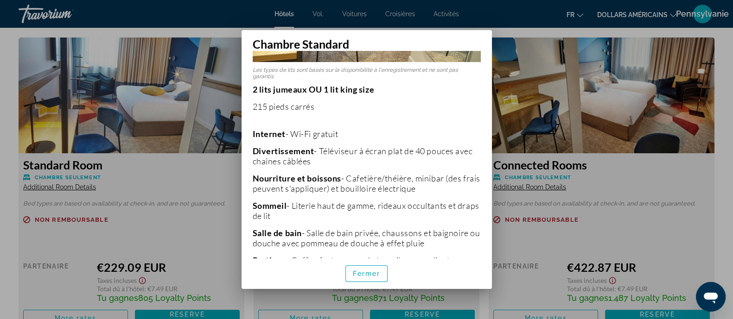
click at [190, 196] on div at bounding box center [366, 159] width 733 height 319
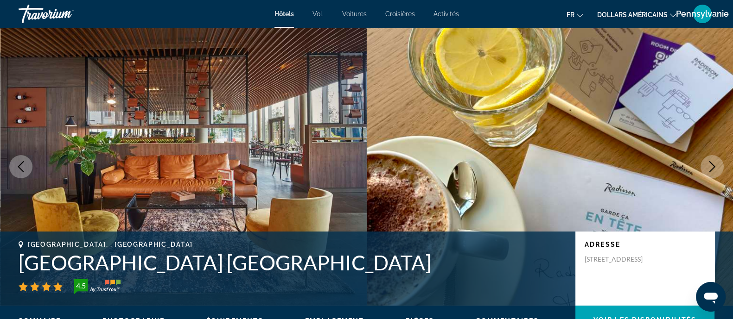
scroll to position [1275, 0]
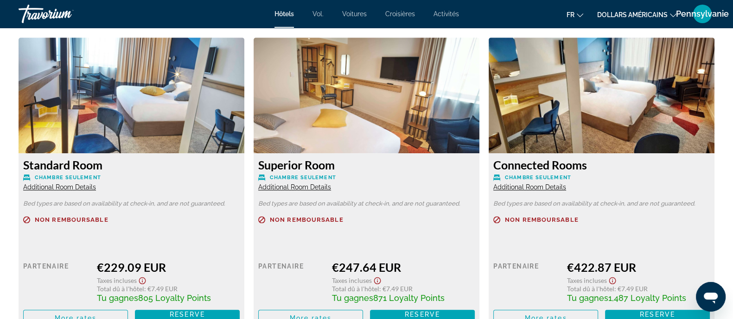
click at [300, 187] on span "Additional Room Details" at bounding box center [294, 187] width 73 height 7
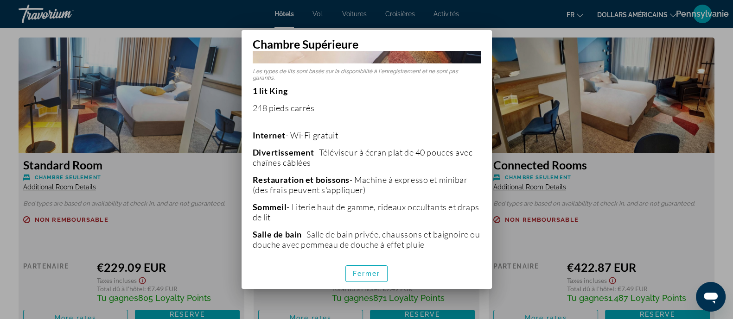
scroll to position [174, 0]
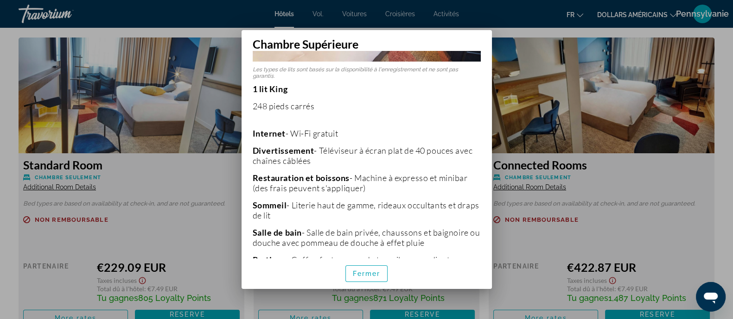
click at [220, 207] on div at bounding box center [366, 159] width 733 height 319
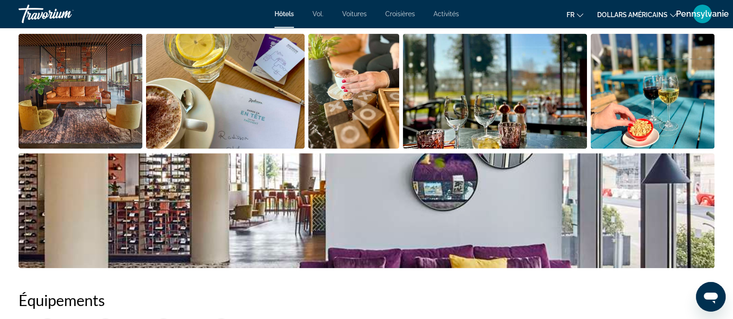
scroll to position [522, 0]
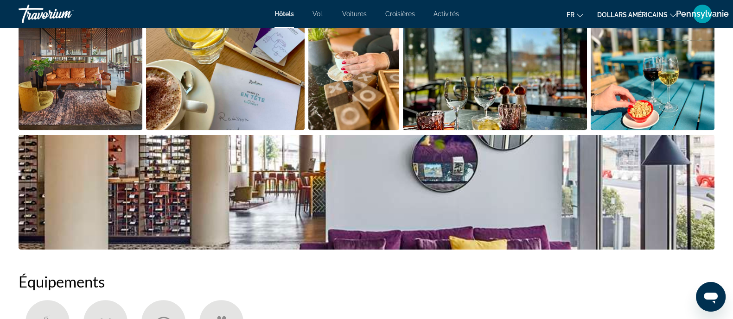
click at [593, 189] on img "Open full-screen image slider" at bounding box center [367, 192] width 696 height 115
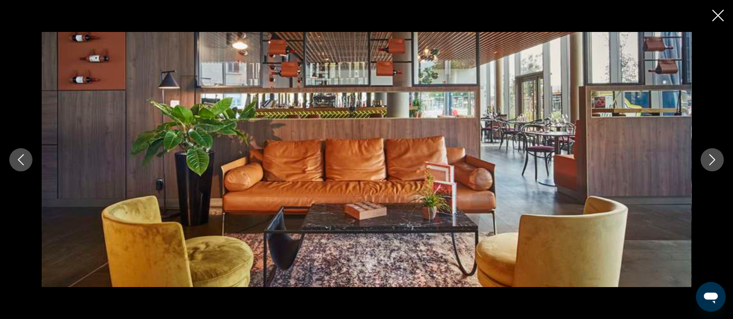
click at [593, 163] on icon "Next image" at bounding box center [712, 159] width 11 height 11
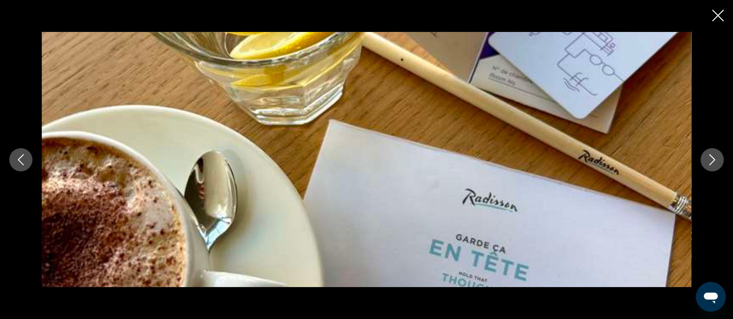
click at [593, 163] on icon "Next image" at bounding box center [712, 159] width 11 height 11
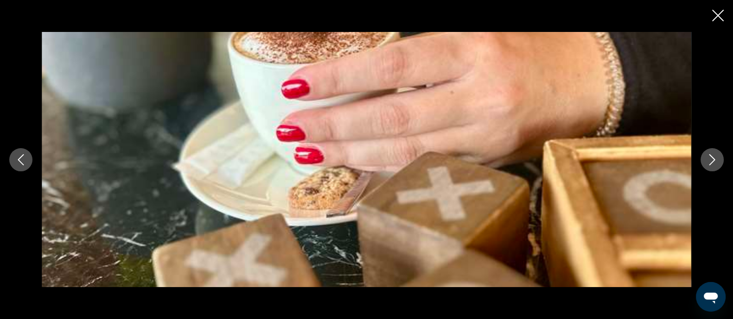
click at [593, 163] on icon "Next image" at bounding box center [712, 159] width 11 height 11
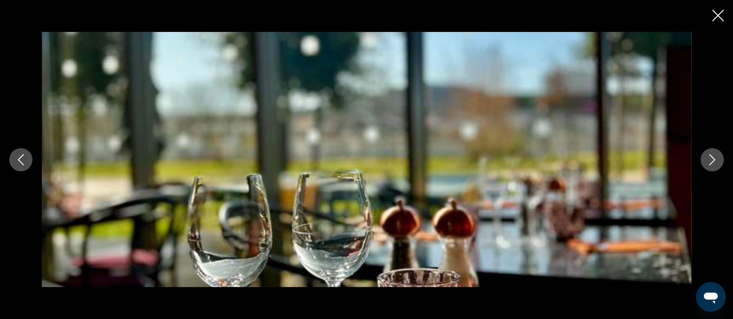
click at [593, 163] on icon "Next image" at bounding box center [712, 159] width 11 height 11
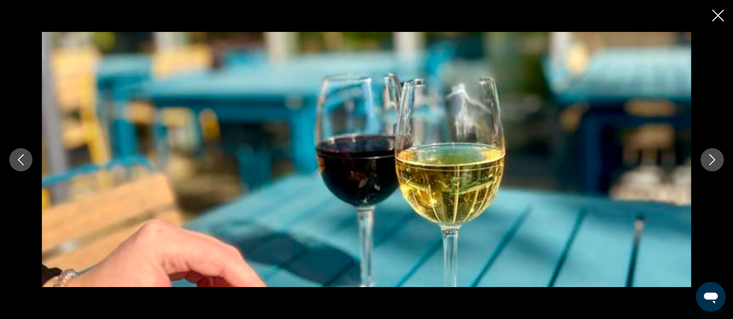
click at [593, 163] on icon "Next image" at bounding box center [712, 159] width 11 height 11
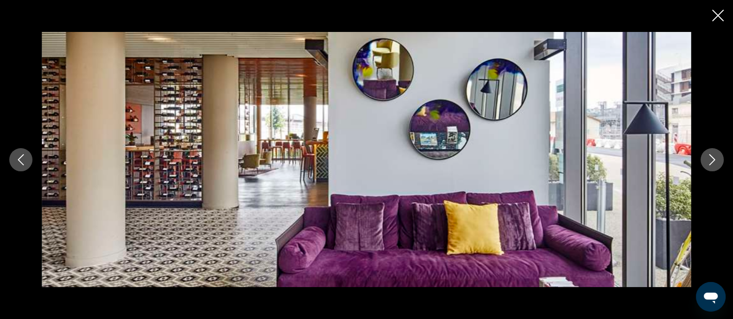
click at [593, 163] on icon "Next image" at bounding box center [712, 159] width 11 height 11
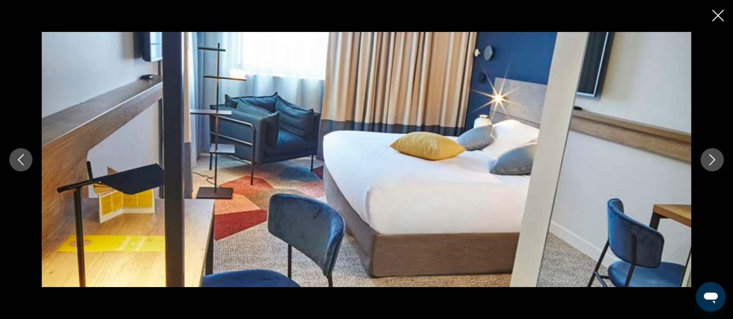
click at [593, 163] on icon "Next image" at bounding box center [712, 159] width 11 height 11
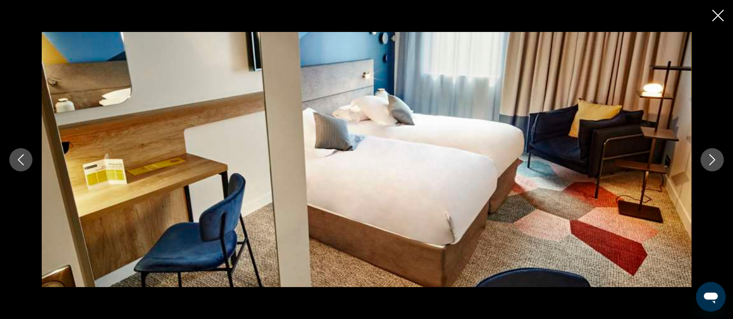
click at [593, 163] on icon "Next image" at bounding box center [712, 159] width 11 height 11
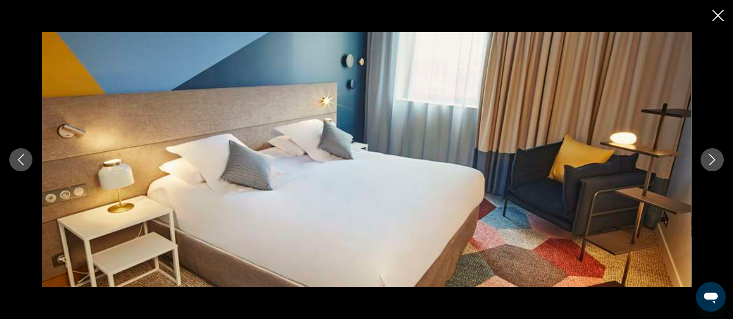
click at [593, 163] on icon "Next image" at bounding box center [712, 159] width 11 height 11
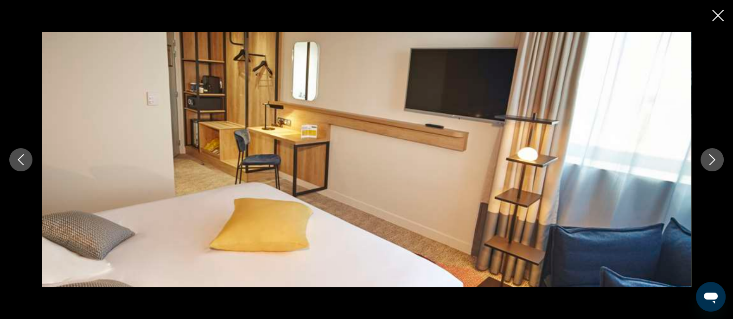
click at [593, 163] on icon "Next image" at bounding box center [712, 159] width 11 height 11
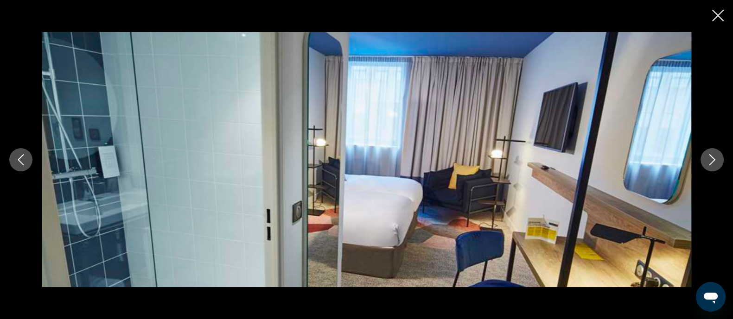
click at [593, 163] on icon "Next image" at bounding box center [712, 159] width 11 height 11
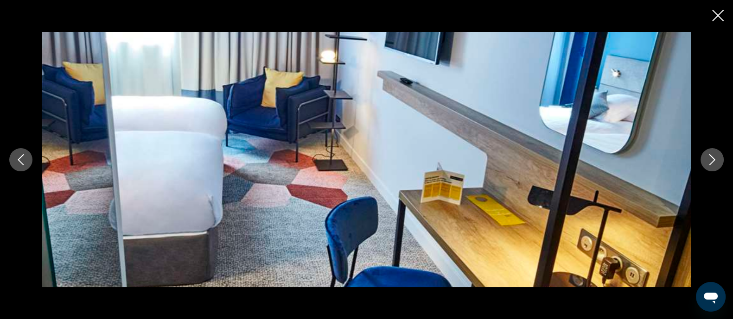
click at [593, 163] on icon "Next image" at bounding box center [712, 159] width 11 height 11
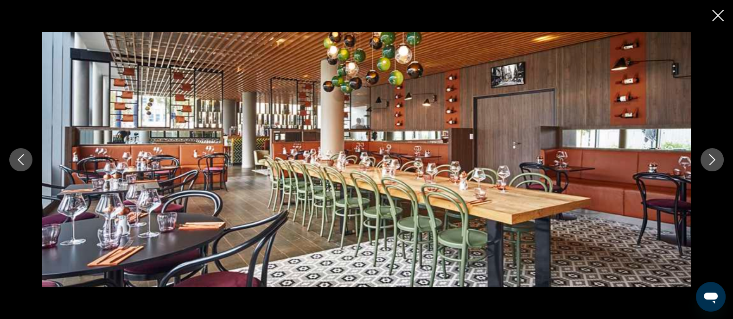
click at [593, 163] on icon "Next image" at bounding box center [712, 159] width 11 height 11
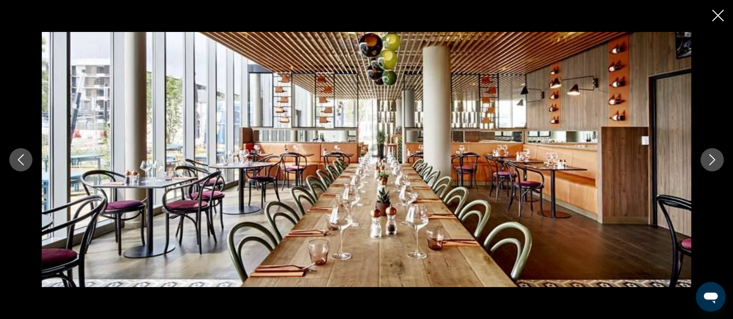
click at [593, 164] on button "Next image" at bounding box center [712, 159] width 23 height 23
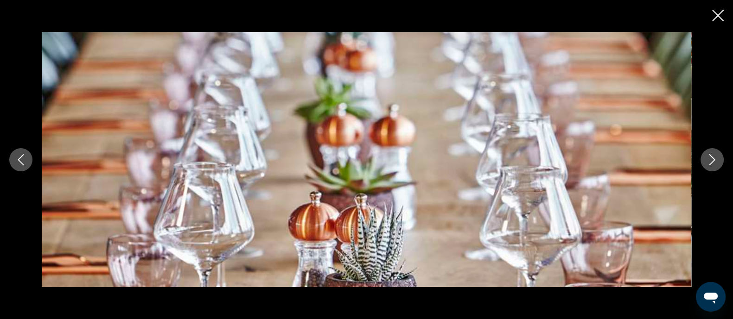
drag, startPoint x: 722, startPoint y: 22, endPoint x: 697, endPoint y: 3, distance: 32.1
click at [593, 22] on button "Close slideshow" at bounding box center [718, 16] width 12 height 14
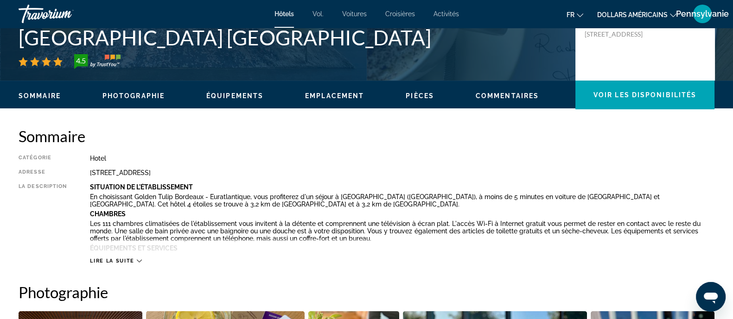
scroll to position [57, 0]
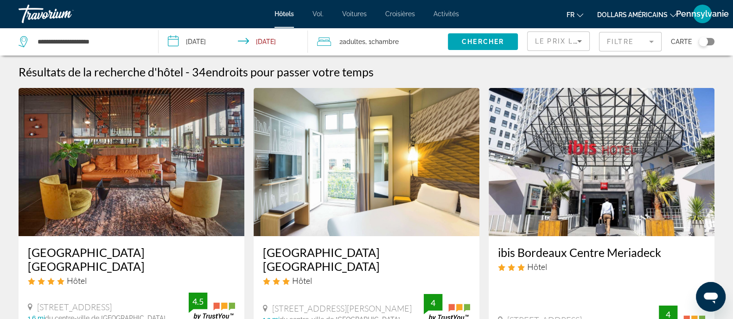
click at [561, 40] on span "Le prix le plus élevé" at bounding box center [582, 41] width 94 height 7
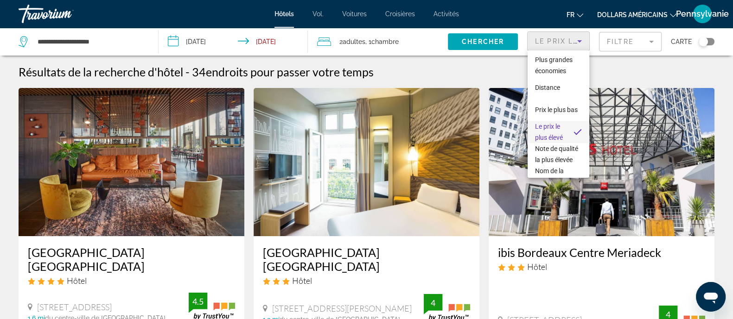
click at [593, 40] on div at bounding box center [366, 159] width 733 height 319
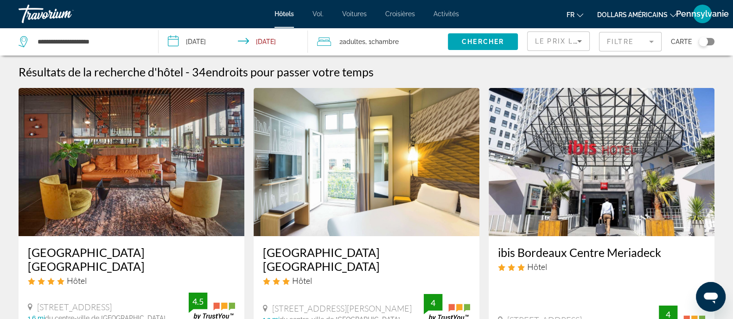
click at [593, 40] on mat-form-field "Filtre" at bounding box center [630, 41] width 63 height 19
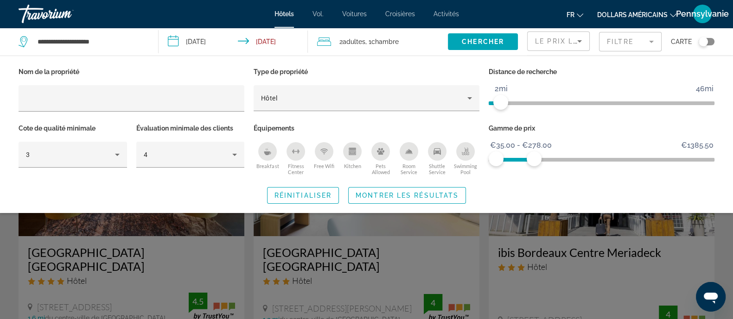
click at [464, 149] on icon "Swimming Pool" at bounding box center [465, 151] width 7 height 7
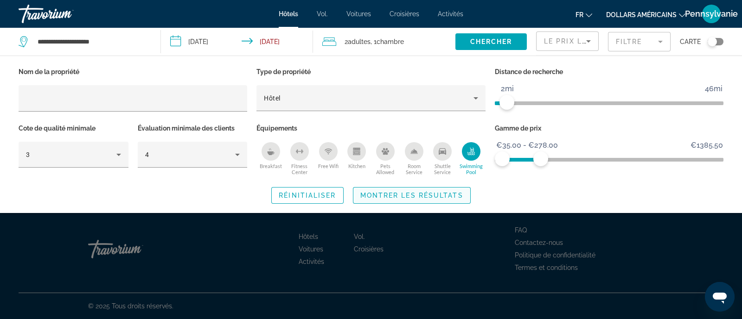
click at [440, 197] on span "Montrer les résultats" at bounding box center [411, 195] width 103 height 7
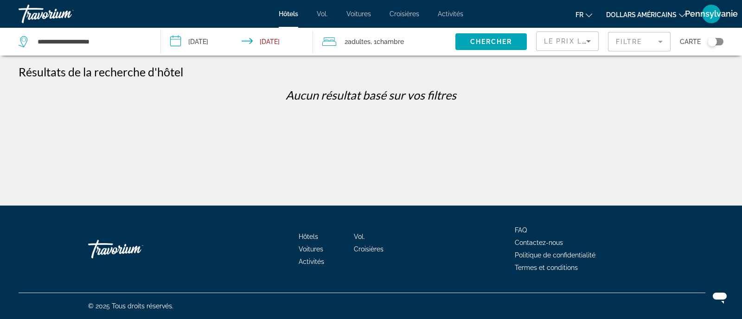
click at [593, 35] on mat-form-field "Filtre" at bounding box center [639, 41] width 63 height 19
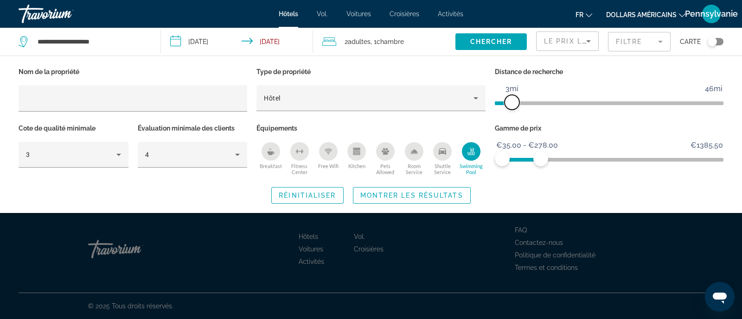
drag, startPoint x: 509, startPoint y: 100, endPoint x: 514, endPoint y: 102, distance: 6.0
click at [514, 102] on span "ngx-slider" at bounding box center [511, 102] width 15 height 15
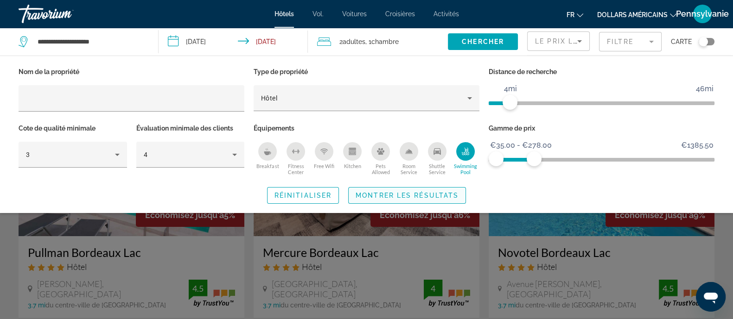
click at [428, 196] on span "Montrer les résultats" at bounding box center [407, 195] width 103 height 7
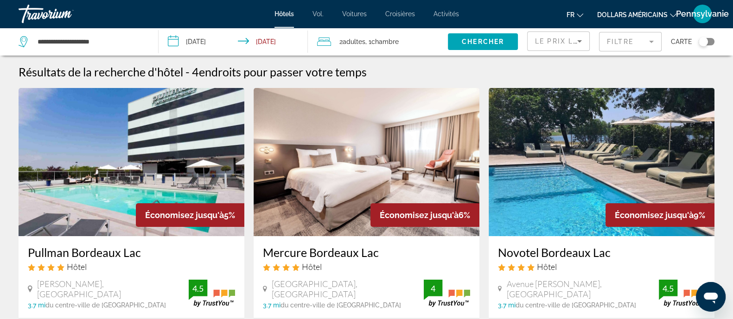
click at [548, 39] on span "Le prix le plus élevé" at bounding box center [582, 41] width 94 height 7
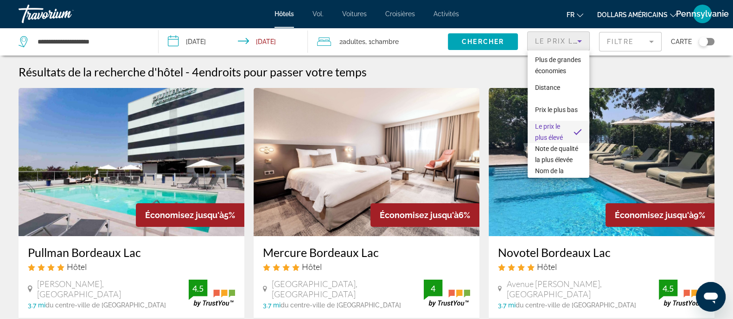
click at [501, 78] on div at bounding box center [366, 159] width 733 height 319
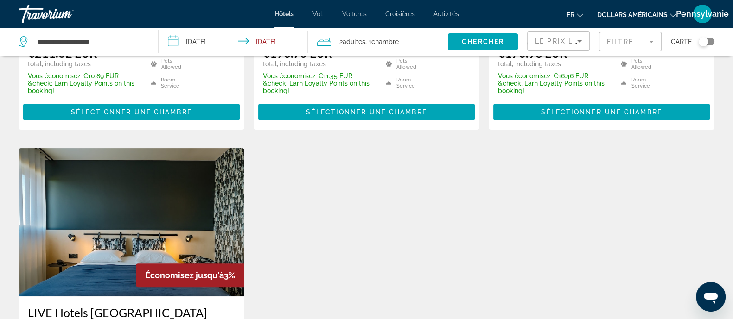
scroll to position [463, 0]
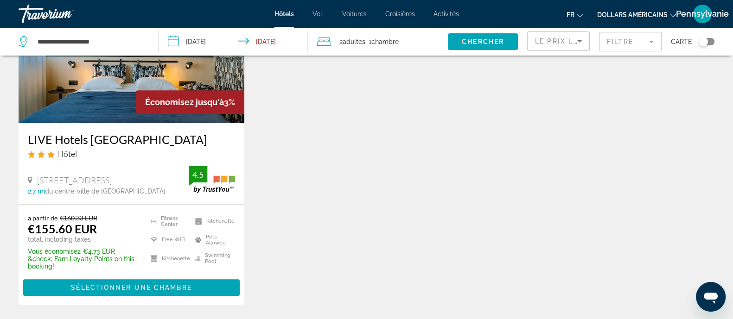
click at [141, 142] on h3 "LIVE Hotels Bordeaux Lac" at bounding box center [131, 140] width 207 height 14
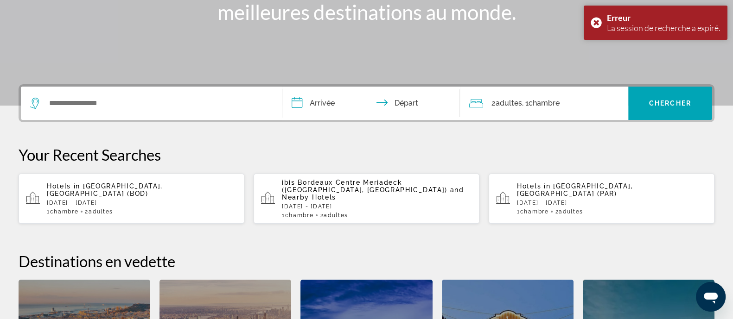
scroll to position [174, 0]
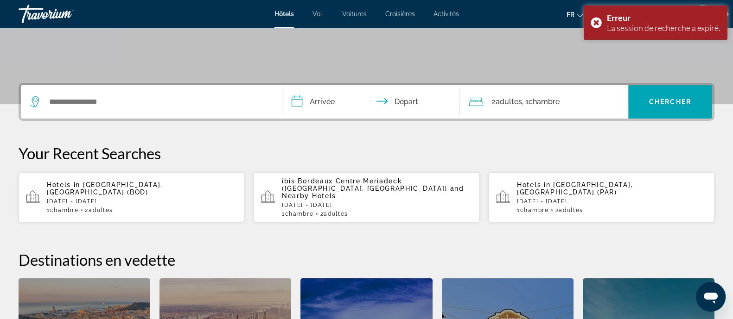
click at [163, 188] on span "[GEOGRAPHIC_DATA], [GEOGRAPHIC_DATA] (BOD)" at bounding box center [105, 188] width 116 height 15
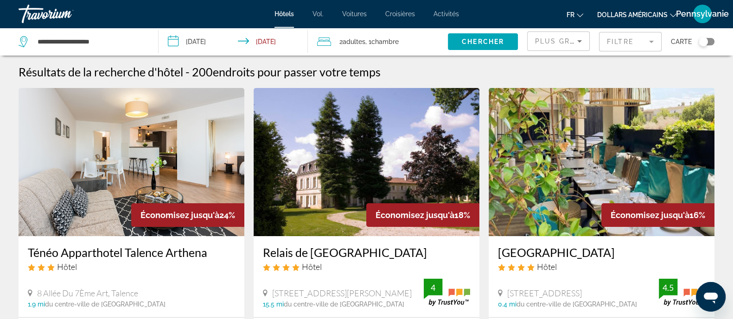
click at [568, 29] on div "Plus grandes économies" at bounding box center [558, 42] width 63 height 28
click at [562, 40] on span "Plus grandes économies" at bounding box center [590, 41] width 111 height 7
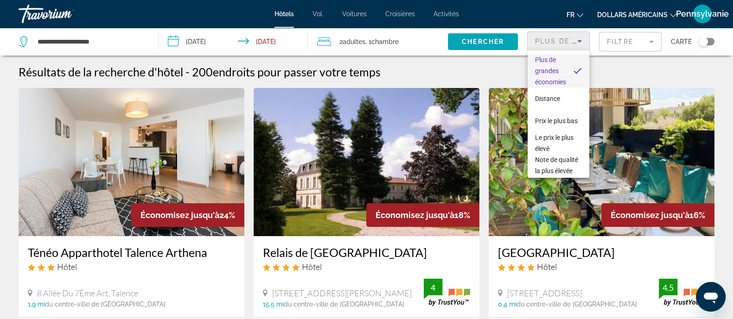
click at [593, 37] on div at bounding box center [366, 159] width 733 height 319
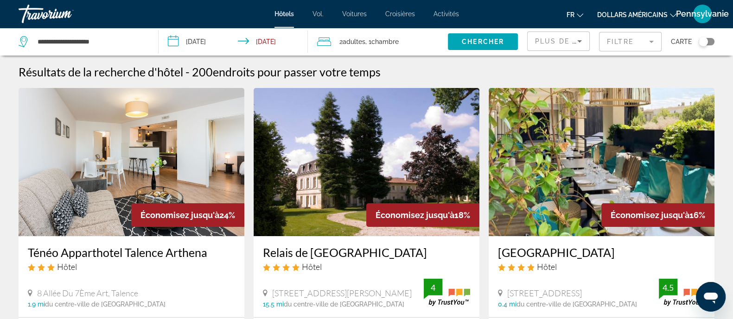
click at [593, 44] on mat-form-field "Filtre" at bounding box center [630, 41] width 63 height 19
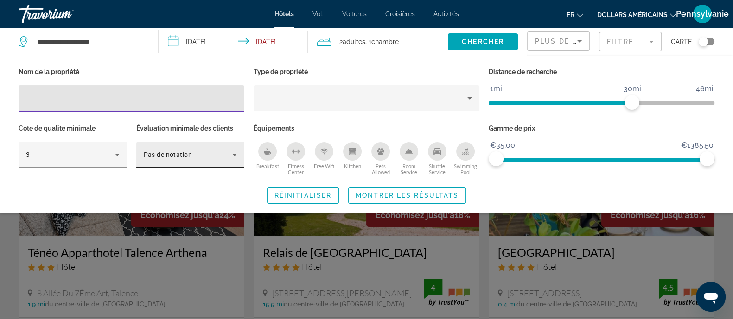
click at [184, 158] on span "Pas de notation" at bounding box center [168, 154] width 49 height 7
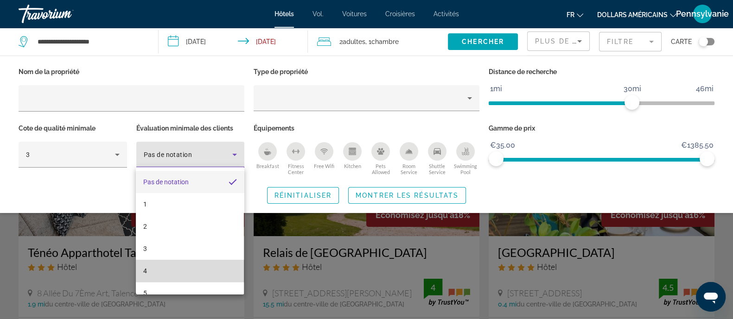
click at [191, 255] on mat-option "4" at bounding box center [190, 271] width 108 height 22
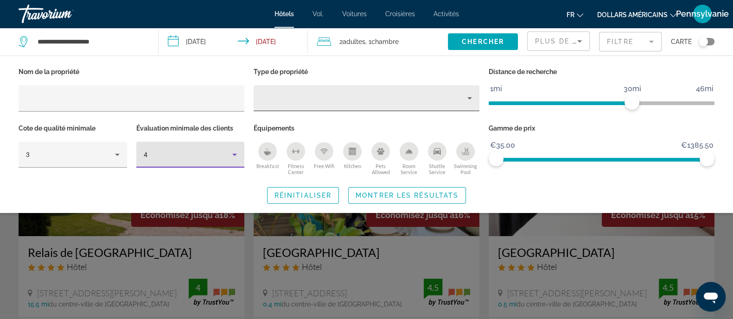
click at [402, 109] on div "Hotel Filters" at bounding box center [366, 98] width 211 height 26
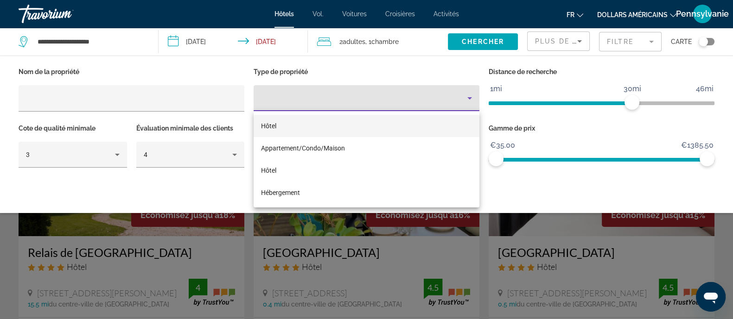
click at [386, 129] on mat-option "Hôtel" at bounding box center [367, 126] width 226 height 22
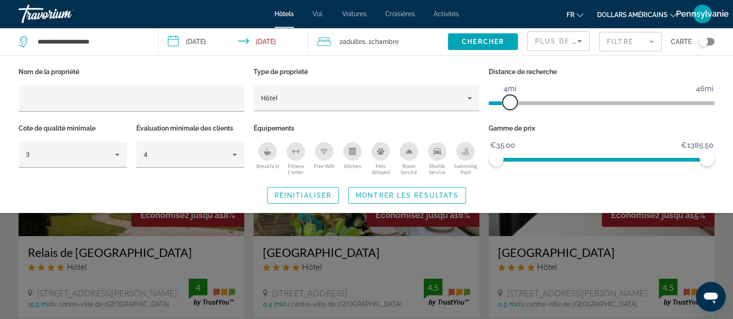
drag, startPoint x: 630, startPoint y: 98, endPoint x: 510, endPoint y: 102, distance: 120.1
click at [510, 102] on span "ngx-slider" at bounding box center [510, 102] width 15 height 15
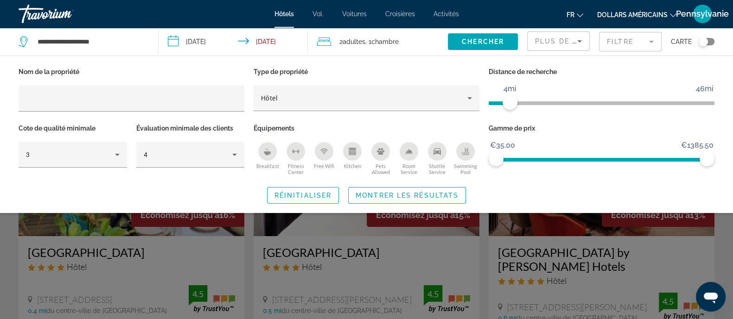
click at [452, 151] on button "Swimming Pool" at bounding box center [465, 159] width 28 height 34
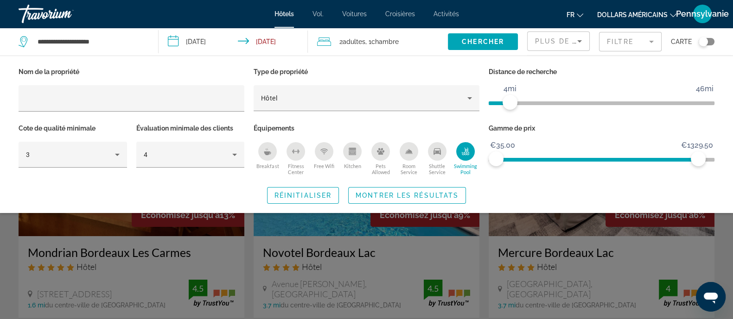
drag, startPoint x: 699, startPoint y: 158, endPoint x: 537, endPoint y: 156, distance: 161.8
click at [537, 156] on span "ngx-slider" at bounding box center [597, 158] width 202 height 15
drag, startPoint x: 700, startPoint y: 159, endPoint x: 529, endPoint y: 161, distance: 171.1
click at [529, 161] on span "ngx-slider-max" at bounding box center [529, 159] width 15 height 15
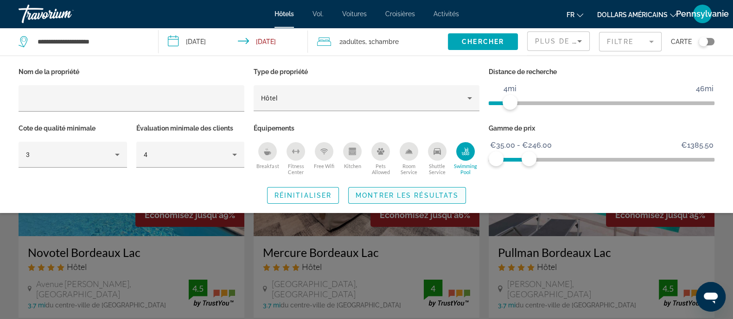
click at [418, 192] on span "Montrer les résultats" at bounding box center [407, 195] width 103 height 7
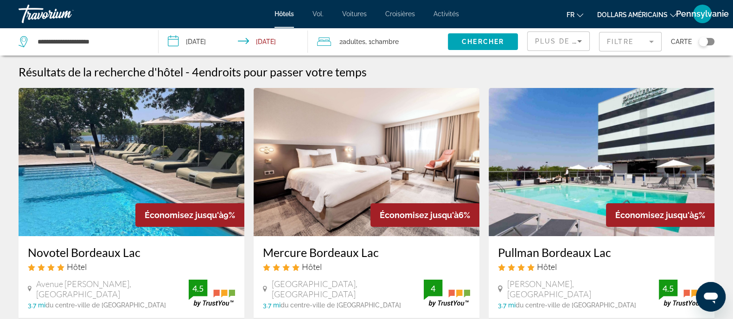
click at [570, 42] on span "Plus de grandes économies" at bounding box center [597, 41] width 124 height 7
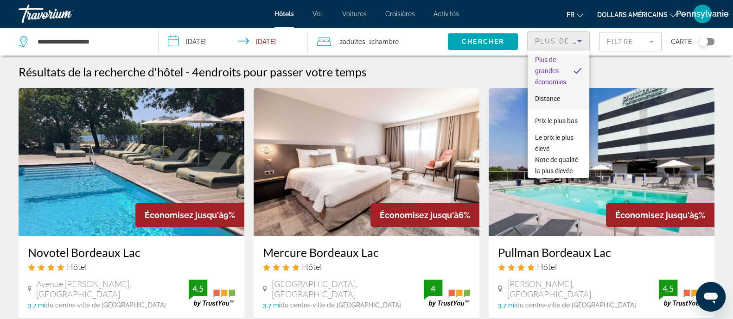
click at [550, 102] on font "Distance" at bounding box center [547, 98] width 25 height 7
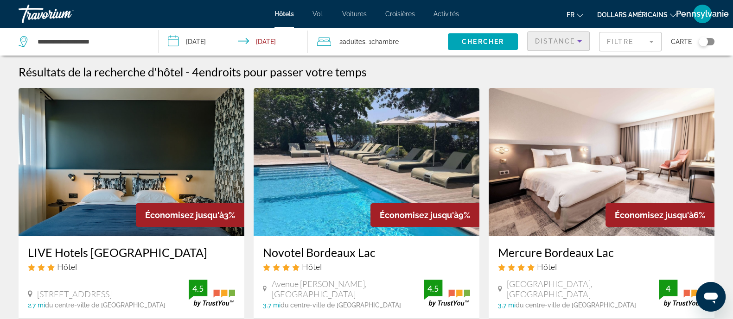
scroll to position [57, 0]
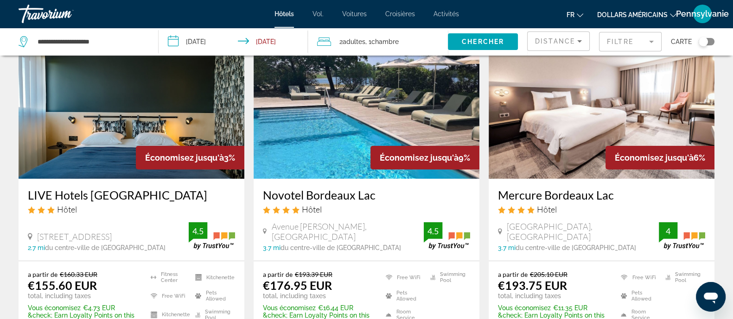
drag, startPoint x: 36, startPoint y: 234, endPoint x: 147, endPoint y: 235, distance: 110.4
click at [147, 235] on div "1 Avenue De Chavailles, Bruges" at bounding box center [108, 237] width 161 height 10
click at [154, 237] on div "1 Avenue De Chavailles, Bruges" at bounding box center [108, 237] width 161 height 10
drag, startPoint x: 154, startPoint y: 237, endPoint x: 38, endPoint y: 233, distance: 116.0
click at [38, 233] on div "1 Avenue De Chavailles, Bruges" at bounding box center [108, 237] width 161 height 10
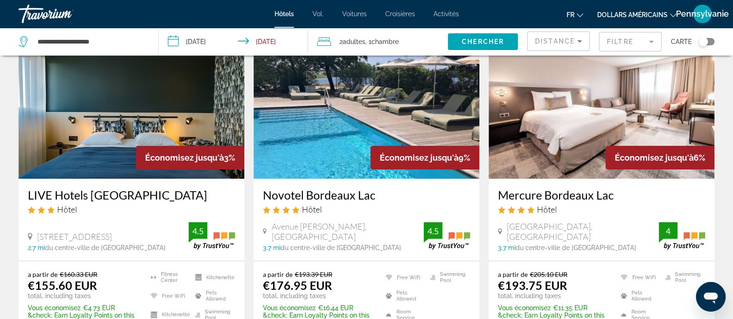
copy span "1 Avenue De Chavailles, Bruges"
drag, startPoint x: 505, startPoint y: 224, endPoint x: 548, endPoint y: 237, distance: 44.5
click at [548, 237] on div "Rue Du Grand Barail Quartier Du Lac, Bordeaux" at bounding box center [578, 232] width 161 height 20
copy span "Rue Du Grand Barail Quartier Du Lac, Bordeaux"
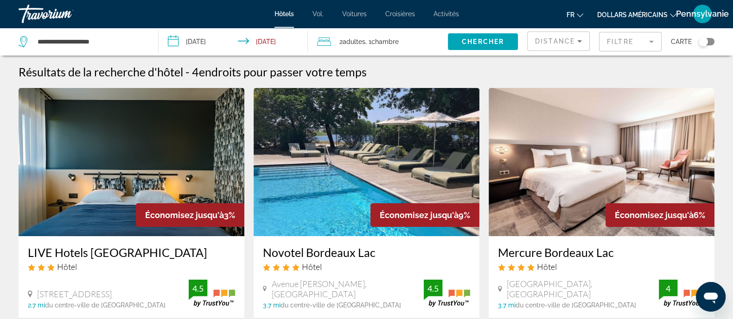
click at [593, 39] on mat-form-field "Filtre" at bounding box center [630, 41] width 63 height 19
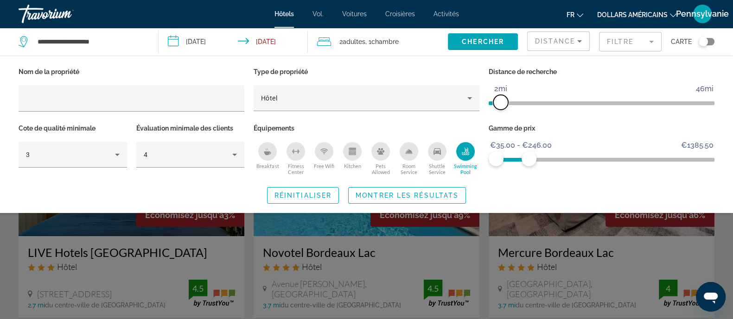
click at [503, 100] on span "ngx-slider" at bounding box center [500, 102] width 15 height 15
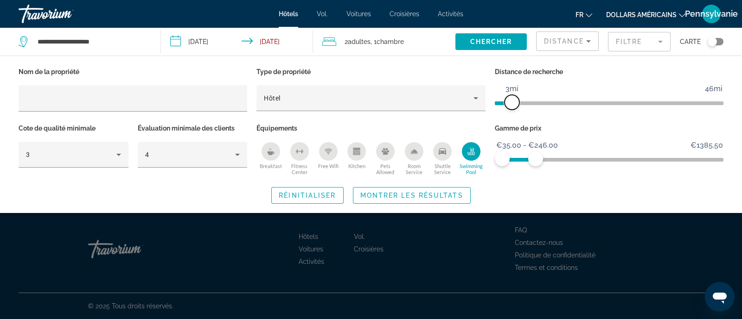
click at [511, 103] on span "ngx-slider" at bounding box center [511, 102] width 15 height 15
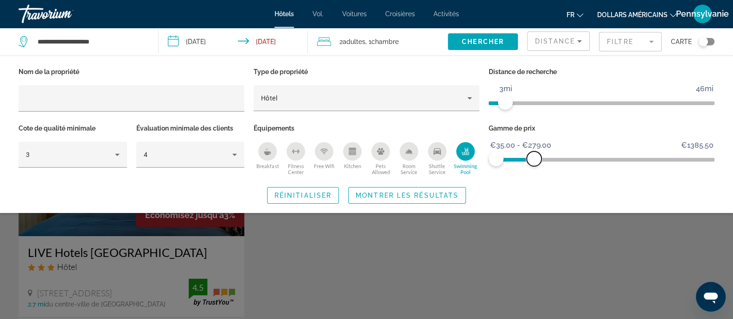
drag, startPoint x: 534, startPoint y: 153, endPoint x: 546, endPoint y: 157, distance: 12.6
click at [542, 157] on span "ngx-slider-max" at bounding box center [534, 159] width 15 height 15
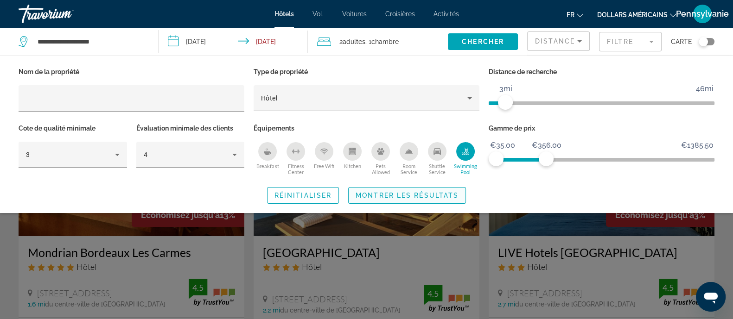
click at [445, 190] on span "Search widget" at bounding box center [407, 196] width 117 height 22
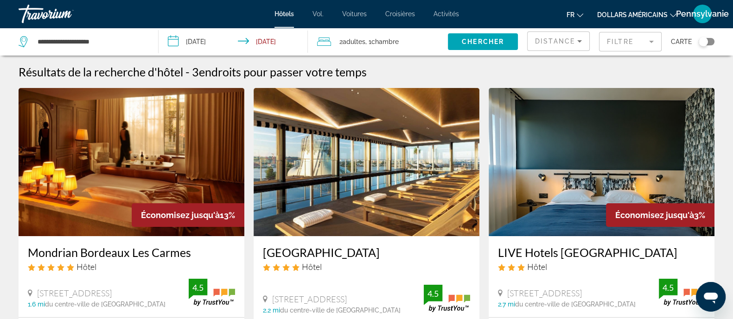
click at [580, 46] on icon "Sort by" at bounding box center [579, 41] width 11 height 11
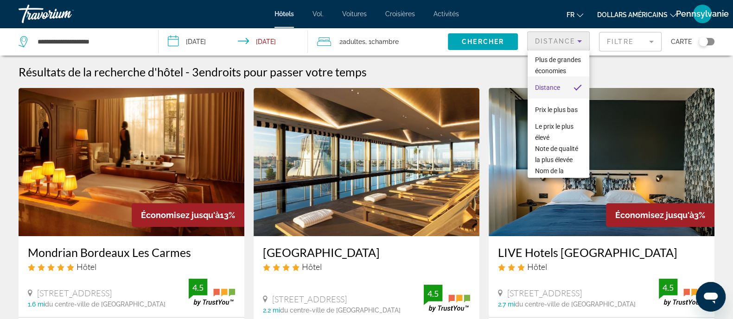
click at [503, 64] on div at bounding box center [366, 159] width 733 height 319
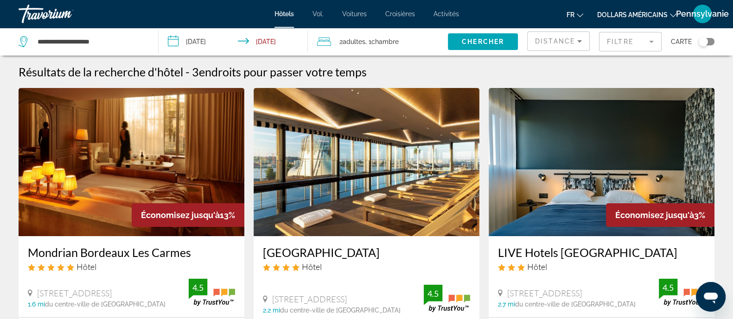
click at [593, 45] on mat-form-field "Filtre" at bounding box center [630, 41] width 63 height 19
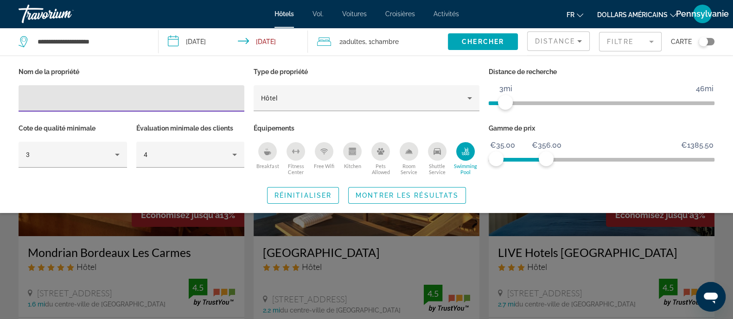
click at [460, 147] on div "Swimming Pool" at bounding box center [465, 151] width 19 height 19
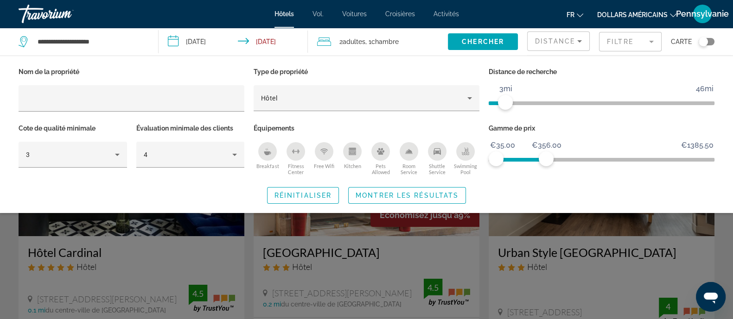
click at [481, 234] on div "Search widget" at bounding box center [366, 229] width 733 height 180
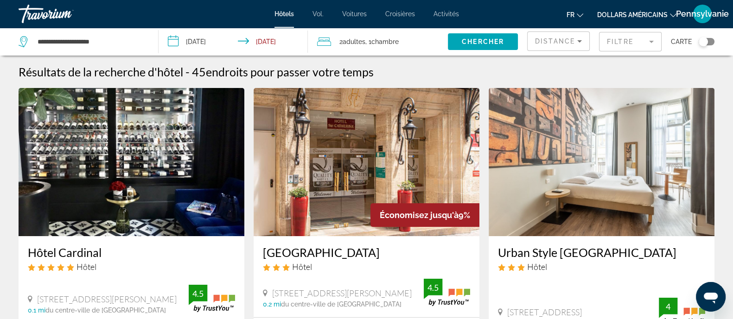
click at [549, 43] on span "Distance" at bounding box center [555, 41] width 40 height 7
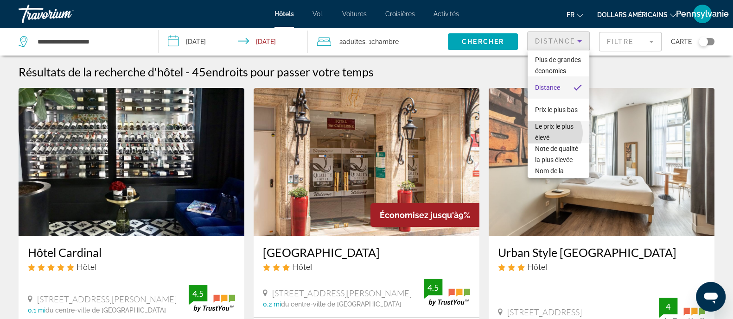
click at [554, 143] on span "Le prix le plus élevé" at bounding box center [558, 132] width 47 height 22
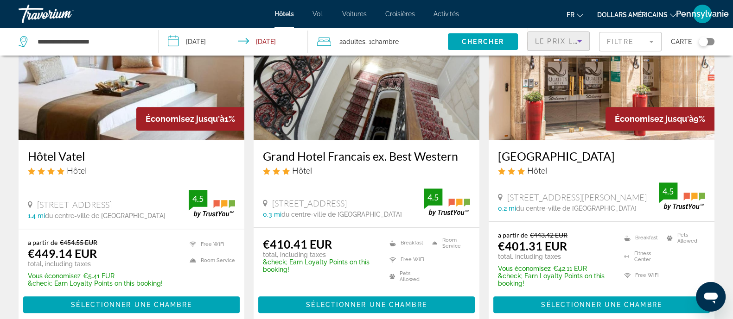
scroll to position [1217, 0]
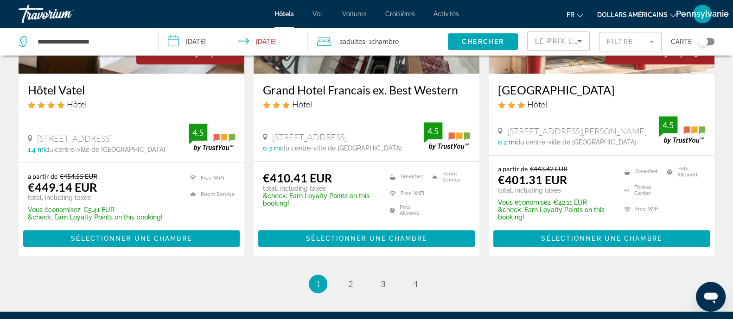
click at [593, 41] on mat-form-field "Filtre" at bounding box center [630, 41] width 63 height 19
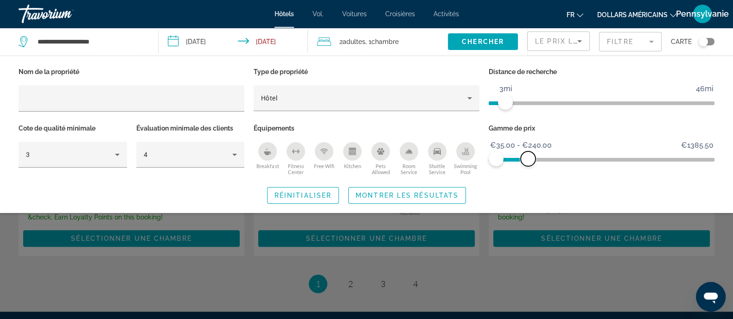
drag, startPoint x: 539, startPoint y: 157, endPoint x: 528, endPoint y: 154, distance: 11.4
click at [528, 154] on span "ngx-slider-max" at bounding box center [528, 159] width 15 height 15
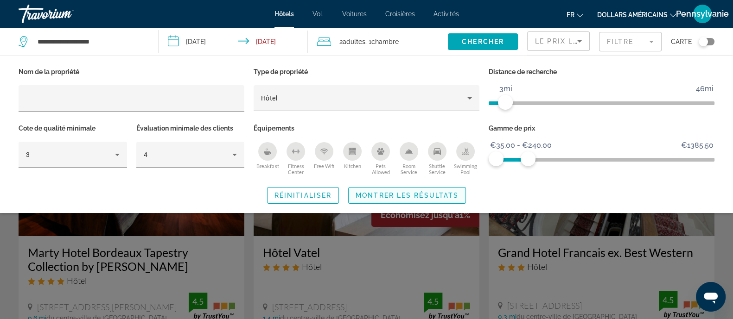
click at [438, 188] on span "Search widget" at bounding box center [407, 196] width 117 height 22
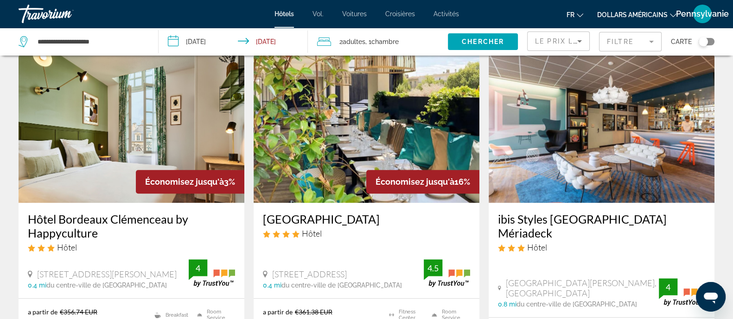
scroll to position [985, 0]
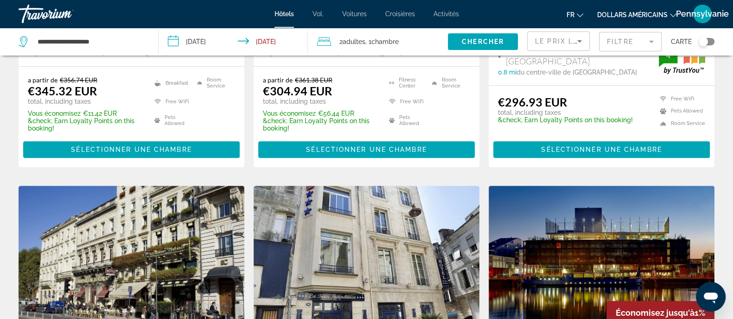
click at [593, 45] on mat-form-field "Filtre" at bounding box center [630, 41] width 63 height 19
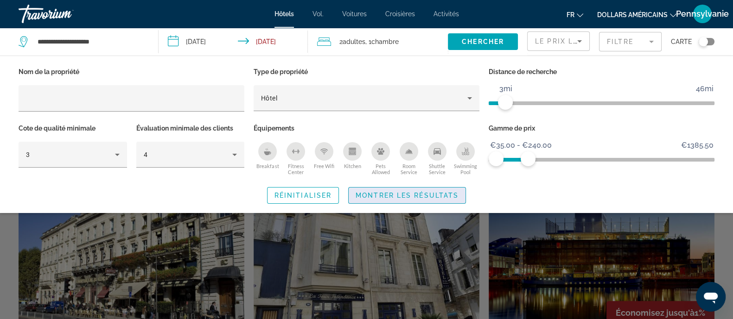
click at [455, 192] on span "Montrer les résultats" at bounding box center [407, 195] width 103 height 7
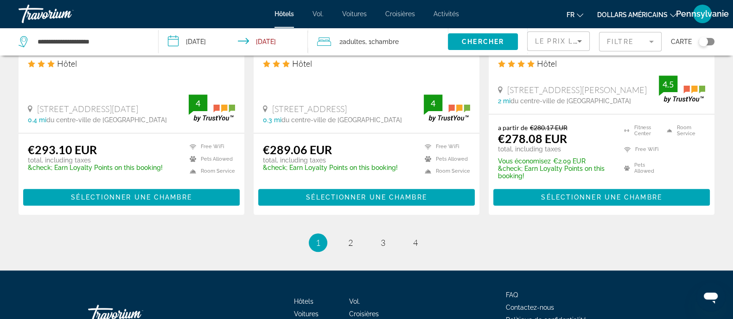
scroll to position [1351, 0]
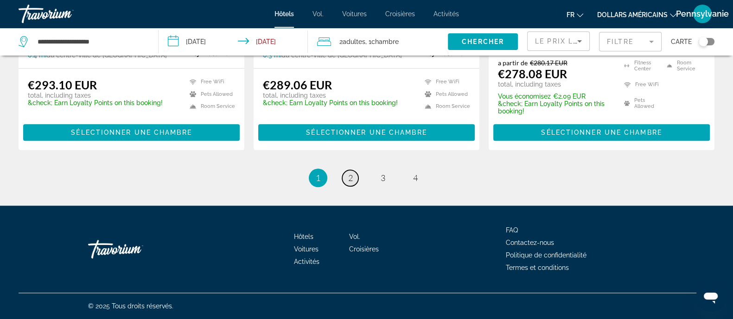
click at [351, 177] on span "2" at bounding box center [350, 178] width 5 height 10
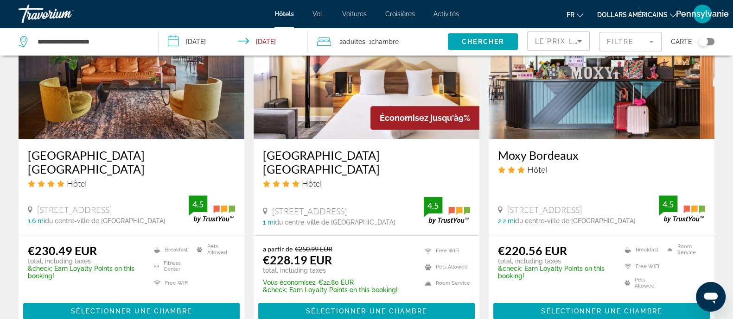
scroll to position [811, 0]
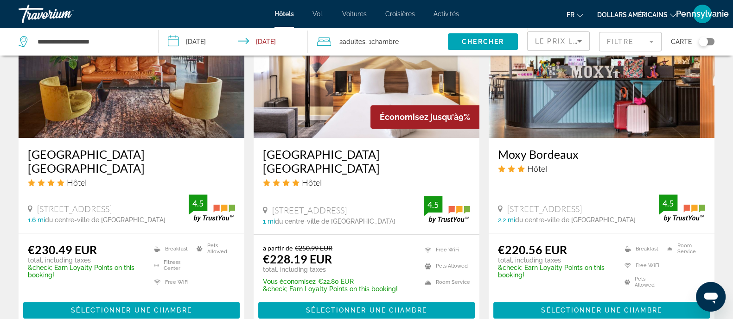
drag, startPoint x: 35, startPoint y: 206, endPoint x: 143, endPoint y: 209, distance: 108.1
click at [143, 210] on div "13 Rue Des Gamins, Bordeaux" at bounding box center [108, 209] width 161 height 10
copy span "13 Rue Des Gamins, Bordeaux"
click at [253, 137] on app-hotels-search-item "Économisez jusqu'à 9% Novotel Bordeaux Centre Gare Saint Jean Hôtel 28 30 Rue D…" at bounding box center [366, 159] width 235 height 338
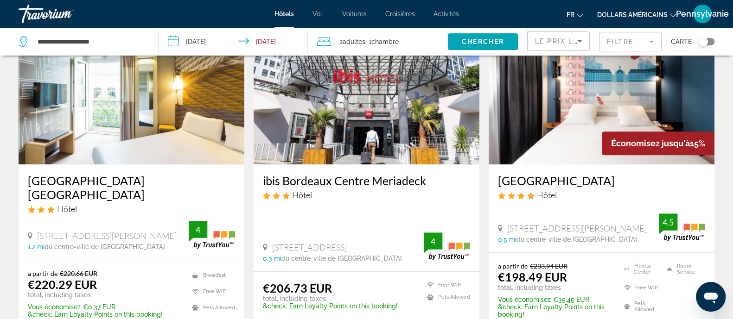
scroll to position [1159, 0]
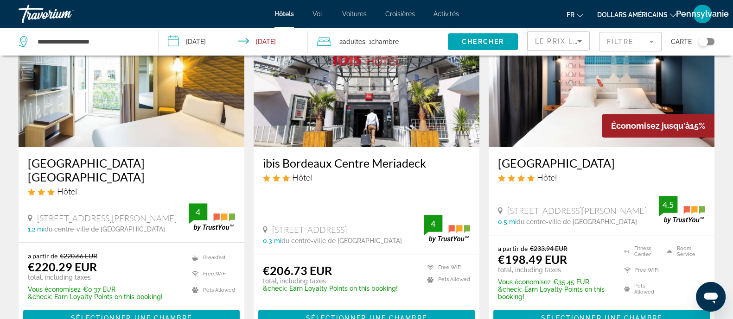
drag, startPoint x: 273, startPoint y: 228, endPoint x: 407, endPoint y: 229, distance: 134.5
click at [407, 229] on div "[STREET_ADDRESS]" at bounding box center [343, 230] width 161 height 10
copy span "[STREET_ADDRESS]"
click at [486, 198] on app-hotels-search-item "Économisez jusqu'à 15% Mercure Bordeaux Centre Ville Hôtel 5 Rue Robert Lateula…" at bounding box center [601, 167] width 235 height 337
click at [510, 210] on span "[STREET_ADDRESS][PERSON_NAME]" at bounding box center [577, 211] width 140 height 10
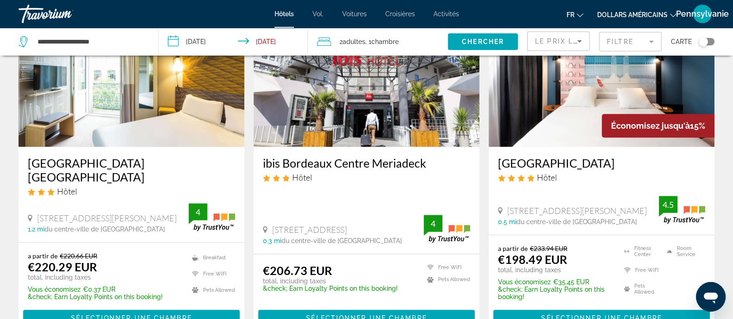
drag, startPoint x: 510, startPoint y: 208, endPoint x: 636, endPoint y: 214, distance: 126.7
click at [593, 214] on div "[STREET_ADDRESS][PERSON_NAME]" at bounding box center [578, 211] width 161 height 10
copy span "Rue Robert Lateulade, Bordeaux"
click at [561, 47] on div "Le prix le plus élevé" at bounding box center [558, 45] width 47 height 26
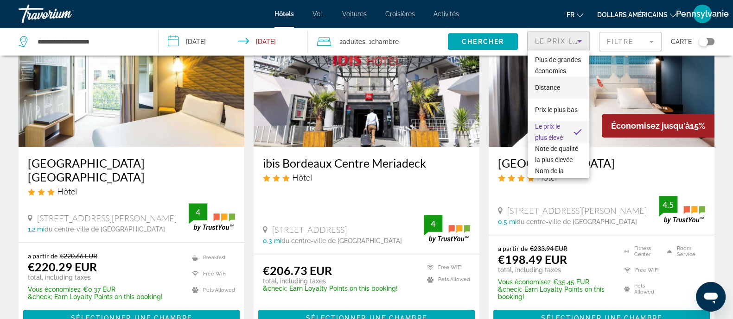
click at [557, 92] on mat-option "Distance" at bounding box center [559, 87] width 62 height 22
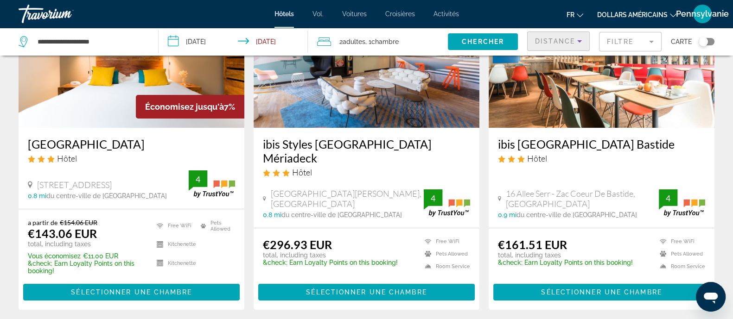
scroll to position [115, 0]
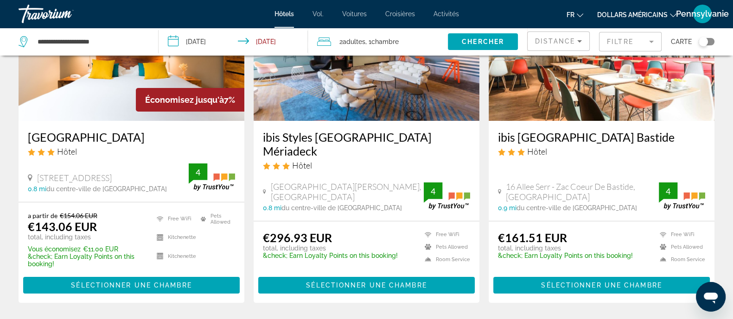
drag, startPoint x: 41, startPoint y: 176, endPoint x: 158, endPoint y: 178, distance: 116.8
click at [112, 177] on span "127 Cours De La Somme, Bordeaux" at bounding box center [74, 178] width 75 height 10
drag, startPoint x: 165, startPoint y: 178, endPoint x: 37, endPoint y: 180, distance: 127.5
click at [37, 180] on div "127 Cours De La Somme, Bordeaux" at bounding box center [108, 178] width 161 height 10
copy span "127 Cours De La Somme, Bordeaux"
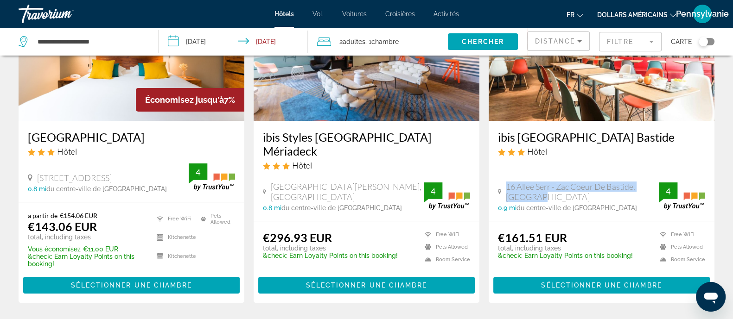
drag, startPoint x: 559, startPoint y: 195, endPoint x: 503, endPoint y: 186, distance: 56.3
click at [503, 186] on div "16 Allee Serr - Zac Coeur De Bastide, Bordeaux" at bounding box center [578, 192] width 161 height 20
copy span "16 Allee Serr - Zac Coeur De Bastide, Bordeaux"
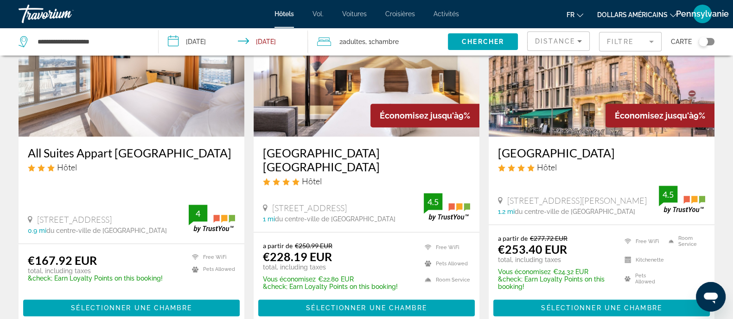
scroll to position [463, 0]
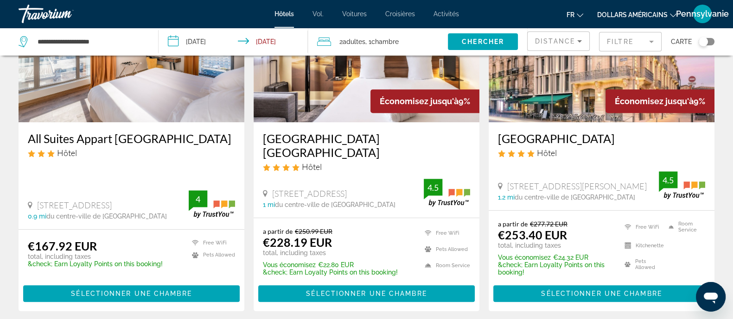
drag, startPoint x: 38, startPoint y: 203, endPoint x: 137, endPoint y: 203, distance: 99.2
click at [139, 205] on div "21 Cours Barbey, Bordeaux" at bounding box center [108, 205] width 161 height 10
copy span "21 Cours Barbey, Bordeaux"
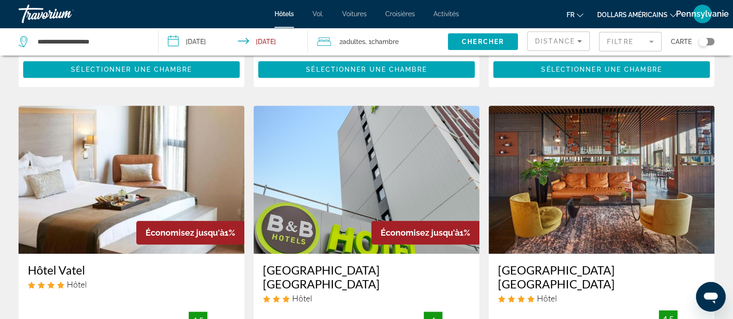
scroll to position [1159, 0]
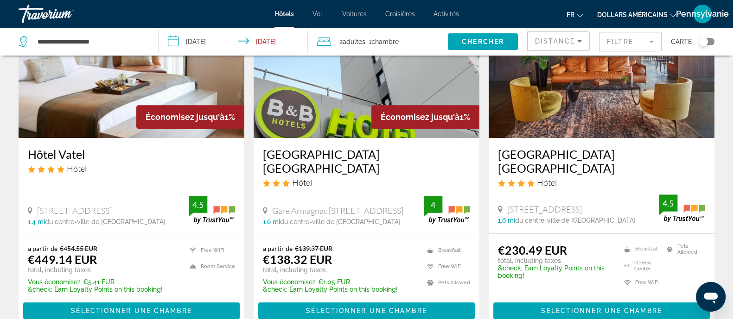
click at [593, 218] on div "1.6 mi du centre-ville de Bordeaux de l'hôtel" at bounding box center [578, 220] width 161 height 7
drag, startPoint x: 614, startPoint y: 210, endPoint x: 509, endPoint y: 205, distance: 105.3
click at [509, 205] on span "13 Rue Des Gamins, Bordeaux" at bounding box center [544, 209] width 75 height 10
copy span "13 Rue Des Gamins, Bordeaux"
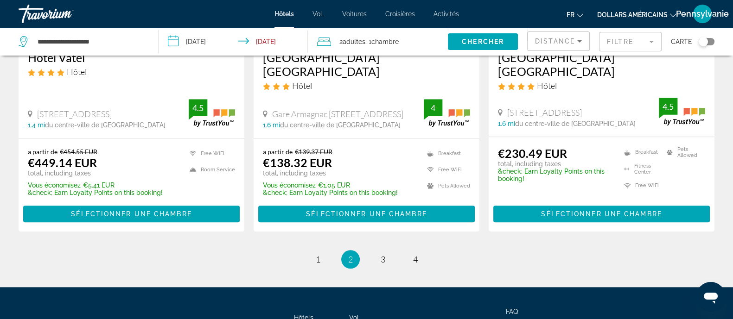
scroll to position [1333, 0]
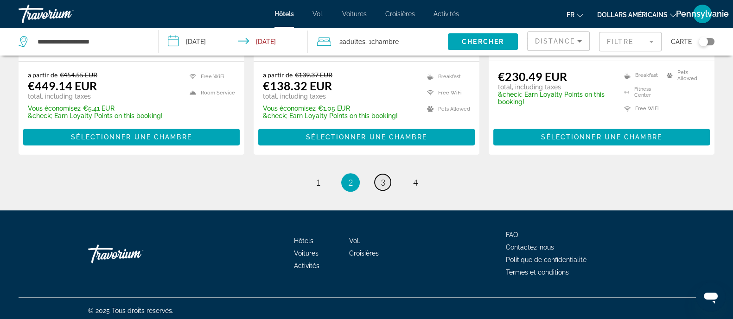
click at [385, 180] on link "page 3" at bounding box center [383, 182] width 16 height 16
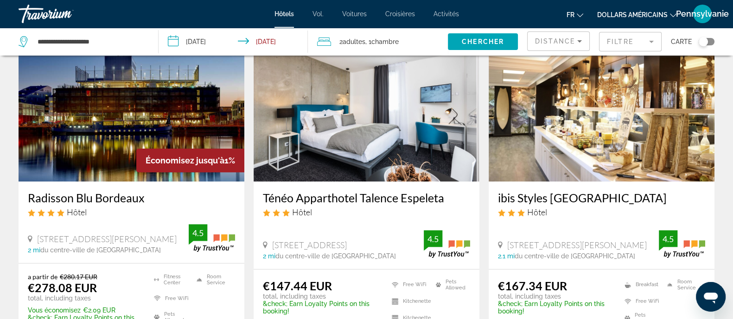
scroll to position [405, 0]
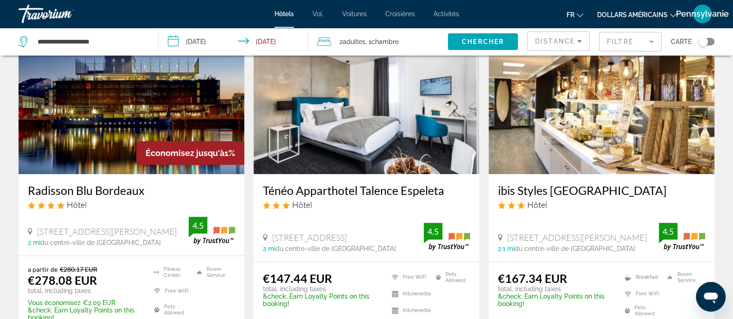
drag, startPoint x: 367, startPoint y: 240, endPoint x: 271, endPoint y: 234, distance: 96.1
click at [271, 234] on div "4 Avenue Espeleta, Talence" at bounding box center [343, 238] width 161 height 10
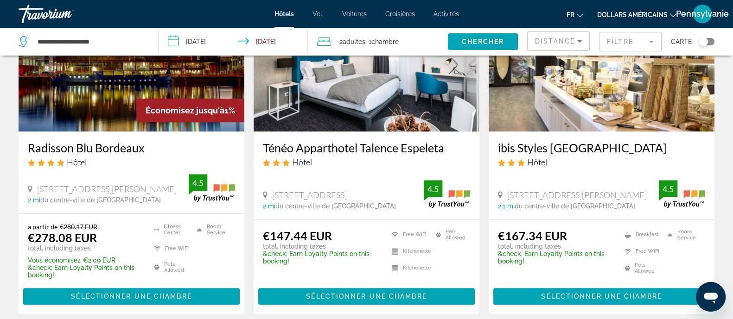
scroll to position [463, 0]
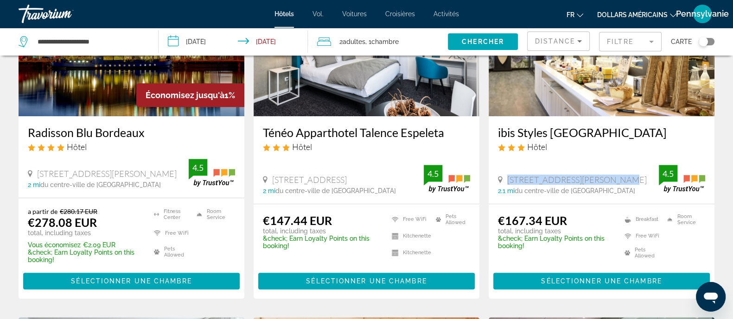
drag, startPoint x: 506, startPoint y: 178, endPoint x: 610, endPoint y: 178, distance: 103.9
click at [593, 178] on div "3 Rue Marcel Sembat, Begles" at bounding box center [578, 180] width 161 height 10
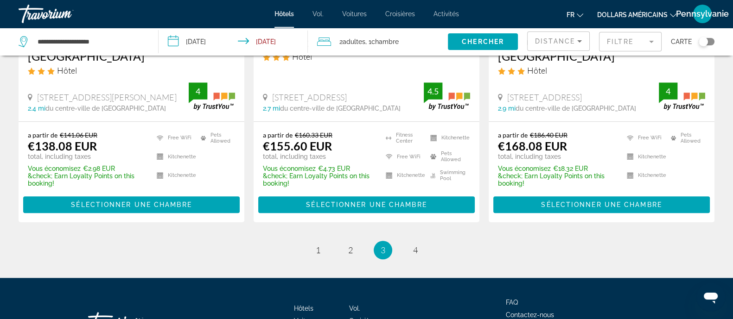
scroll to position [1275, 0]
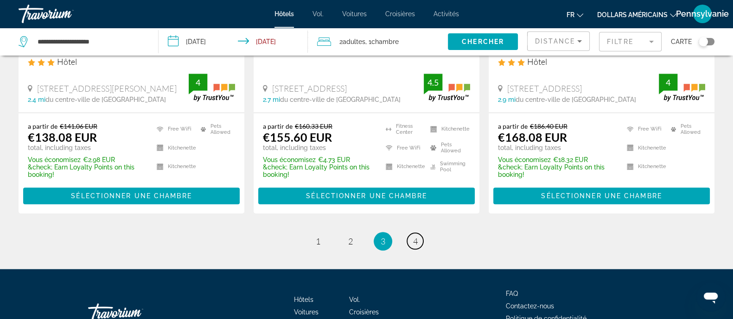
click at [409, 249] on li "page 4" at bounding box center [415, 241] width 19 height 19
click at [422, 242] on link "page 4" at bounding box center [415, 241] width 16 height 16
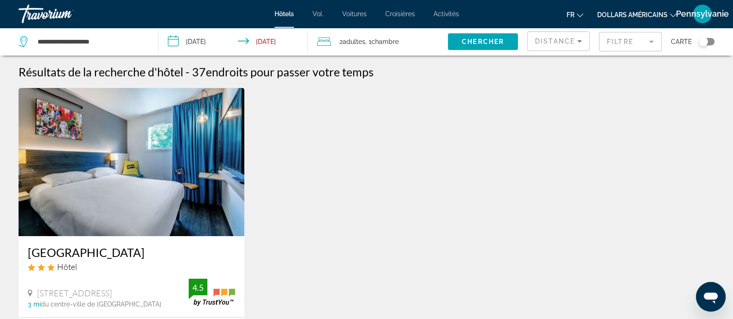
click at [553, 46] on div "Distance" at bounding box center [556, 41] width 42 height 11
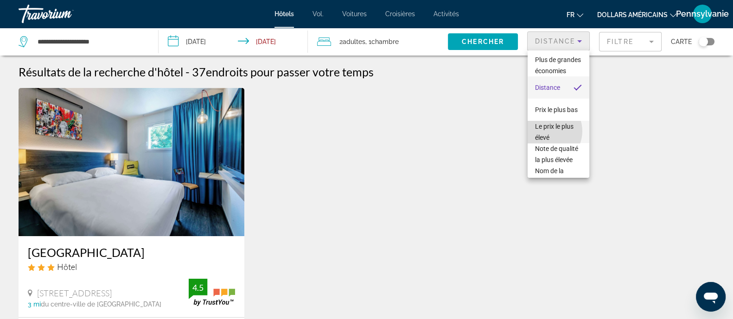
click at [546, 142] on span "Le prix le plus élevé" at bounding box center [558, 132] width 47 height 22
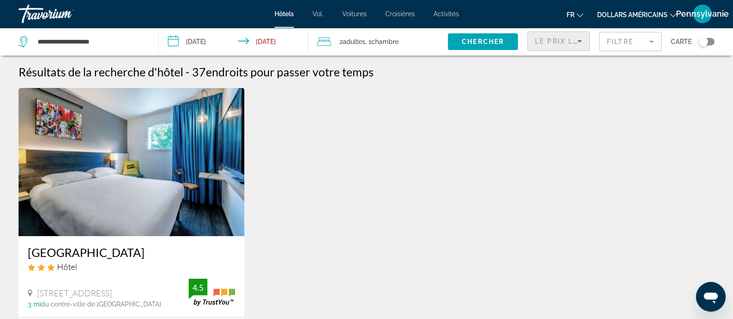
click at [550, 47] on div "Le prix le plus élevé" at bounding box center [558, 45] width 47 height 26
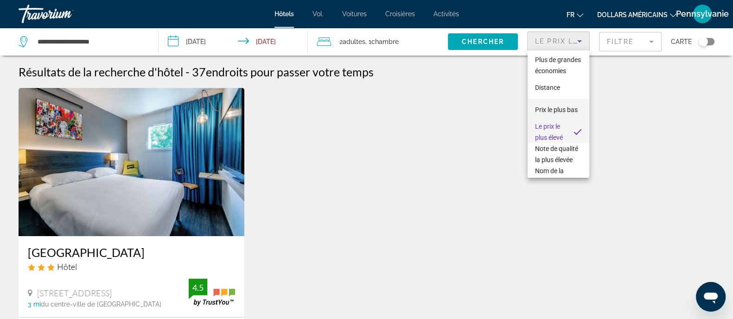
click at [558, 112] on font "Prix ​​le plus bas" at bounding box center [556, 109] width 43 height 7
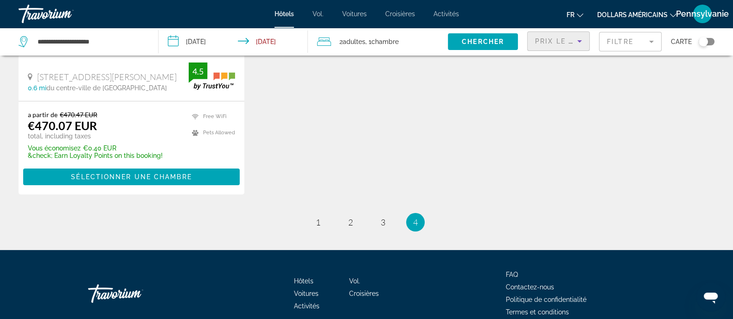
scroll to position [275, 0]
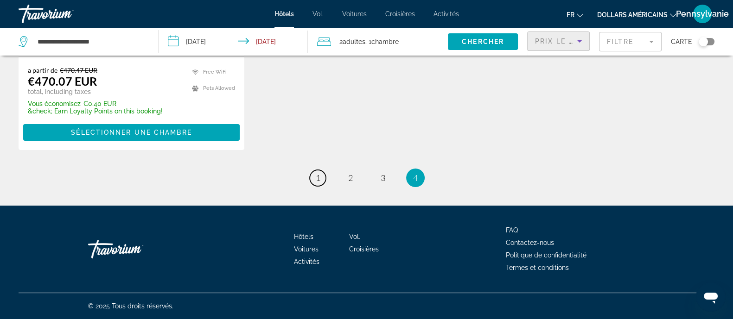
click at [318, 176] on span "1" at bounding box center [318, 178] width 5 height 10
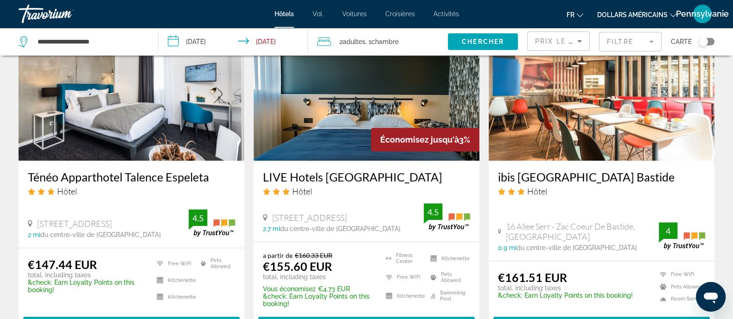
scroll to position [811, 0]
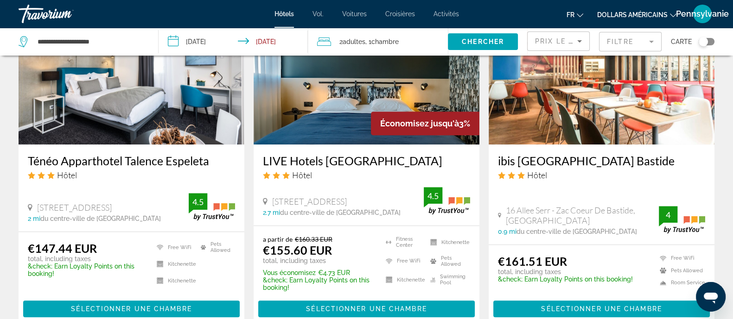
drag, startPoint x: 135, startPoint y: 208, endPoint x: 37, endPoint y: 201, distance: 99.0
click at [37, 201] on div "4 Avenue Espeleta, Talence 2 mi du centre-ville de Bordeaux de l'hôtel 4.5" at bounding box center [131, 207] width 207 height 29
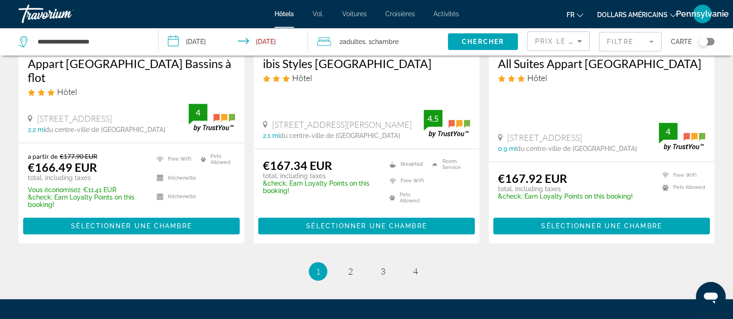
scroll to position [1333, 0]
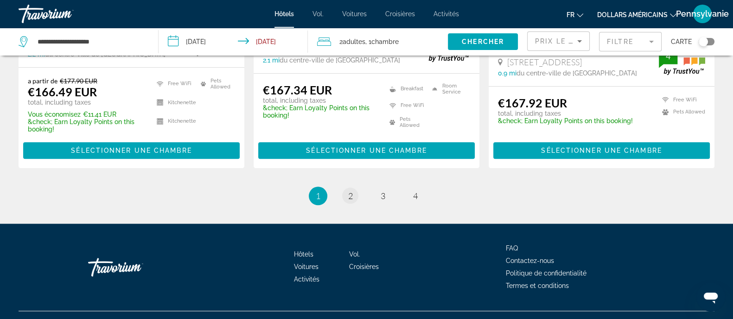
click at [358, 195] on li "page 2" at bounding box center [350, 196] width 19 height 19
click at [345, 200] on link "page 2" at bounding box center [350, 196] width 16 height 16
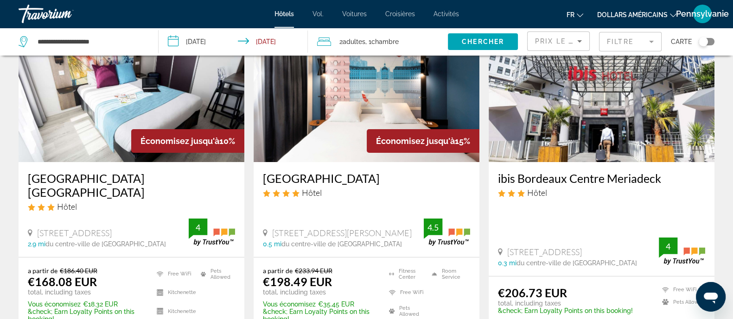
scroll to position [115, 0]
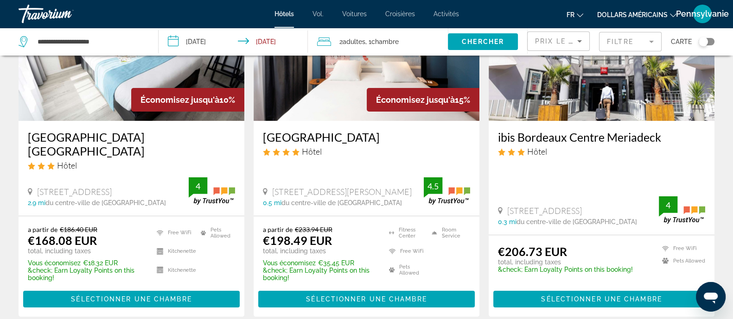
drag, startPoint x: 271, startPoint y: 191, endPoint x: 393, endPoint y: 193, distance: 121.5
click at [393, 193] on div "[STREET_ADDRESS][PERSON_NAME]" at bounding box center [343, 192] width 161 height 10
drag, startPoint x: 507, startPoint y: 208, endPoint x: 669, endPoint y: 210, distance: 162.7
click at [593, 210] on div "35 Cours Du Marechal Juin, Bordeaux 0.3 mi du centre-ville de Bordeaux de l'hôt…" at bounding box center [601, 211] width 207 height 29
click at [593, 215] on div "[STREET_ADDRESS]" at bounding box center [578, 211] width 161 height 10
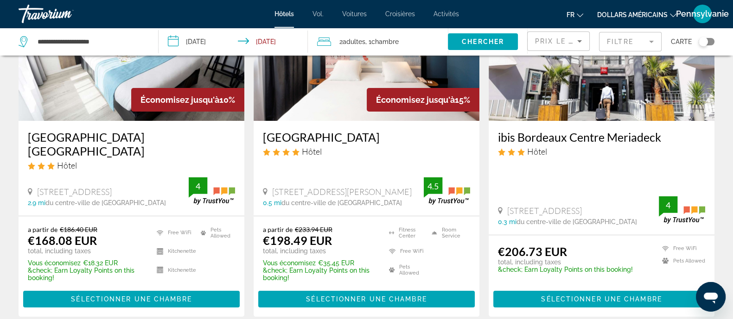
drag, startPoint x: 646, startPoint y: 211, endPoint x: 509, endPoint y: 211, distance: 137.7
click at [509, 211] on div "[STREET_ADDRESS]" at bounding box center [578, 211] width 161 height 10
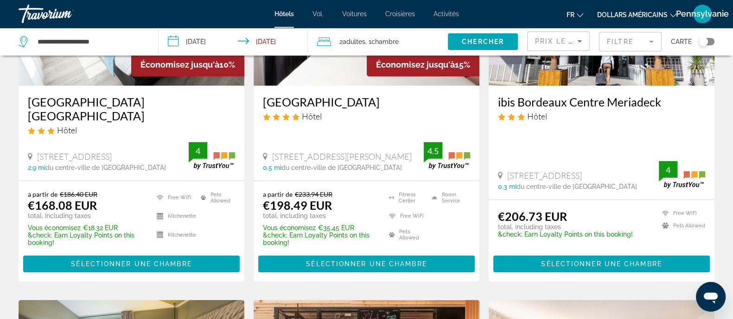
scroll to position [174, 0]
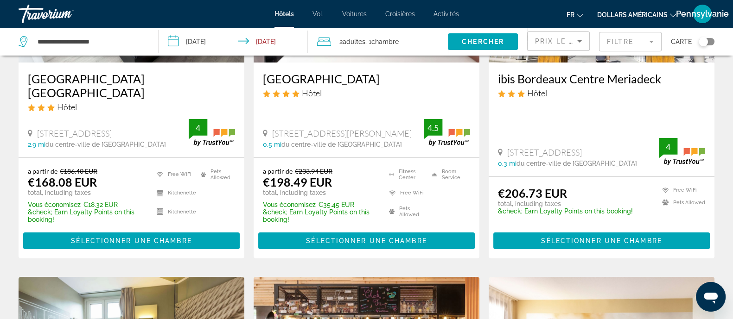
click at [484, 190] on app-hotels-search-item "ibis Bordeaux Centre Meriadeck Hôtel 35 Cours Du Marechal Juin, Bordeaux 0.3 mi…" at bounding box center [601, 86] width 235 height 344
drag, startPoint x: 625, startPoint y: 37, endPoint x: 612, endPoint y: 42, distance: 13.9
click at [593, 37] on mat-form-field "Filtre" at bounding box center [630, 41] width 63 height 19
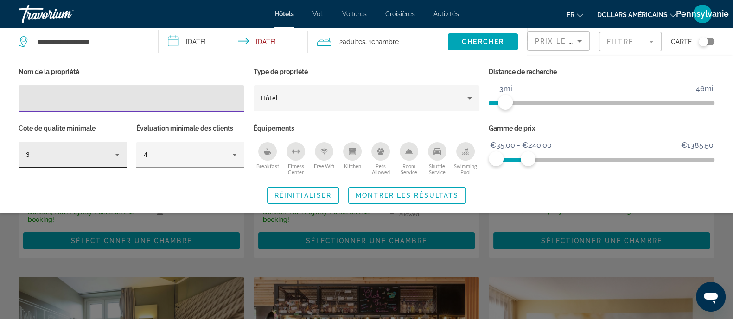
click at [127, 155] on div "3" at bounding box center [73, 155] width 108 height 26
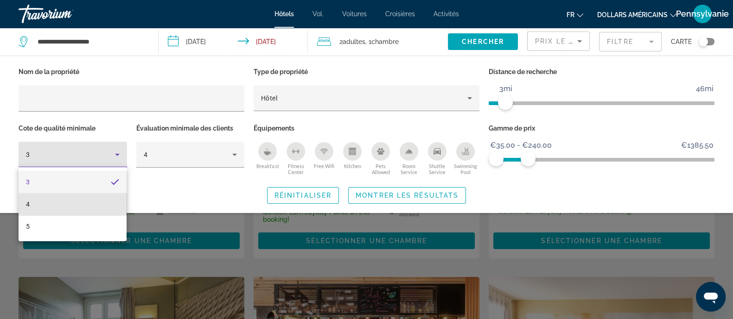
drag, startPoint x: 78, startPoint y: 200, endPoint x: 145, endPoint y: 199, distance: 66.8
click at [78, 200] on mat-option "4" at bounding box center [73, 204] width 108 height 22
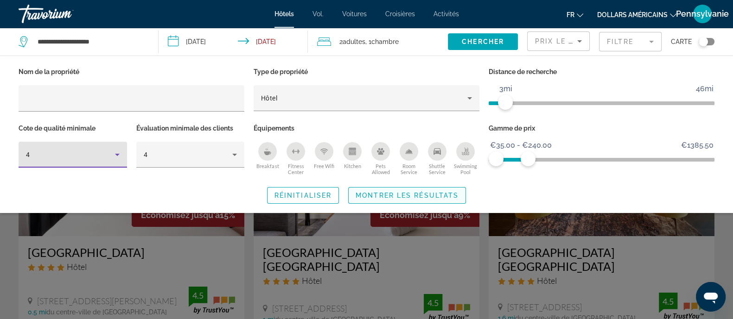
click at [406, 200] on span "Search widget" at bounding box center [407, 196] width 117 height 22
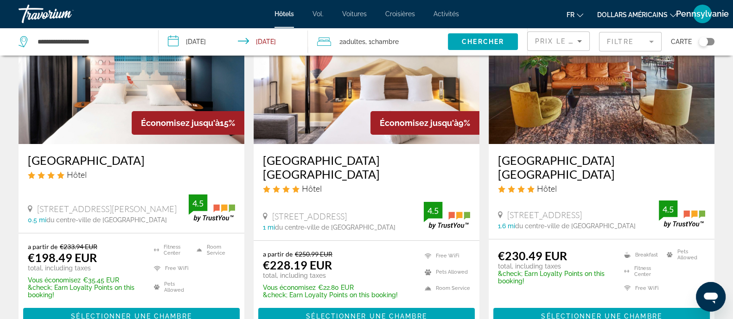
scroll to position [115, 0]
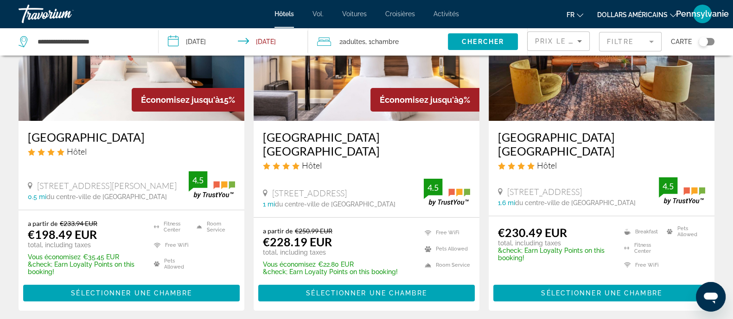
drag, startPoint x: 273, startPoint y: 191, endPoint x: 383, endPoint y: 194, distance: 110.9
click at [383, 194] on div "28 30 Rue De Tauzia, Bordeaux" at bounding box center [343, 193] width 161 height 10
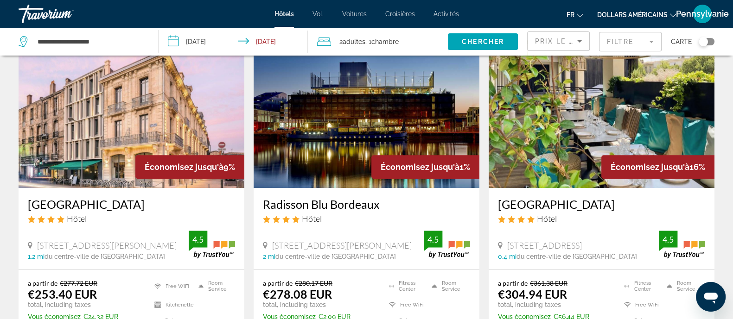
scroll to position [463, 0]
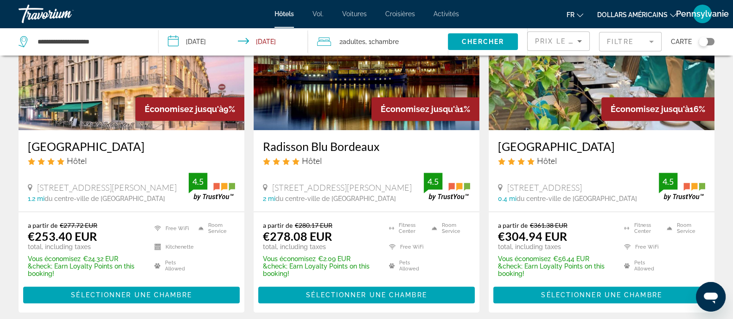
drag, startPoint x: 38, startPoint y: 185, endPoint x: 152, endPoint y: 189, distance: 113.6
click at [152, 189] on span "69 Rue Eugene Le Roy, Bordeaux" at bounding box center [107, 188] width 140 height 10
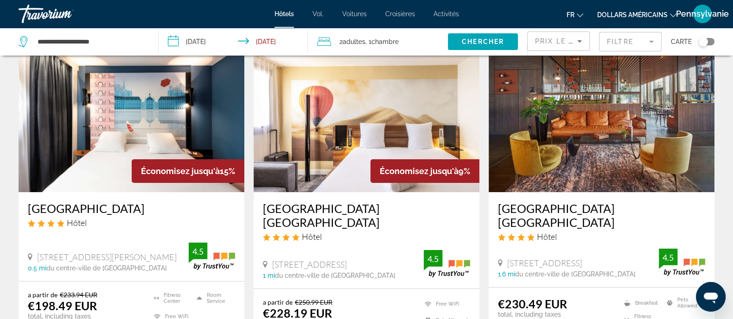
scroll to position [0, 0]
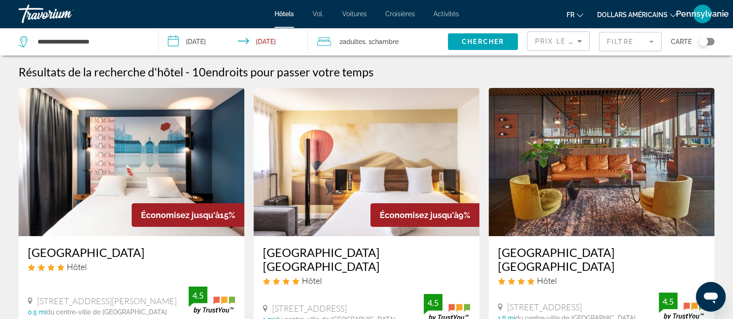
click at [159, 184] on img "Contenu principal" at bounding box center [132, 162] width 226 height 148
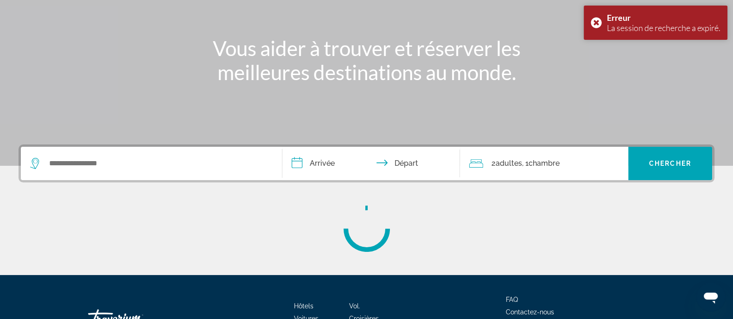
scroll to position [181, 0]
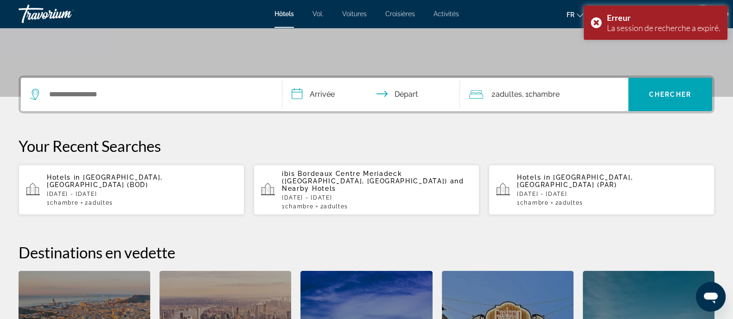
click at [107, 181] on div "Hotels in [GEOGRAPHIC_DATA], [GEOGRAPHIC_DATA] (BOD) [DATE] - [DATE] 1 Chambre …" at bounding box center [142, 190] width 190 height 32
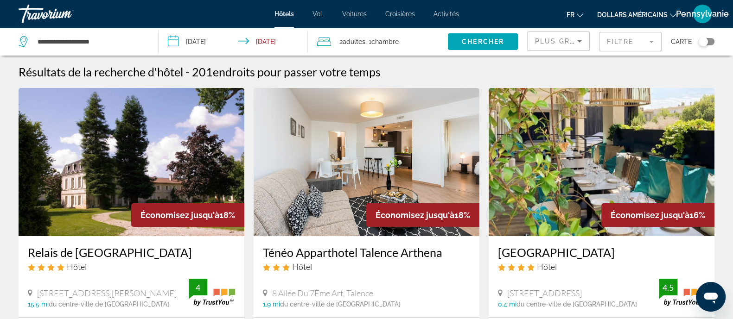
click at [593, 38] on mat-form-field "Filtre" at bounding box center [630, 41] width 63 height 19
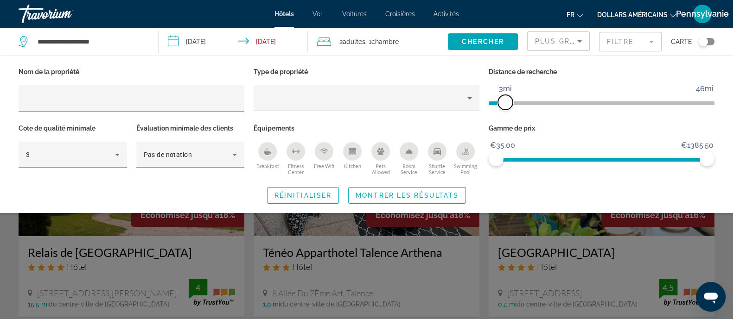
drag, startPoint x: 633, startPoint y: 98, endPoint x: 508, endPoint y: 103, distance: 125.7
click at [508, 103] on span "ngx-slider" at bounding box center [505, 102] width 15 height 15
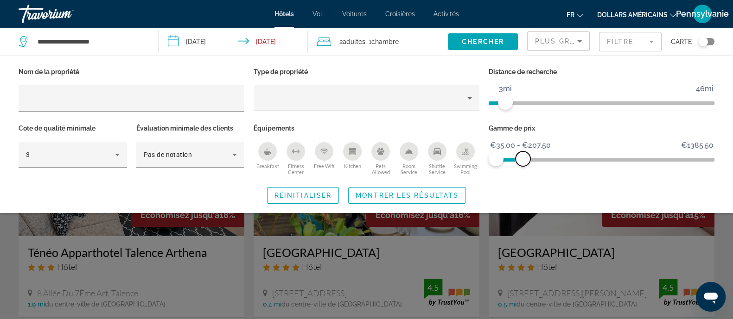
drag, startPoint x: 708, startPoint y: 158, endPoint x: 523, endPoint y: 163, distance: 185.0
click at [523, 163] on span "ngx-slider-max" at bounding box center [523, 159] width 15 height 15
click at [71, 164] on div "3" at bounding box center [73, 155] width 94 height 26
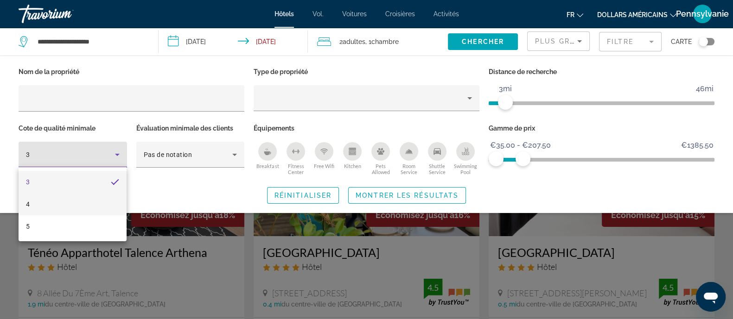
click at [67, 204] on mat-option "4" at bounding box center [73, 204] width 108 height 22
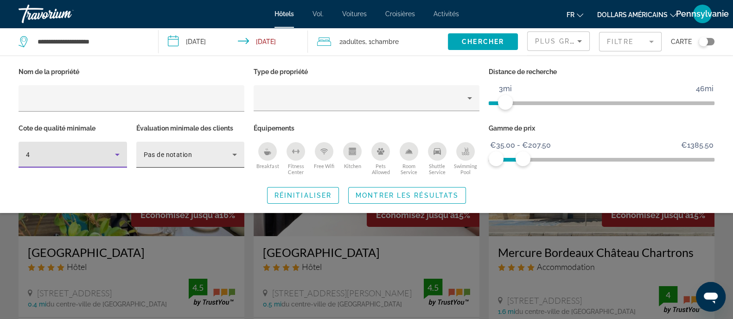
click at [216, 153] on div "Pas de notation" at bounding box center [188, 154] width 89 height 11
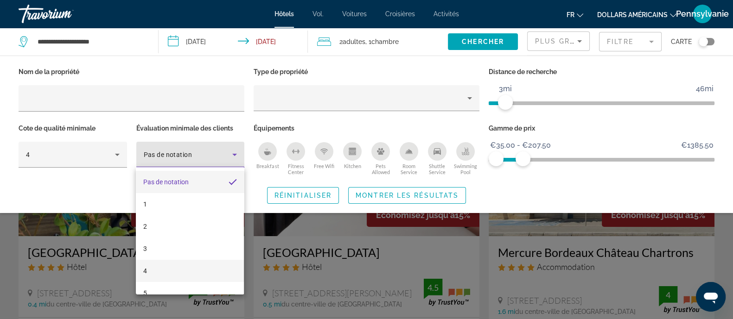
click at [198, 255] on mat-option "4" at bounding box center [190, 271] width 108 height 22
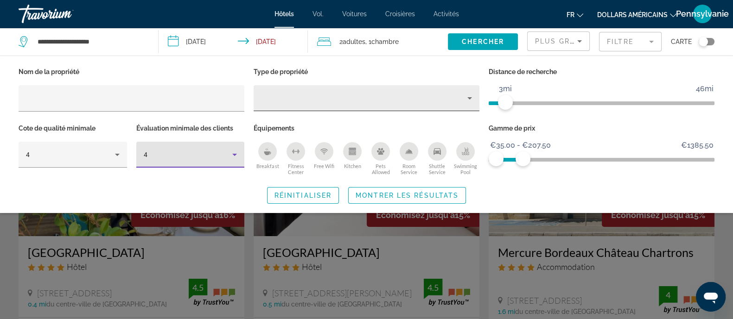
click at [394, 101] on div "Property type" at bounding box center [364, 98] width 206 height 11
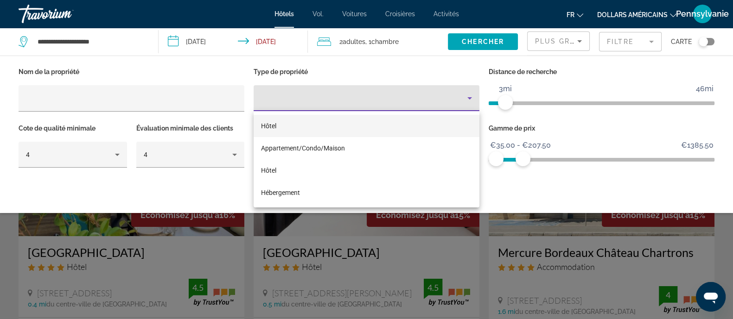
click at [409, 66] on div at bounding box center [366, 159] width 733 height 319
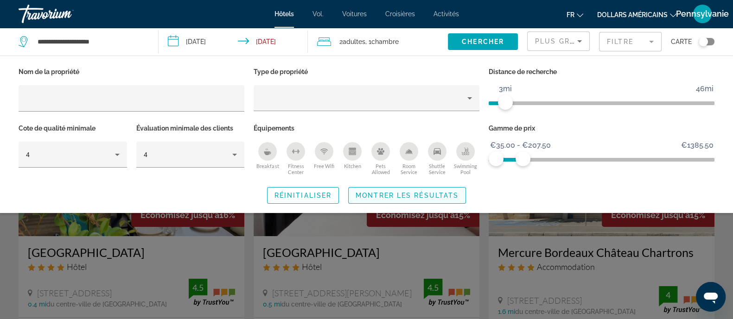
click at [442, 200] on span "Search widget" at bounding box center [407, 196] width 117 height 22
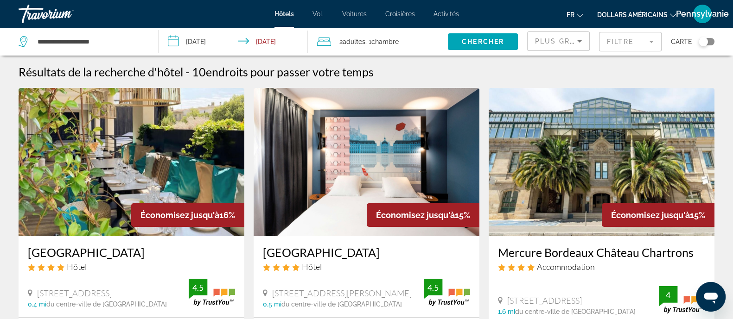
click at [544, 46] on div "Plus grandes économies" at bounding box center [556, 41] width 42 height 11
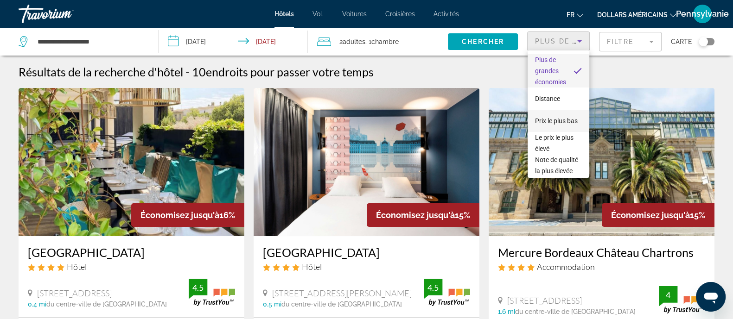
click at [554, 118] on font "Prix ​​le plus bas" at bounding box center [556, 120] width 43 height 7
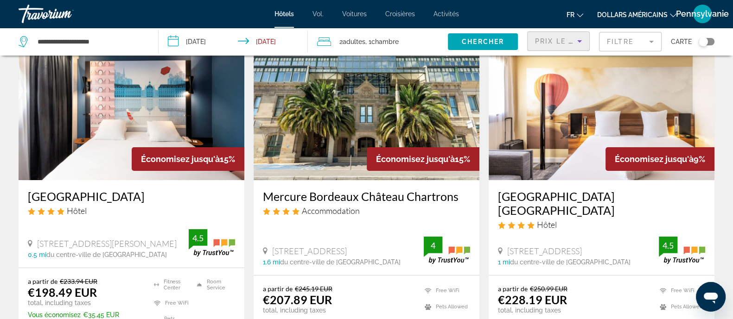
scroll to position [57, 0]
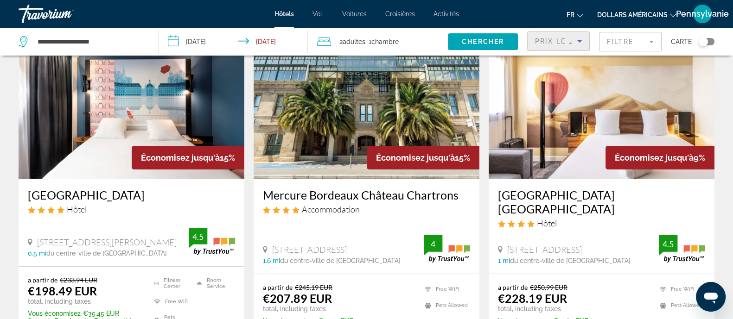
click at [593, 45] on mat-form-field "Filtre" at bounding box center [630, 41] width 63 height 19
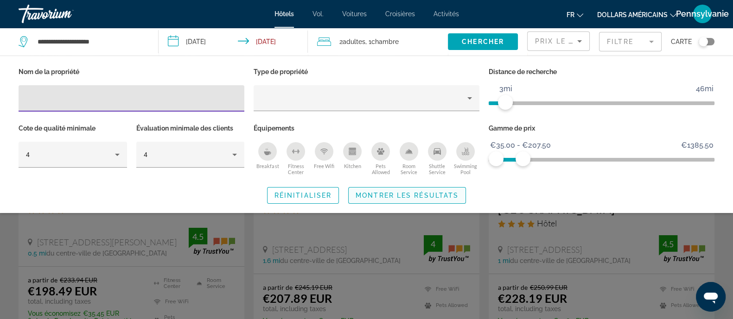
click at [445, 193] on span "Montrer les résultats" at bounding box center [407, 195] width 103 height 7
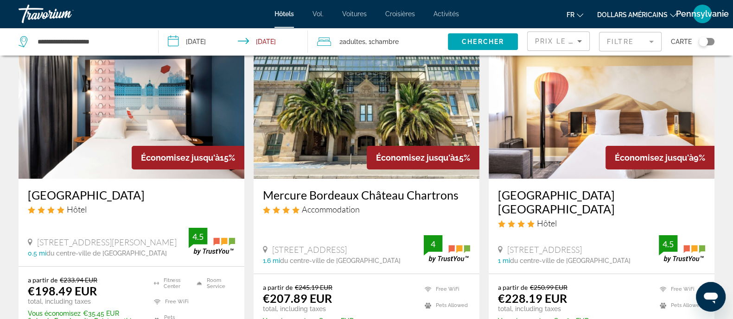
click at [575, 45] on icon "Sort by" at bounding box center [579, 41] width 11 height 11
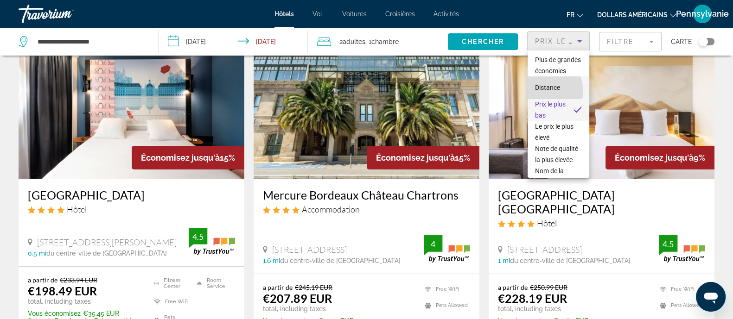
click at [546, 91] on font "Distance" at bounding box center [547, 87] width 25 height 7
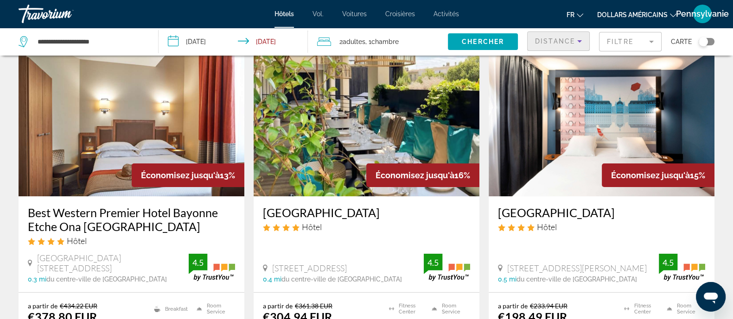
scroll to position [57, 0]
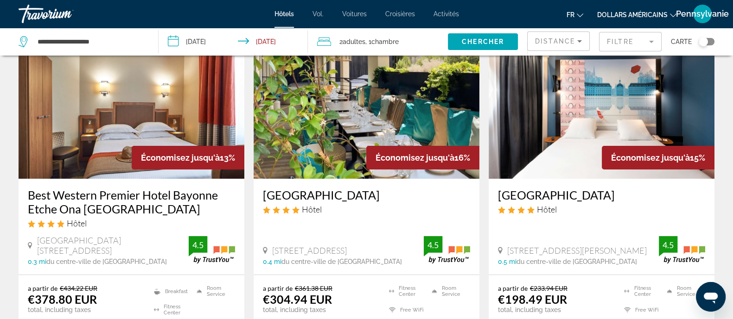
drag, startPoint x: 92, startPoint y: 238, endPoint x: 38, endPoint y: 240, distance: 54.3
click at [38, 240] on span "[GEOGRAPHIC_DATA] [STREET_ADDRESS]" at bounding box center [113, 246] width 152 height 20
click at [249, 221] on app-hotels-search-item "Économisez jusqu'à 16% Novotel Bordeaux Centre Hôtel 45 Cours Du Marechal Juin,…" at bounding box center [366, 203] width 235 height 345
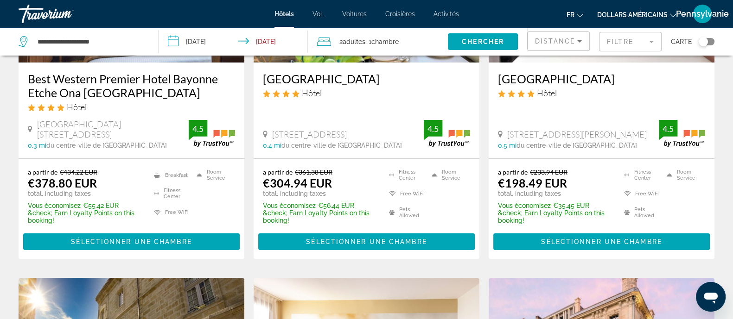
scroll to position [0, 0]
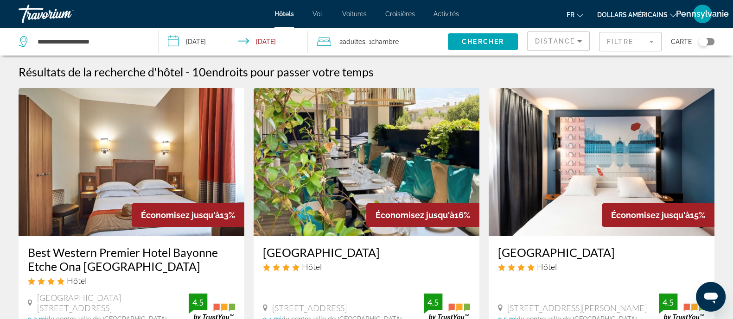
click at [593, 44] on mat-form-field "Filtre" at bounding box center [630, 41] width 63 height 19
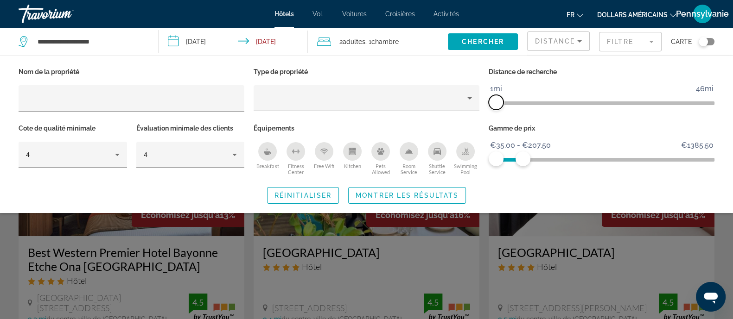
drag, startPoint x: 504, startPoint y: 101, endPoint x: 497, endPoint y: 98, distance: 6.9
click at [497, 98] on span "ngx-slider" at bounding box center [496, 102] width 15 height 15
click at [440, 200] on span "Search widget" at bounding box center [407, 196] width 117 height 22
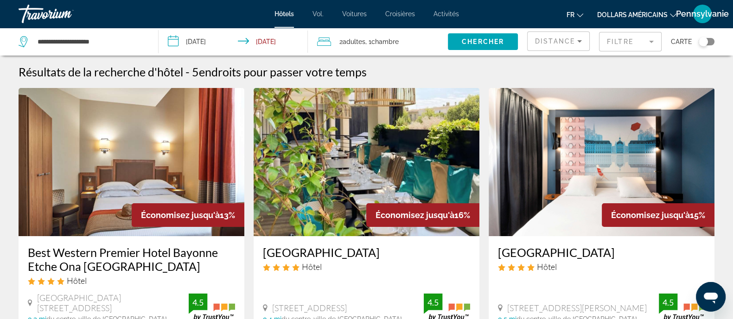
click at [563, 44] on span "Distance" at bounding box center [555, 41] width 40 height 7
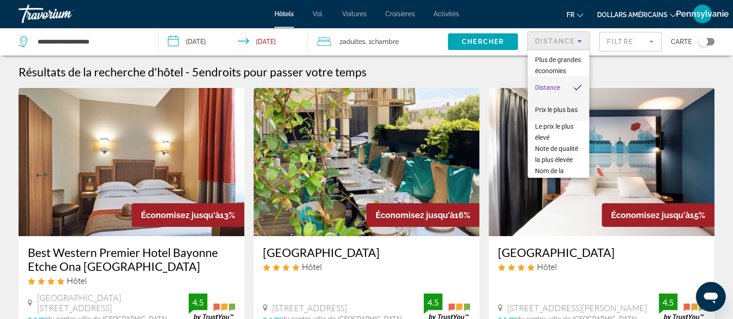
drag, startPoint x: 554, startPoint y: 142, endPoint x: 555, endPoint y: 127, distance: 14.9
click at [555, 127] on div "Plus de grandes économies Distance Prix ​​le plus bas Le prix le plus élevé Not…" at bounding box center [559, 114] width 62 height 127
click at [555, 115] on span "Prix ​​le plus bas" at bounding box center [556, 109] width 43 height 11
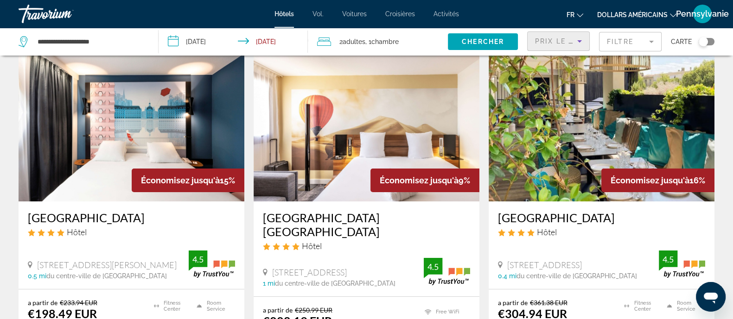
scroll to position [57, 0]
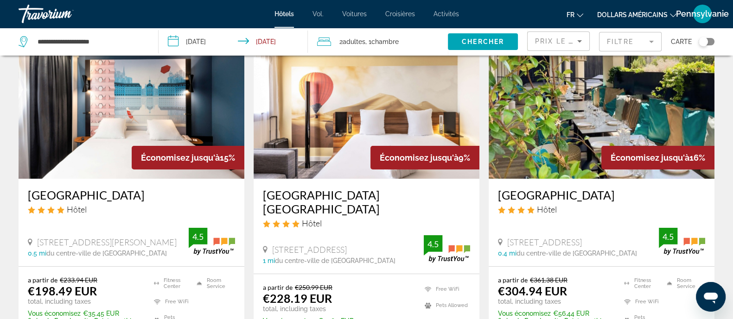
drag, startPoint x: 380, startPoint y: 251, endPoint x: 276, endPoint y: 245, distance: 104.5
click at [271, 245] on div "28 30 Rue De Tauzia, Bordeaux" at bounding box center [343, 250] width 161 height 10
drag, startPoint x: 159, startPoint y: 243, endPoint x: 39, endPoint y: 238, distance: 120.2
click at [39, 238] on div "[STREET_ADDRESS][PERSON_NAME]" at bounding box center [108, 242] width 161 height 10
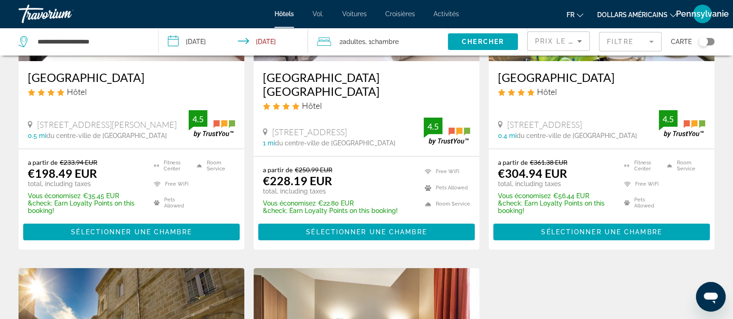
scroll to position [231, 0]
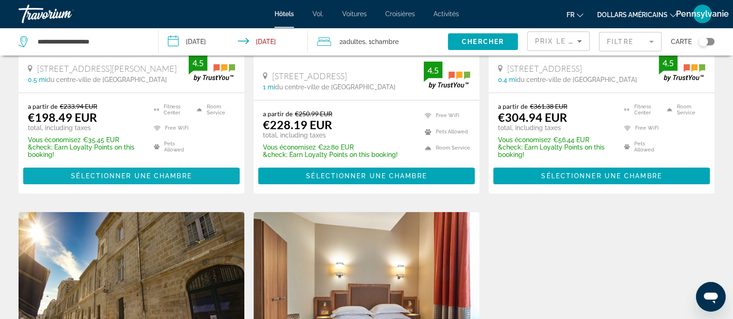
click at [184, 184] on span "Contenu principal" at bounding box center [131, 176] width 217 height 22
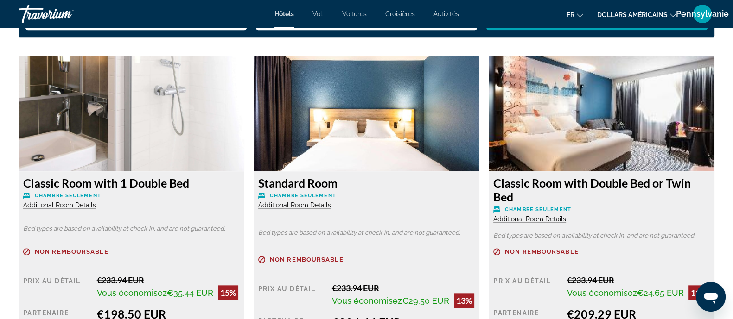
scroll to position [1275, 0]
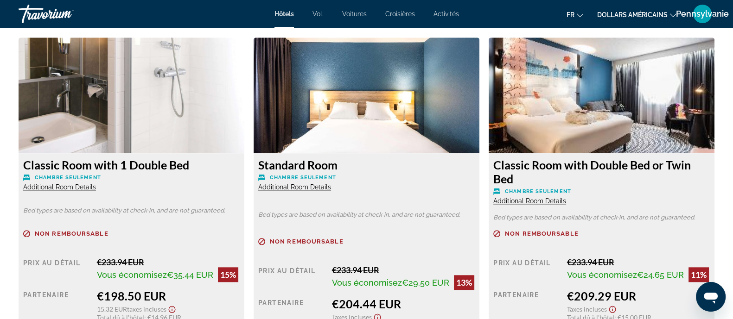
drag, startPoint x: 24, startPoint y: 166, endPoint x: 205, endPoint y: 166, distance: 180.8
click at [205, 166] on h3 "Classic Room with 1 Double Bed" at bounding box center [131, 165] width 217 height 14
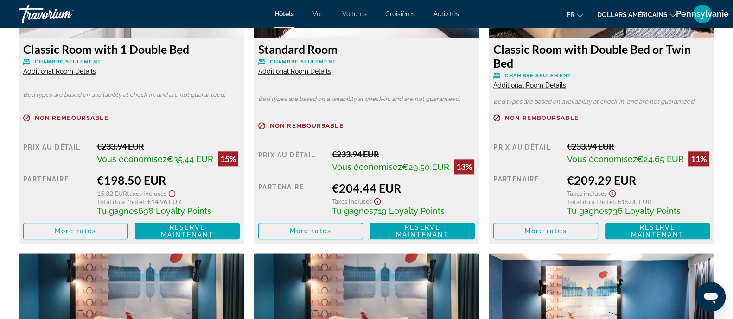
scroll to position [1333, 0]
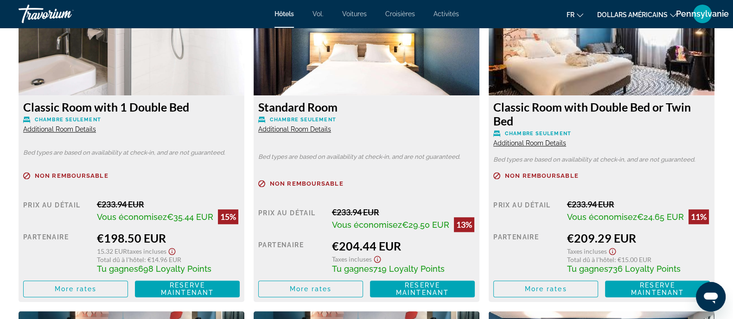
click at [241, 155] on div "Classic Room with 1 Double Bed Chambre seulement Additional Room Details Bed ty…" at bounding box center [132, 199] width 226 height 207
click at [87, 131] on span "Additional Room Details" at bounding box center [59, 129] width 73 height 7
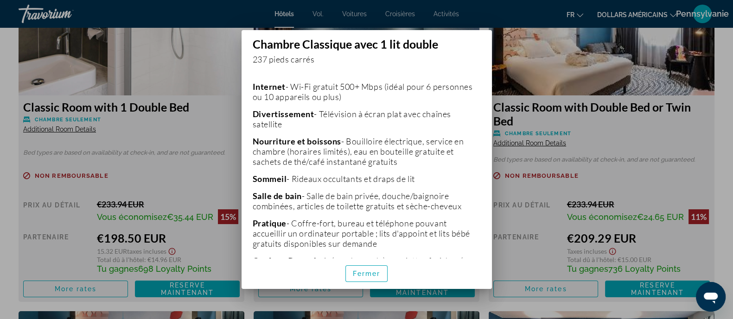
scroll to position [231, 0]
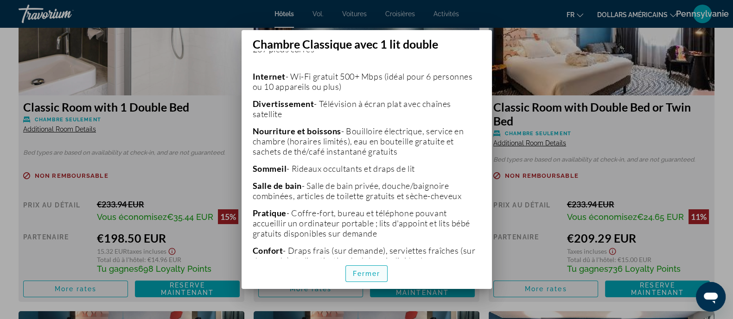
click at [366, 255] on font "Fermer" at bounding box center [367, 273] width 28 height 7
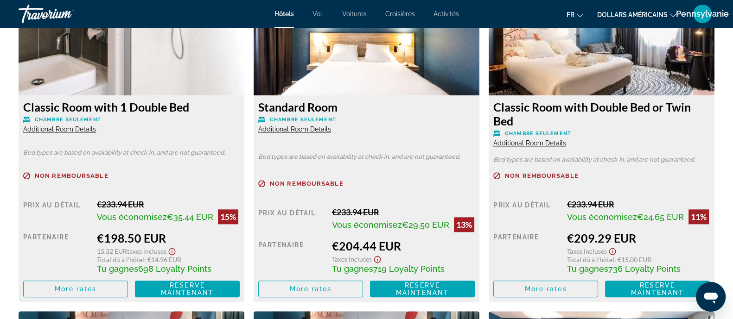
scroll to position [1275, 0]
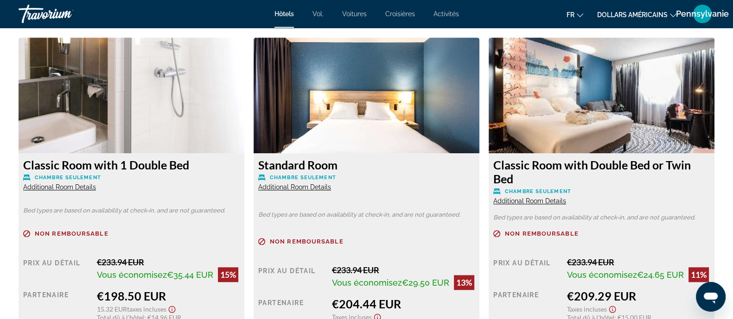
click at [316, 185] on span "Additional Room Details" at bounding box center [294, 187] width 73 height 7
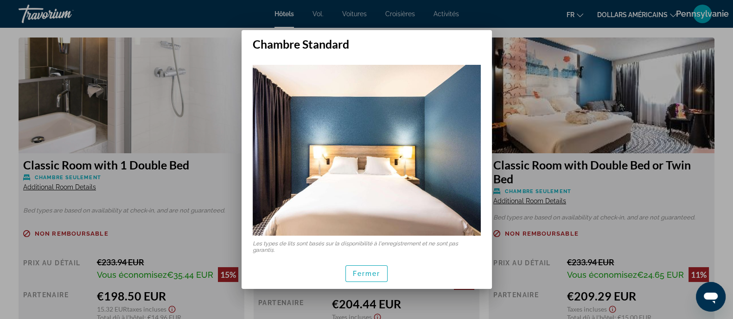
scroll to position [2, 0]
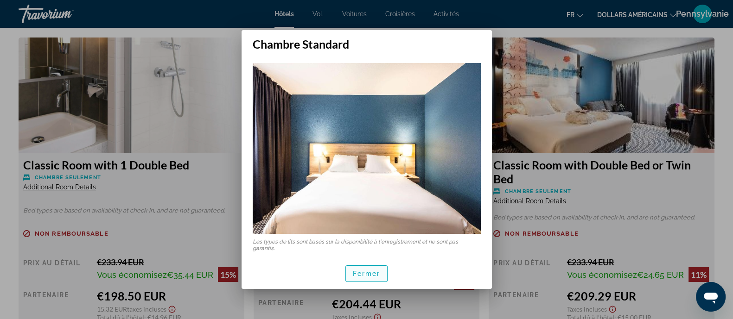
click at [362, 255] on font "Fermer" at bounding box center [367, 273] width 28 height 7
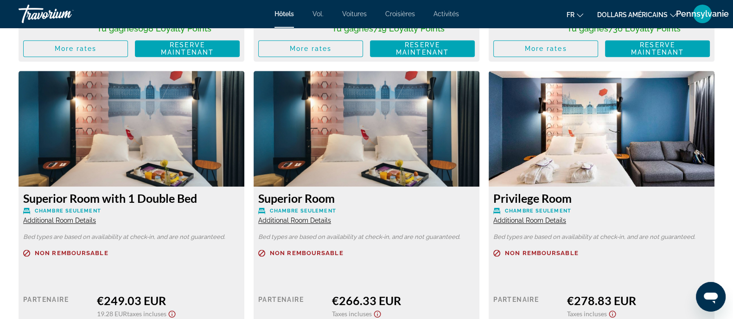
scroll to position [1564, 0]
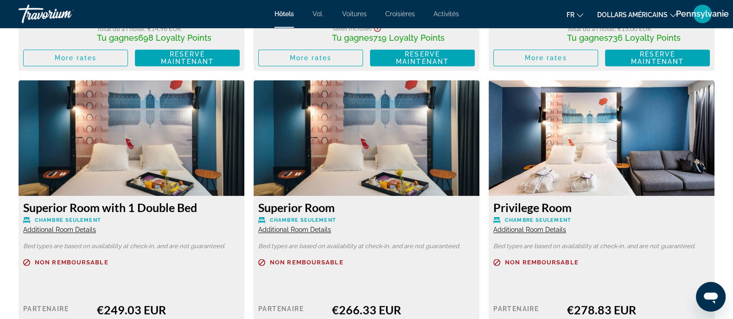
click at [56, 230] on span "Additional Room Details" at bounding box center [59, 229] width 73 height 7
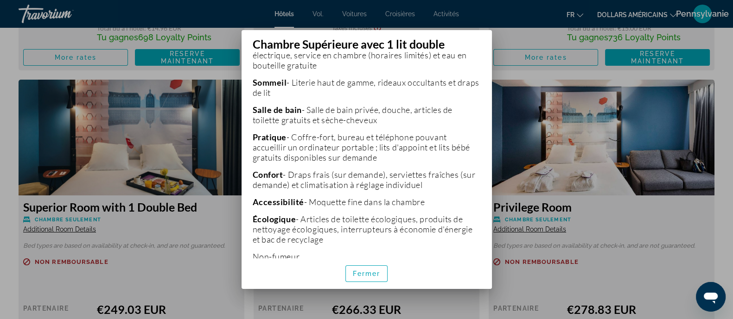
scroll to position [330, 0]
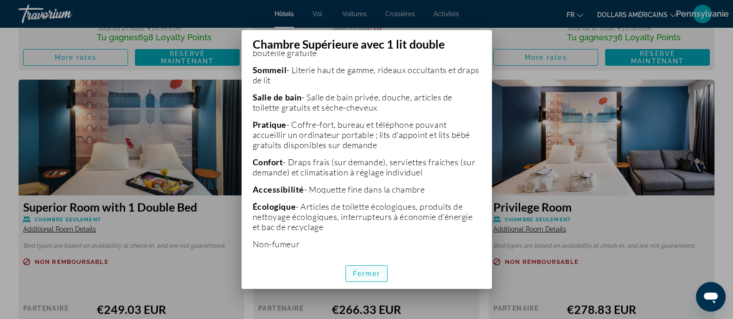
click at [369, 255] on font "Fermer" at bounding box center [367, 273] width 28 height 7
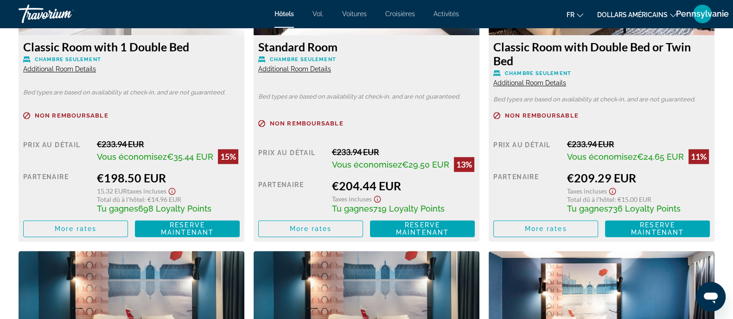
scroll to position [1391, 0]
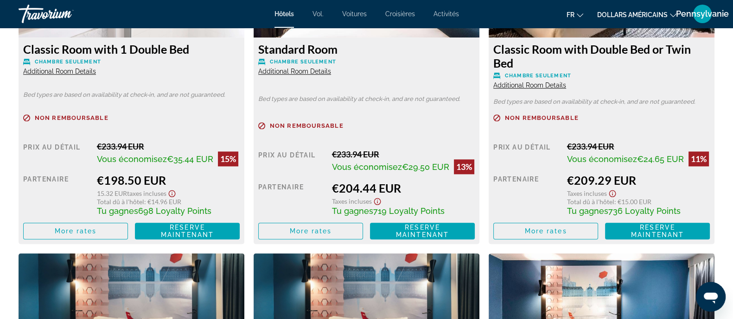
click at [81, 75] on div "Classic Room with 1 Double Bed Chambre seulement Additional Room Details" at bounding box center [131, 58] width 217 height 33
click at [80, 68] on span "Additional Room Details" at bounding box center [59, 71] width 73 height 7
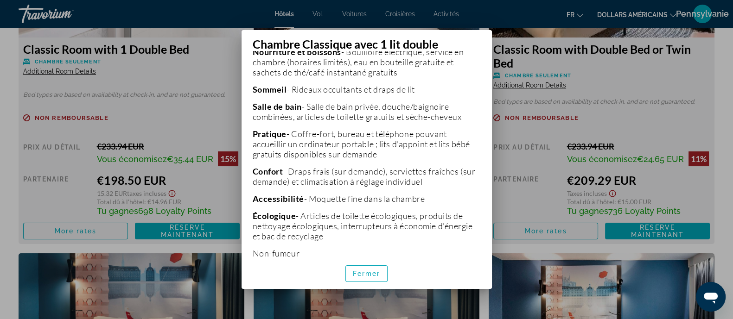
scroll to position [320, 0]
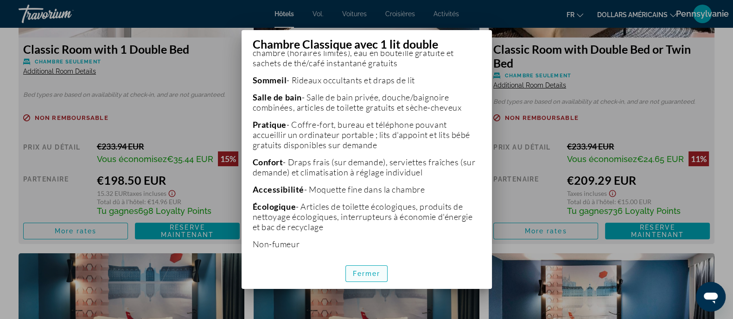
click at [361, 255] on span "button" at bounding box center [367, 274] width 42 height 22
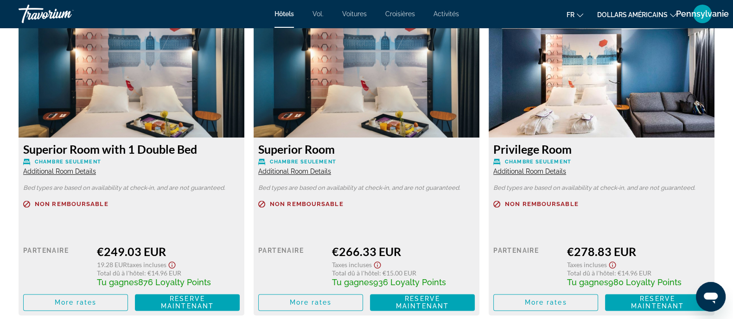
scroll to position [1680, 0]
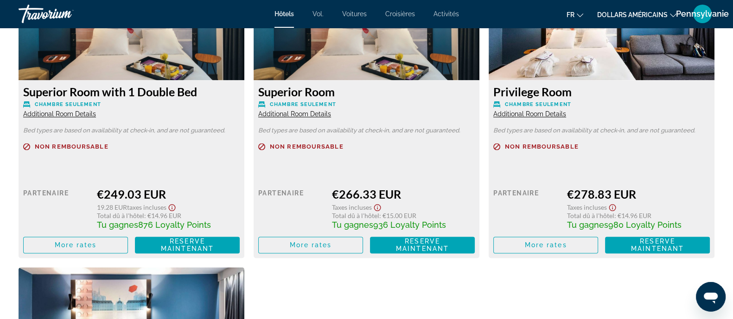
click at [74, 114] on span "Additional Room Details" at bounding box center [59, 113] width 73 height 7
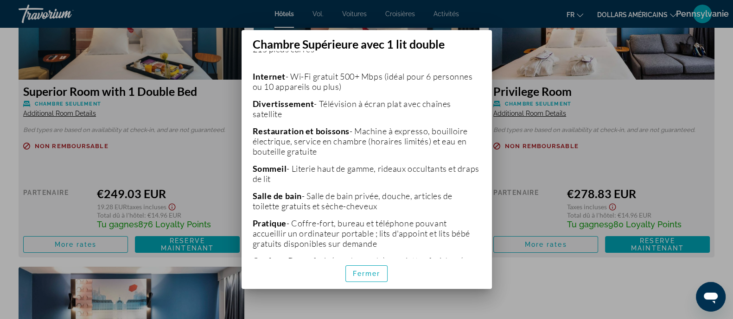
scroll to position [290, 0]
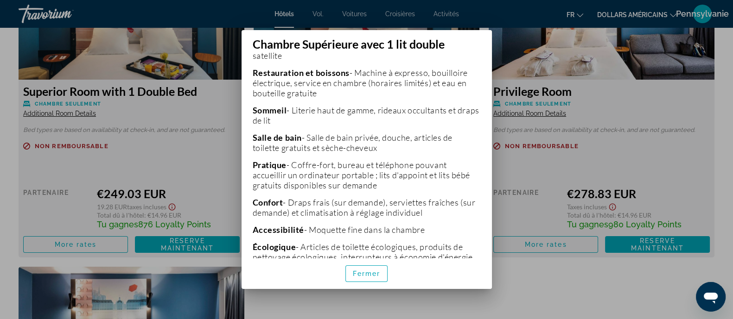
click at [205, 186] on div at bounding box center [366, 159] width 733 height 319
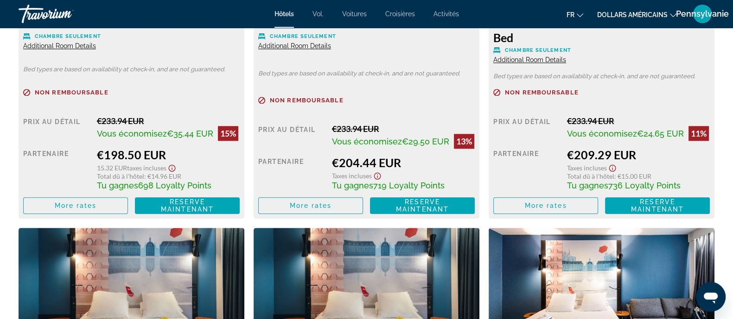
scroll to position [1391, 0]
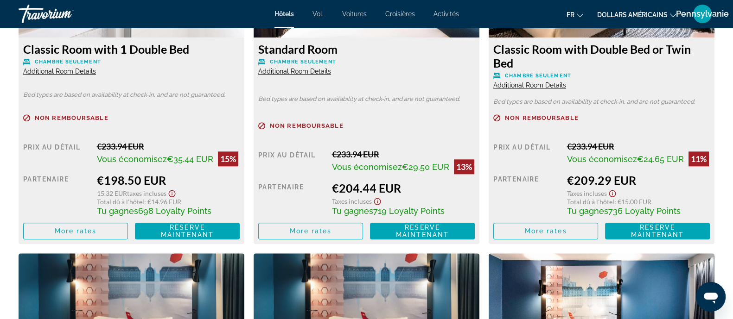
click at [81, 70] on span "Additional Room Details" at bounding box center [59, 71] width 73 height 7
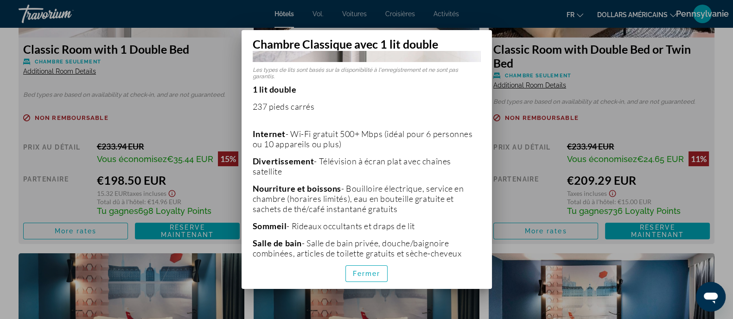
scroll to position [231, 0]
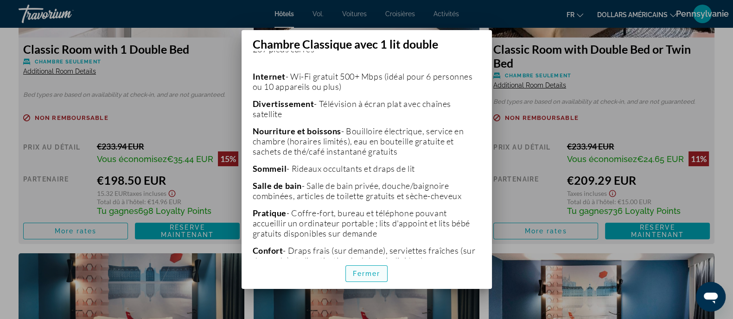
click at [370, 255] on font "Fermer" at bounding box center [367, 273] width 28 height 7
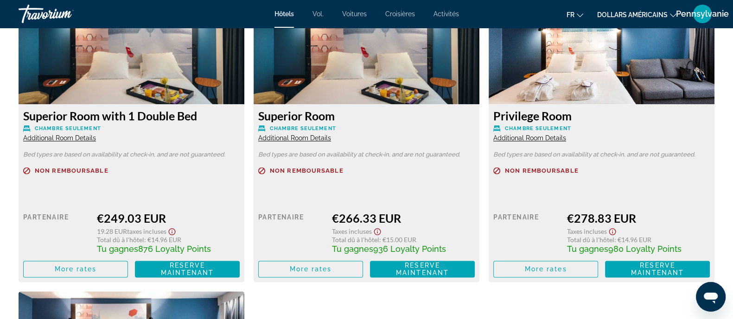
scroll to position [1680, 0]
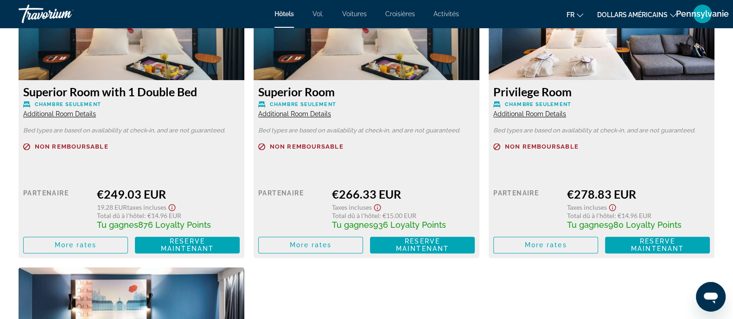
click at [56, 110] on span "Additional Room Details" at bounding box center [59, 113] width 73 height 7
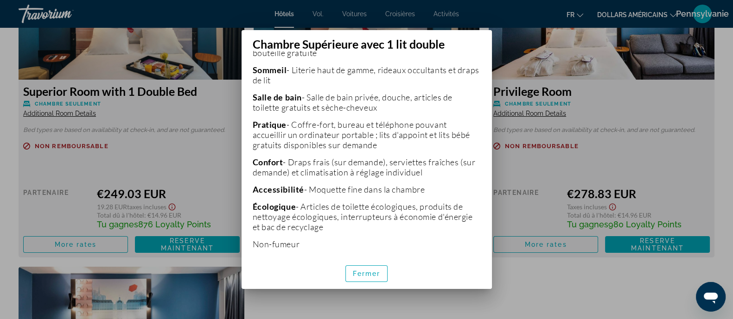
scroll to position [273, 0]
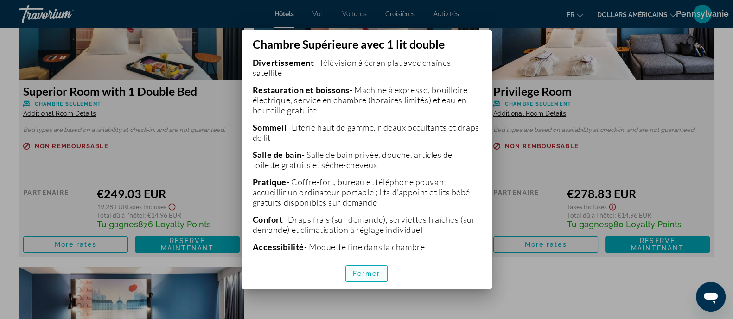
click at [372, 255] on span "button" at bounding box center [367, 274] width 42 height 22
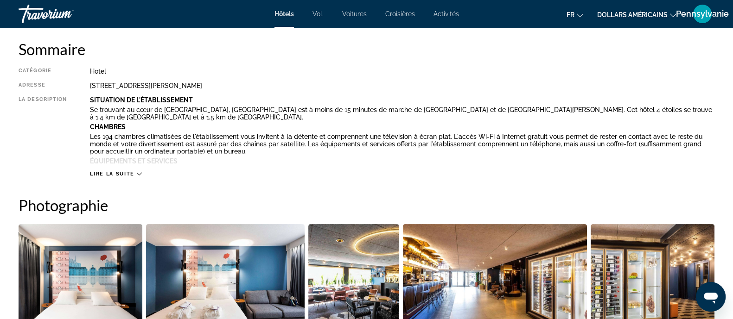
scroll to position [174, 0]
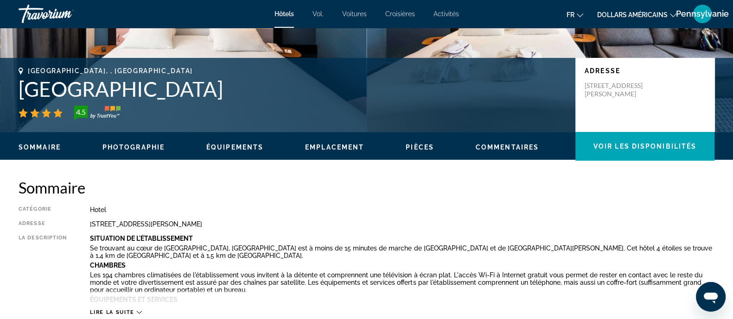
drag, startPoint x: 42, startPoint y: 85, endPoint x: 302, endPoint y: 82, distance: 260.1
click at [302, 82] on h1 "[GEOGRAPHIC_DATA]" at bounding box center [293, 89] width 548 height 24
drag, startPoint x: 89, startPoint y: 224, endPoint x: 289, endPoint y: 228, distance: 199.4
click at [289, 228] on div "Catégorie Hotel Adresse 5 Rue Robert Lateulade, Bordeaux 33000, France La descr…" at bounding box center [367, 261] width 696 height 110
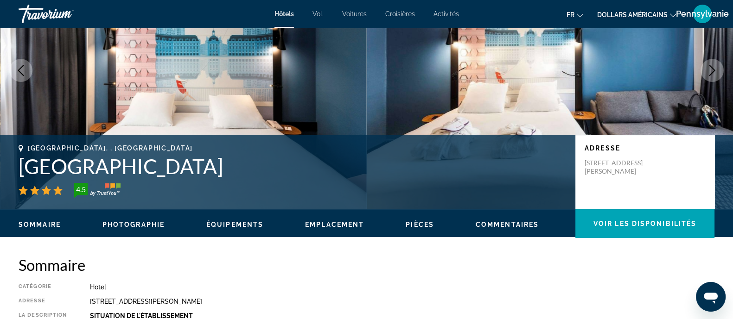
scroll to position [0, 0]
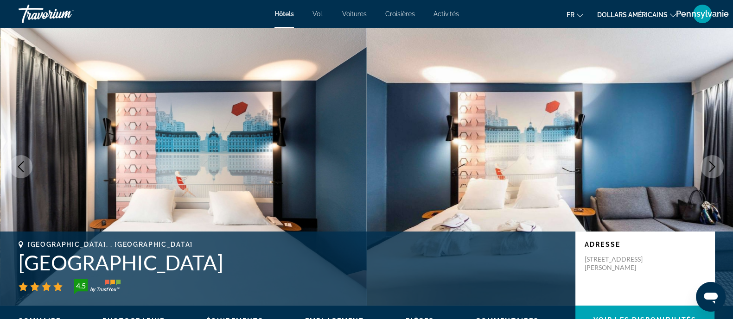
click at [593, 160] on button "Next image" at bounding box center [712, 166] width 23 height 23
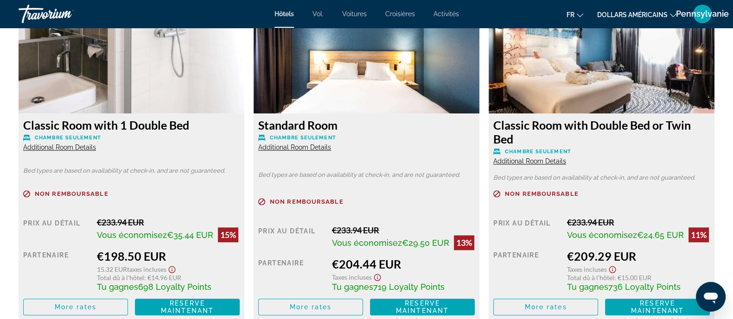
scroll to position [1333, 0]
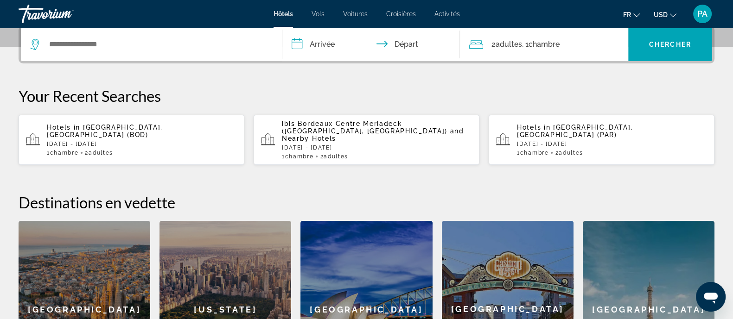
scroll to position [231, 0]
click at [182, 141] on p "[DATE] - [DATE]" at bounding box center [142, 144] width 190 height 6
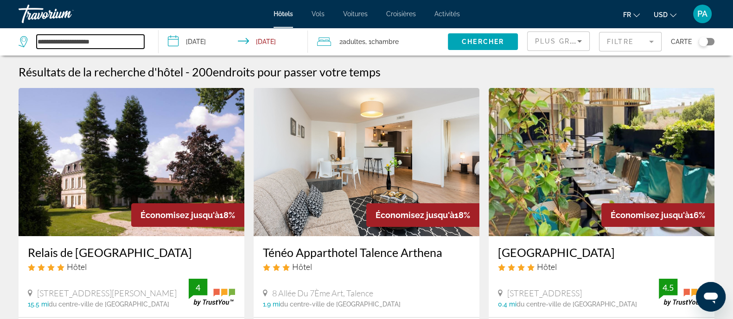
click at [90, 44] on input "**********" at bounding box center [91, 42] width 108 height 14
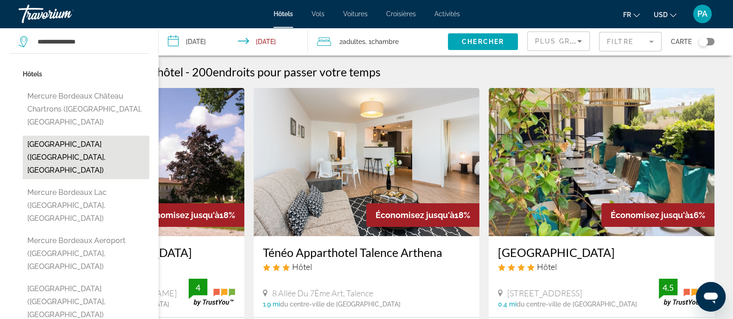
click at [105, 136] on button "[GEOGRAPHIC_DATA] ([GEOGRAPHIC_DATA], [GEOGRAPHIC_DATA])" at bounding box center [86, 158] width 127 height 44
type input "**********"
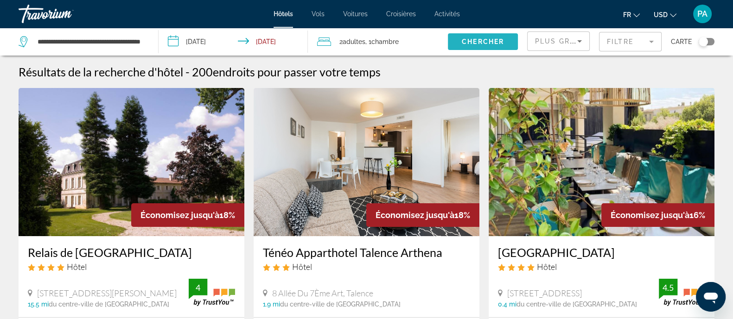
click at [494, 33] on span "Search widget" at bounding box center [483, 42] width 70 height 22
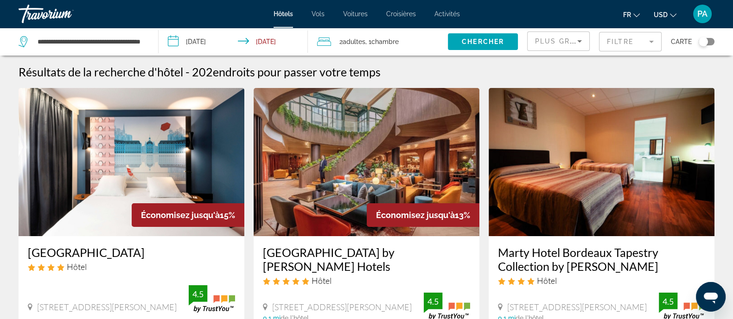
click at [197, 132] on img "Main content" at bounding box center [132, 162] width 226 height 148
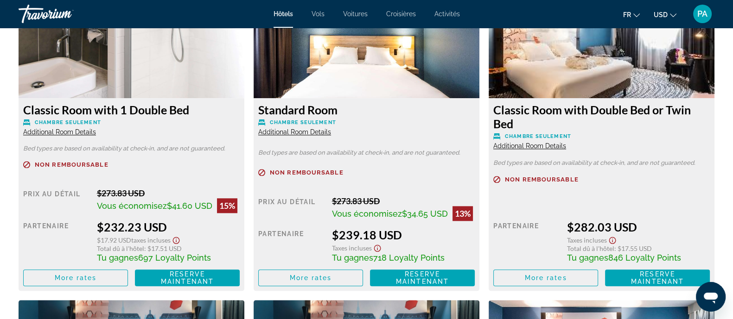
scroll to position [1333, 0]
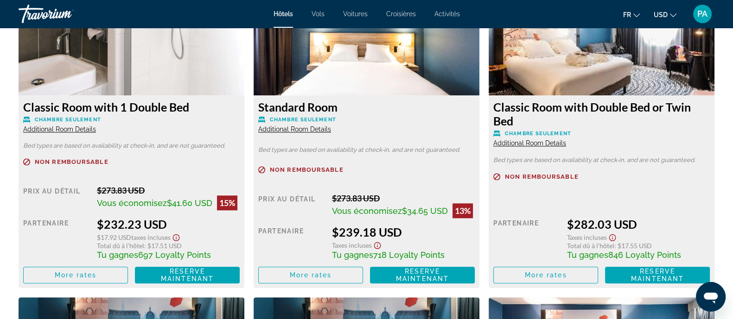
click at [654, 13] on span "USD" at bounding box center [661, 14] width 14 height 7
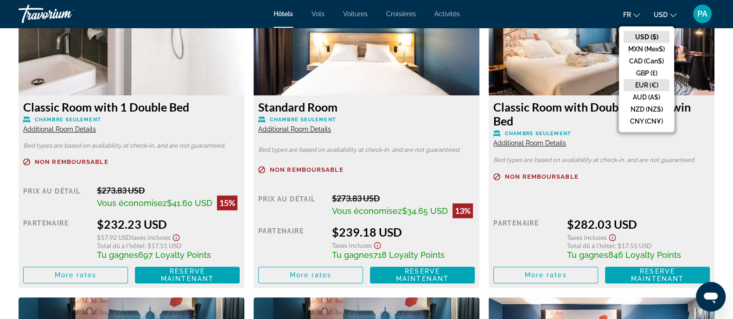
click at [652, 85] on button "EUR (€)" at bounding box center [647, 85] width 46 height 12
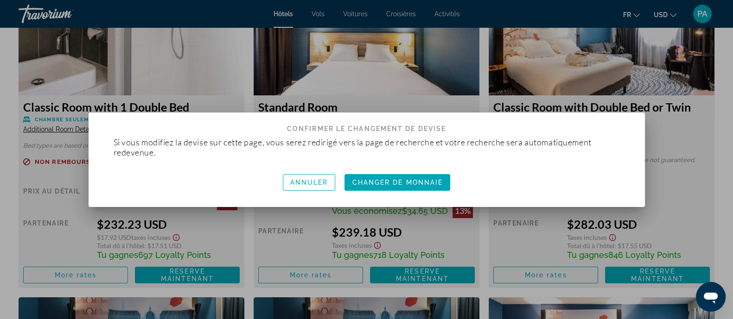
scroll to position [0, 0]
click at [401, 184] on span "Changer de monnaie" at bounding box center [397, 182] width 91 height 7
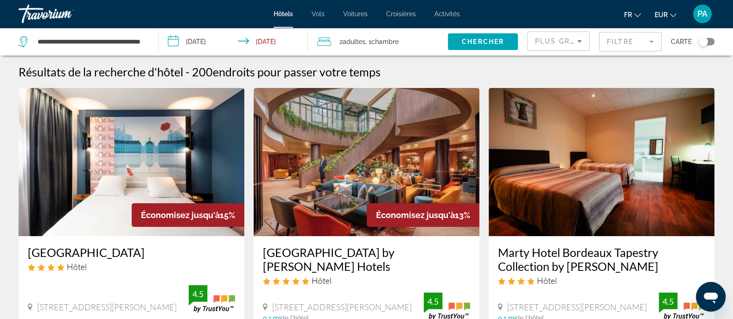
click at [146, 162] on img "Main content" at bounding box center [132, 162] width 226 height 148
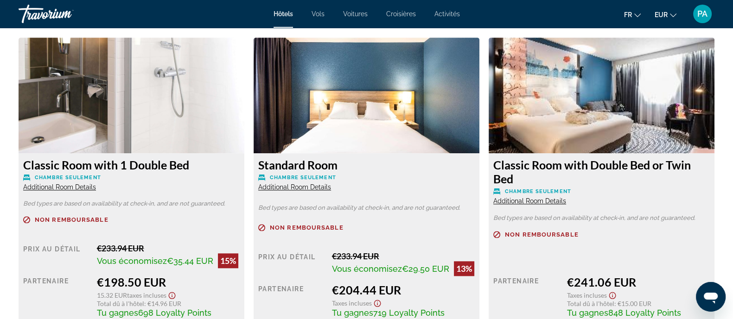
scroll to position [1333, 0]
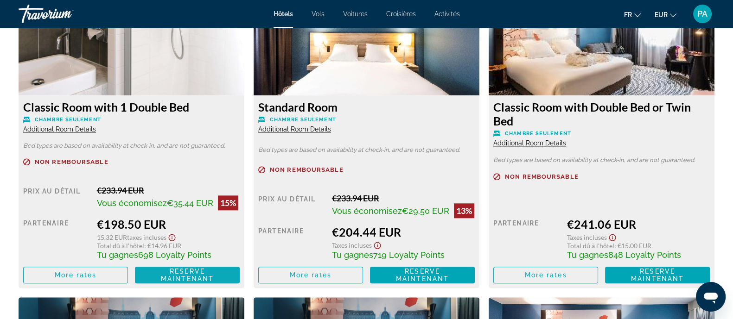
click at [213, 280] on span "Reserve maintenant" at bounding box center [187, 275] width 53 height 15
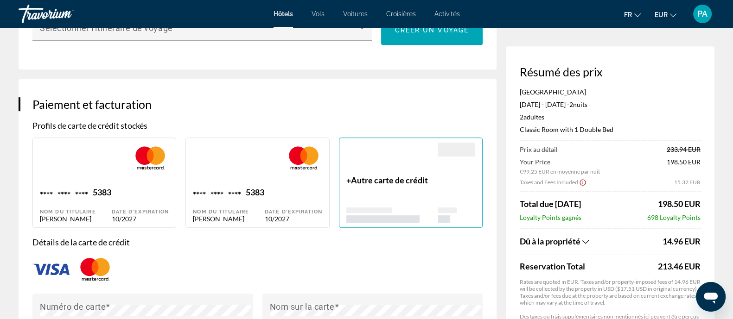
scroll to position [637, 0]
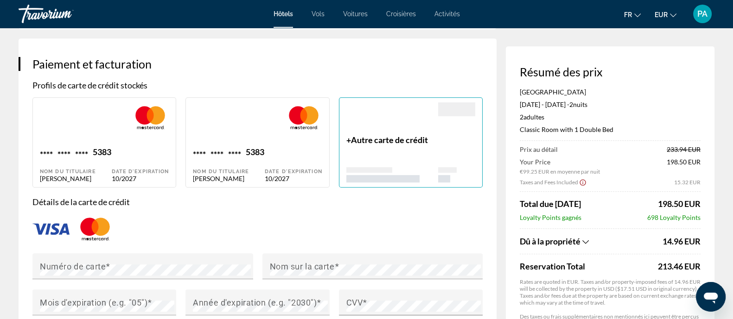
click at [102, 147] on div "5383" at bounding box center [102, 153] width 19 height 13
type input "*******"
type input "**********"
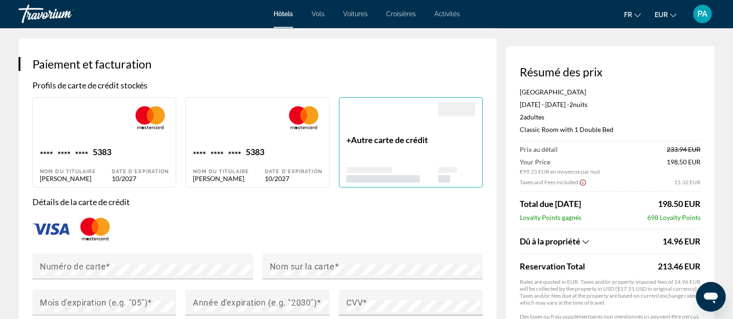
type input "********"
type input "*****"
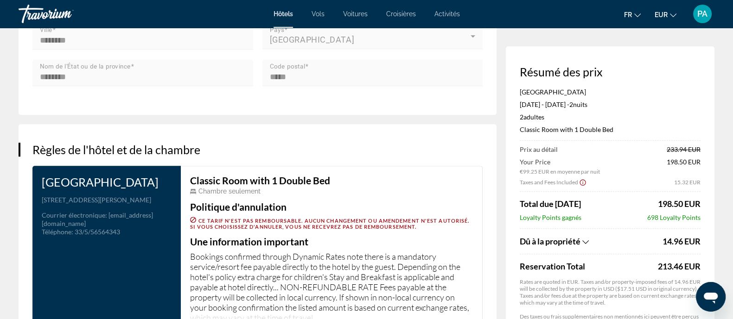
scroll to position [1101, 0]
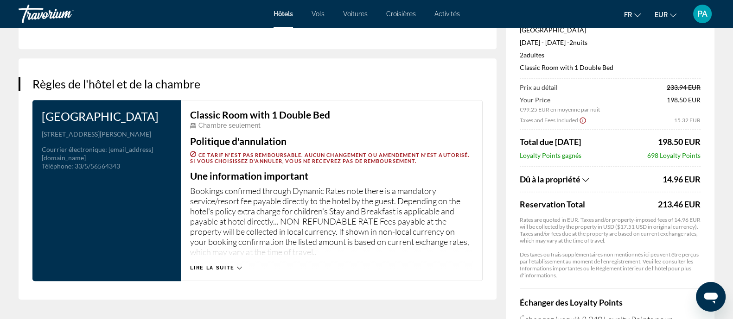
click at [589, 182] on app-property-taxes-new "Dû à la propriété 14.96 EUR Reservation Total 213.46 EUR Rates are quoted in EU…" at bounding box center [610, 222] width 181 height 113
click at [587, 178] on icon "Show Taxes and Fees breakdown" at bounding box center [585, 180] width 6 height 8
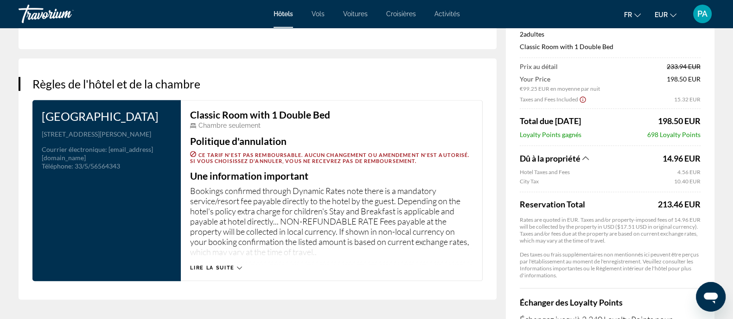
click at [536, 205] on app-property-taxes-new "Dû à la propriété 14.96 EUR Hotel Taxes and Fees 4.56 EUR City Tax 10.40 EUR Re…" at bounding box center [610, 213] width 181 height 134
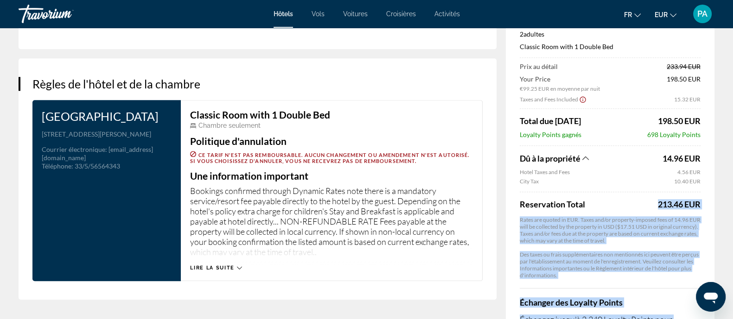
drag, startPoint x: 655, startPoint y: 198, endPoint x: 730, endPoint y: 199, distance: 75.1
click at [679, 210] on app-property-taxes-new "Dû à la propriété 14.96 EUR Hotel Taxes and Fees 4.56 EUR City Tax 10.40 EUR Re…" at bounding box center [610, 213] width 181 height 134
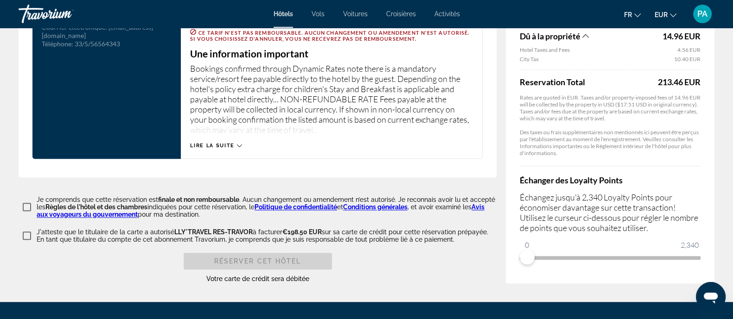
scroll to position [1141, 0]
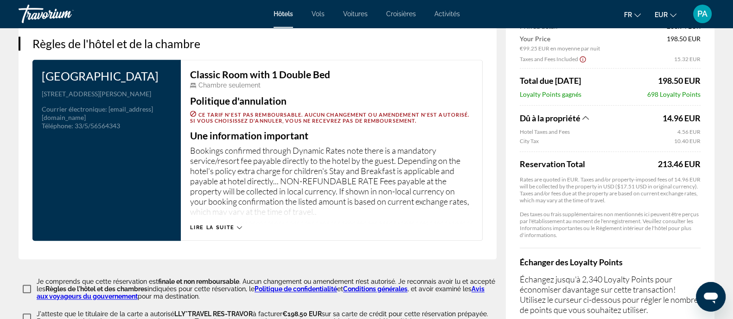
click at [223, 215] on div "Lire la suite" at bounding box center [331, 218] width 283 height 25
click at [233, 225] on span "Lire la suite" at bounding box center [212, 228] width 44 height 6
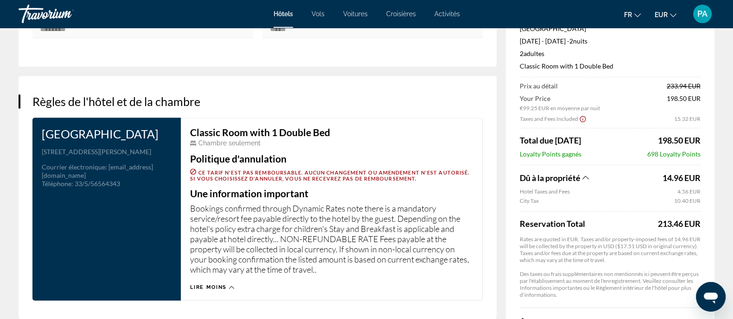
scroll to position [968, 0]
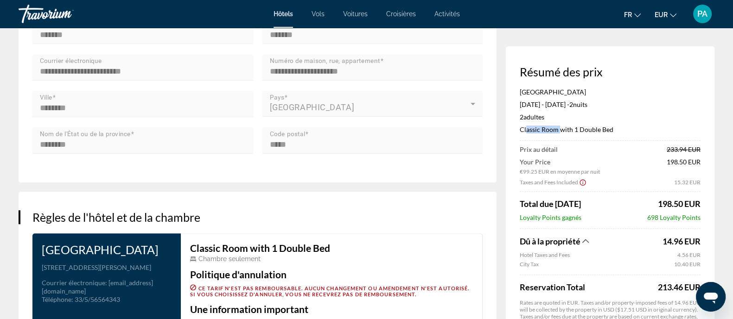
drag, startPoint x: 524, startPoint y: 126, endPoint x: 556, endPoint y: 126, distance: 32.0
click at [556, 126] on p "Classic Room with 1 Double Bed" at bounding box center [610, 130] width 181 height 8
click at [559, 126] on p "Classic Room with 1 Double Bed" at bounding box center [610, 130] width 181 height 8
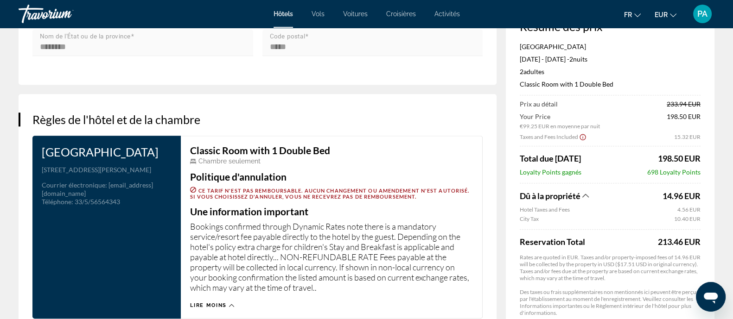
scroll to position [1084, 0]
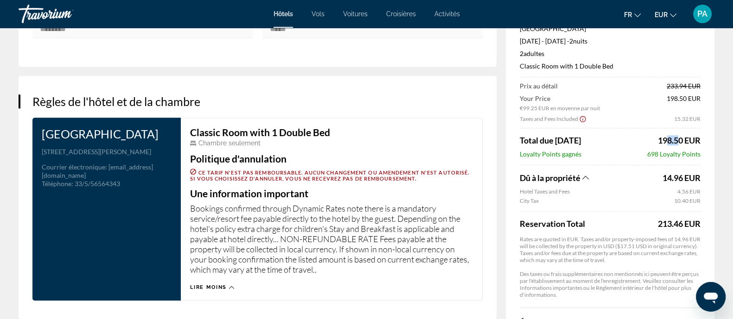
drag, startPoint x: 662, startPoint y: 130, endPoint x: 675, endPoint y: 133, distance: 13.4
click at [675, 133] on div "Prix au détail 233.94 EUR Your Price €99.25 EUR en moyenne par nuit 198.50 EUR …" at bounding box center [610, 190] width 181 height 217
click at [675, 135] on span "198.50 EUR" at bounding box center [679, 140] width 43 height 10
click at [589, 174] on icon "Show Taxes and Fees breakdown" at bounding box center [585, 178] width 6 height 8
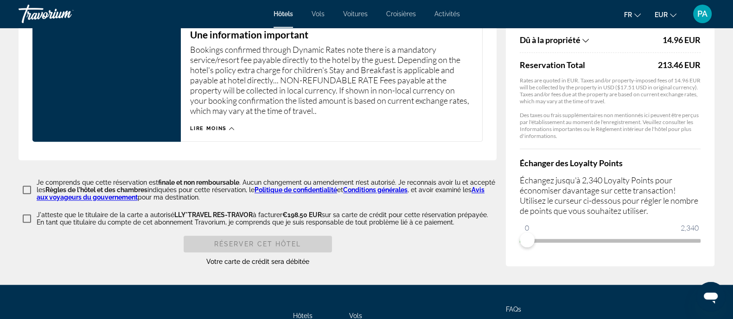
scroll to position [1315, 0]
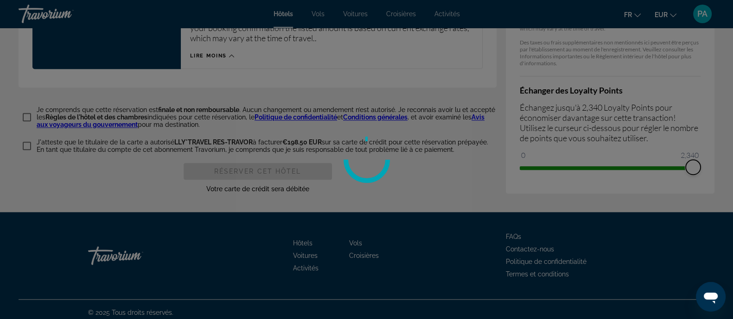
drag, startPoint x: 530, startPoint y: 166, endPoint x: 706, endPoint y: 151, distance: 175.9
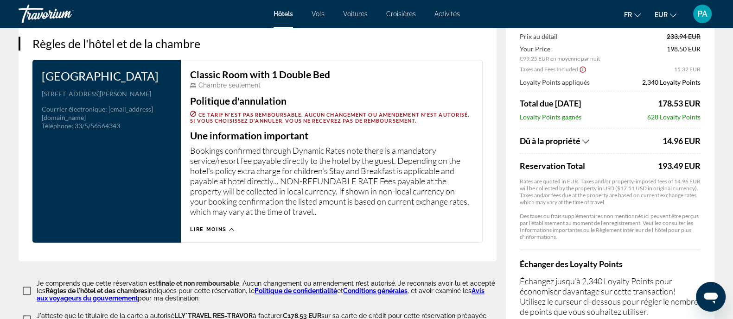
scroll to position [1199, 0]
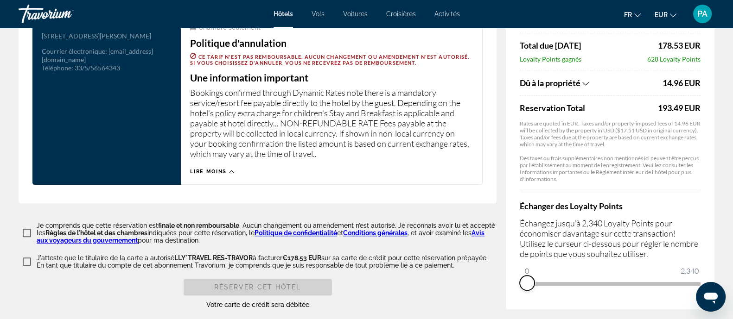
drag, startPoint x: 691, startPoint y: 277, endPoint x: 518, endPoint y: 255, distance: 174.2
click at [518, 255] on div "Résumé des prix [GEOGRAPHIC_DATA] [DATE] - [DATE] - 2 nuit nuits 2 Adulte Adult…" at bounding box center [610, 99] width 209 height 422
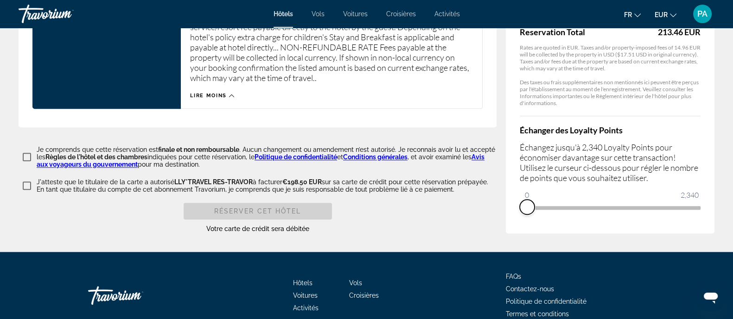
scroll to position [1141, 0]
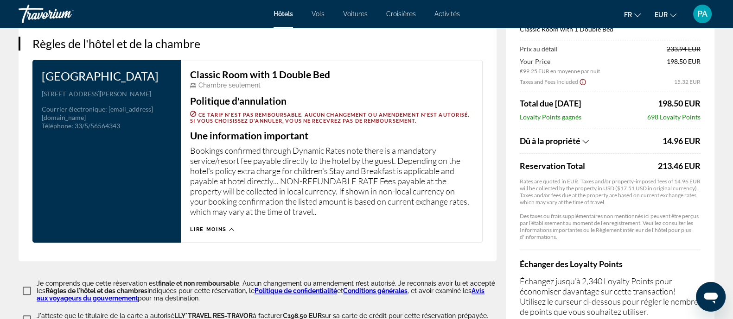
click at [53, 280] on p "Je comprends que cette réservation est finale et non remboursable . Aucun chang…" at bounding box center [267, 291] width 460 height 22
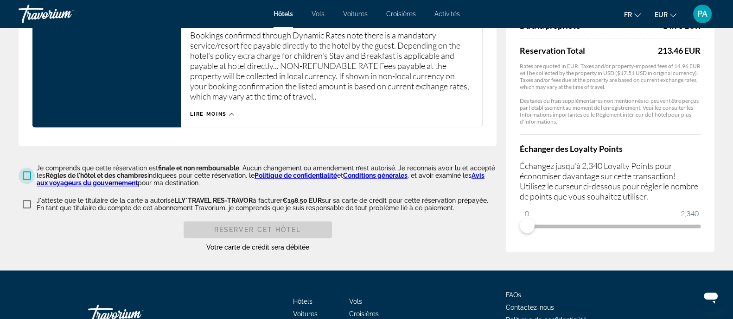
scroll to position [1257, 0]
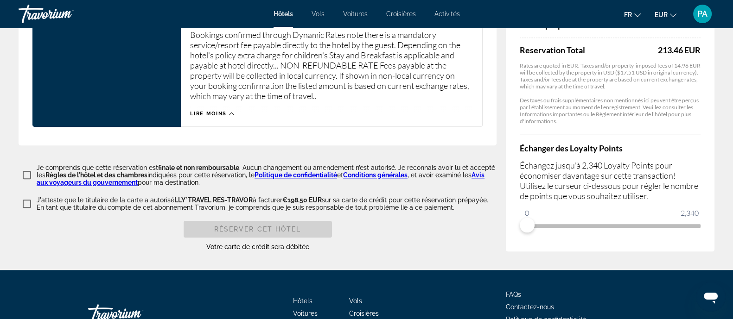
click at [111, 198] on p "J'atteste que le titulaire de la carte a autorisé LLY*TRAVEL RES-TRAVOR à factu…" at bounding box center [267, 204] width 460 height 15
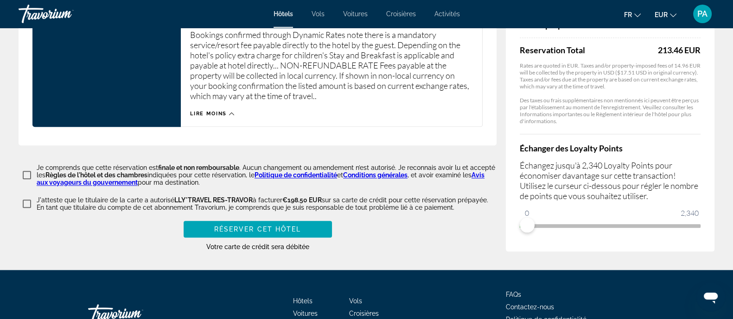
click at [376, 212] on div "Je comprends que cette réservation est finale et non remboursable . Aucun chang…" at bounding box center [258, 208] width 478 height 88
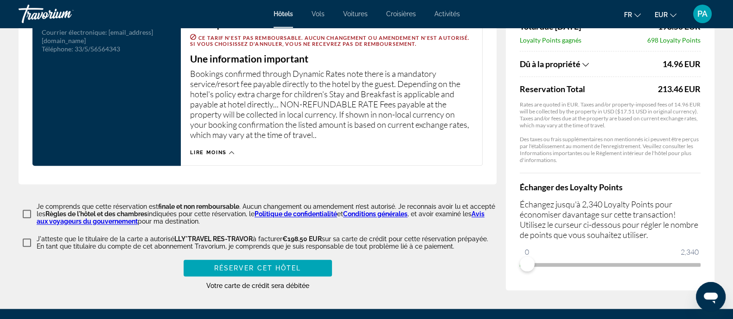
scroll to position [1317, 0]
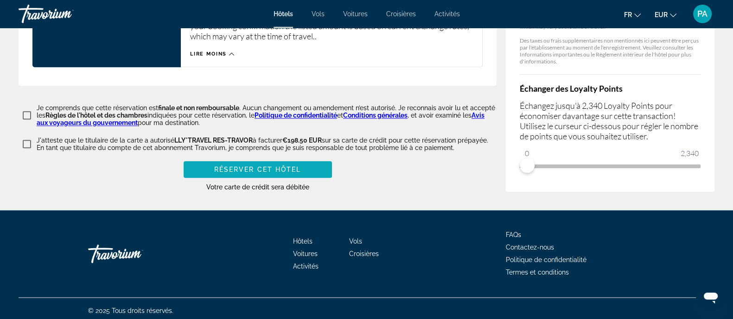
click at [305, 161] on span "Main content" at bounding box center [258, 170] width 148 height 22
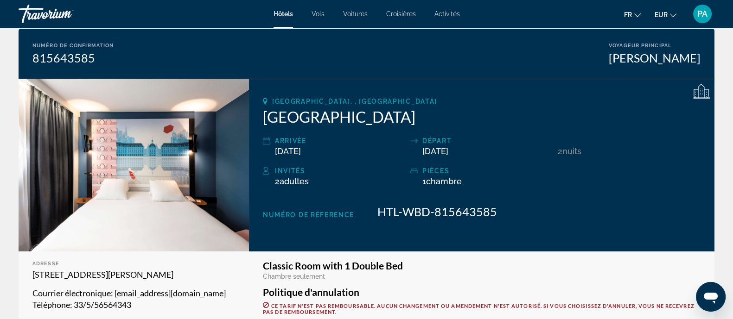
scroll to position [33, 0]
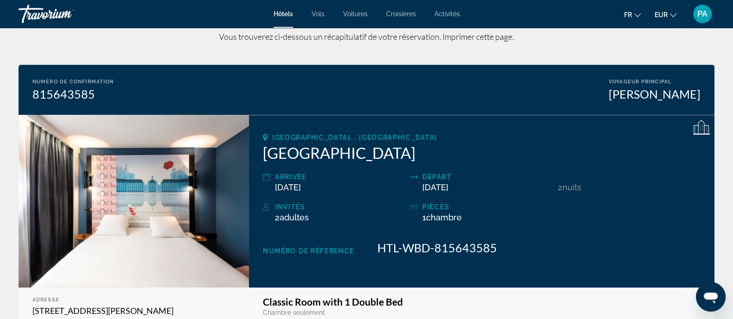
click at [37, 18] on div "Travorium" at bounding box center [65, 14] width 93 height 24
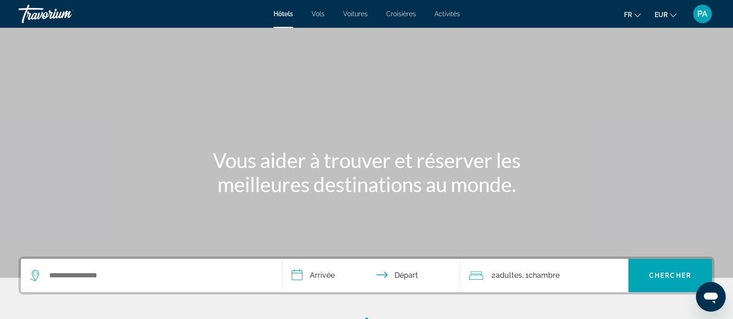
click at [710, 10] on div "PA" at bounding box center [702, 14] width 19 height 19
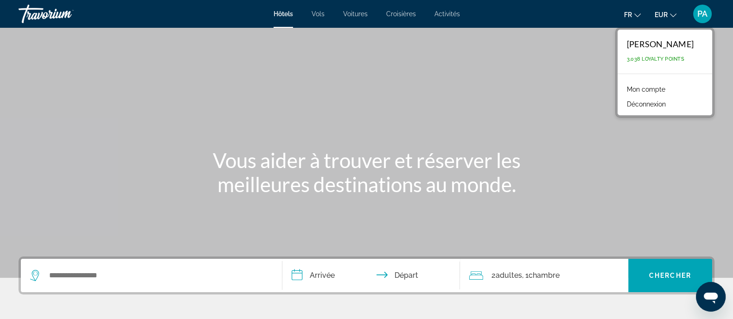
click at [657, 85] on link "Mon compte" at bounding box center [646, 89] width 48 height 12
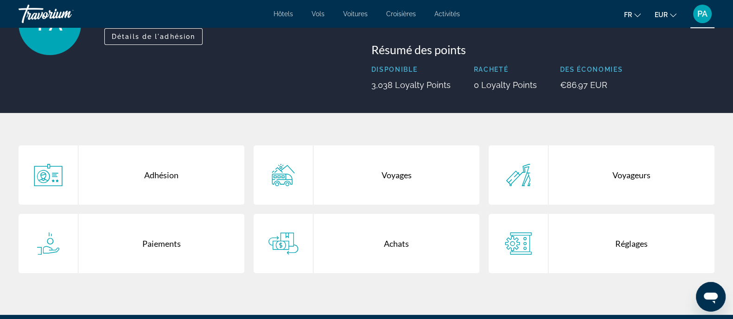
scroll to position [115, 0]
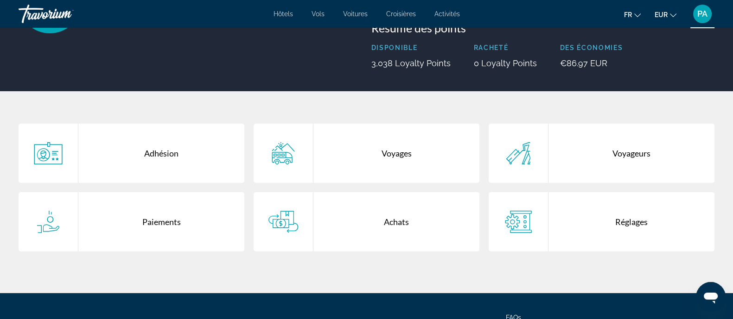
click at [171, 157] on div "Adhésion" at bounding box center [161, 153] width 166 height 59
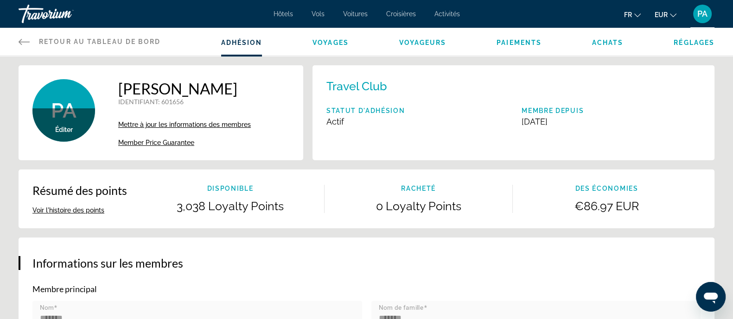
click at [99, 40] on span "Retour au tableau de bord" at bounding box center [100, 41] width 122 height 7
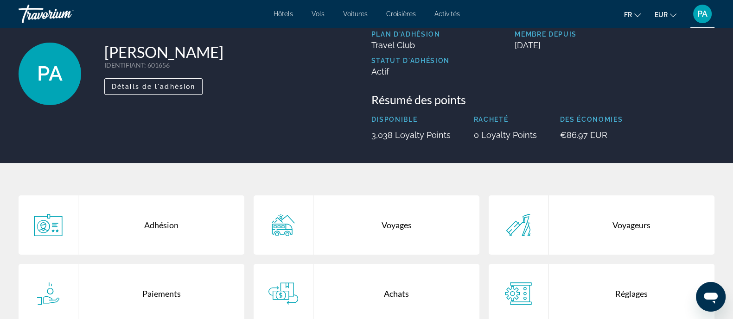
scroll to position [174, 0]
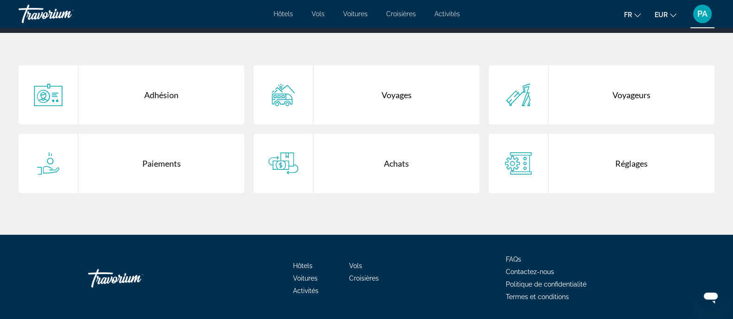
click at [385, 163] on div "Achats" at bounding box center [396, 163] width 166 height 59
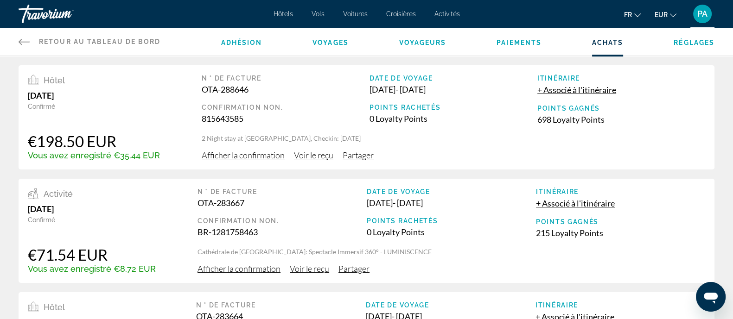
click at [341, 42] on span "Voyages" at bounding box center [330, 42] width 36 height 7
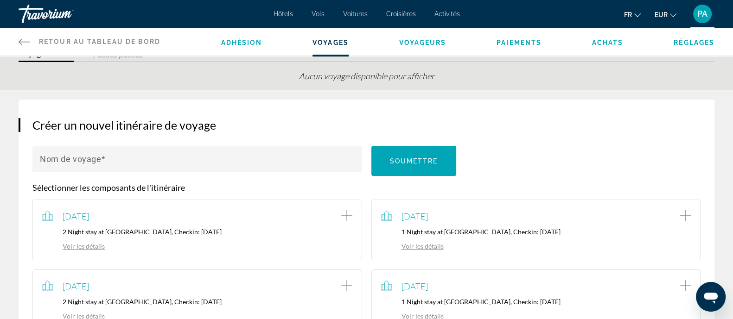
scroll to position [57, 0]
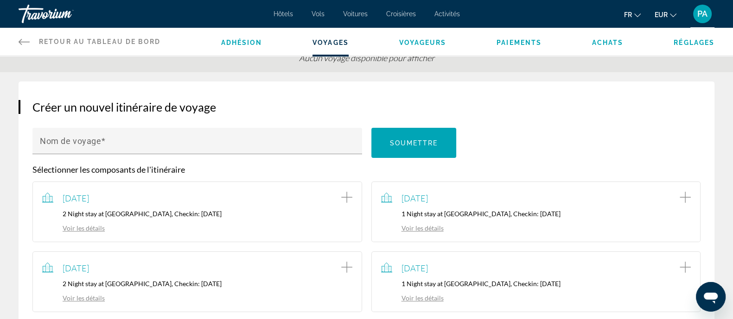
click at [607, 40] on span "Achats" at bounding box center [608, 42] width 32 height 7
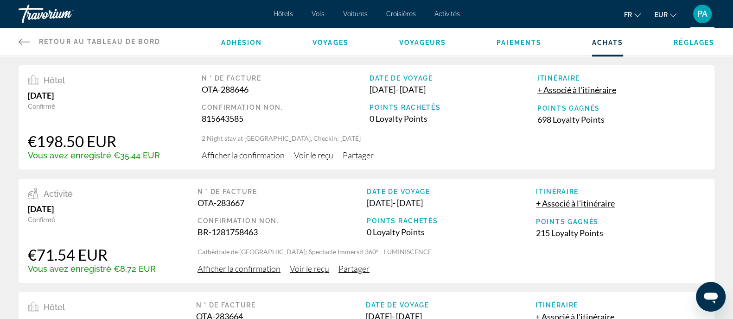
click at [518, 45] on span "Paiements" at bounding box center [519, 42] width 45 height 7
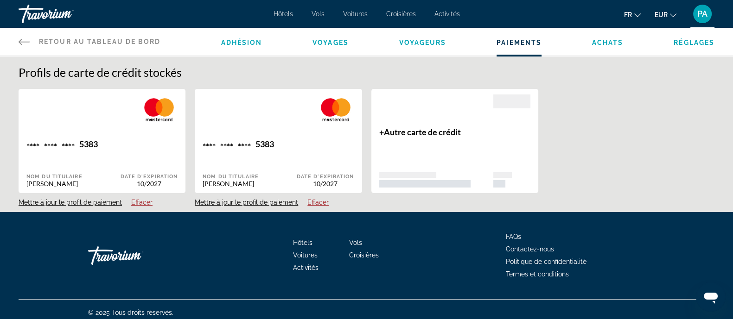
click at [611, 45] on span "Achats" at bounding box center [608, 42] width 32 height 7
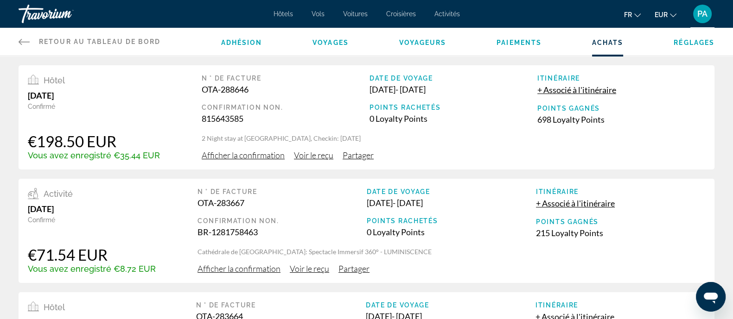
click at [71, 11] on div "Travorium" at bounding box center [65, 14] width 93 height 24
